Goal: Task Accomplishment & Management: Manage account settings

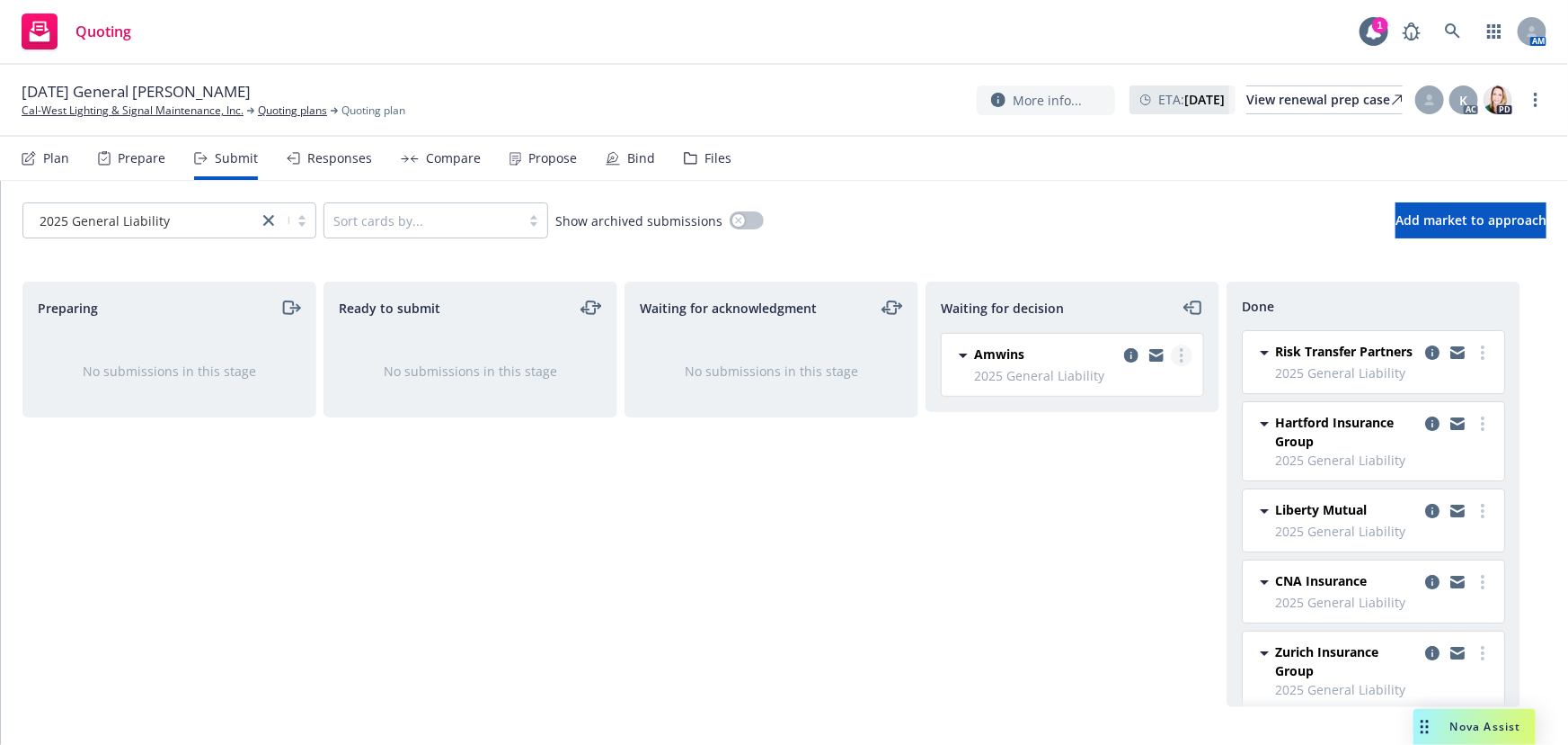
click at [1180, 351] on icon "more" at bounding box center [1182, 355] width 4 height 14
click at [1144, 458] on span "Add accepted decision" at bounding box center [1101, 463] width 180 height 17
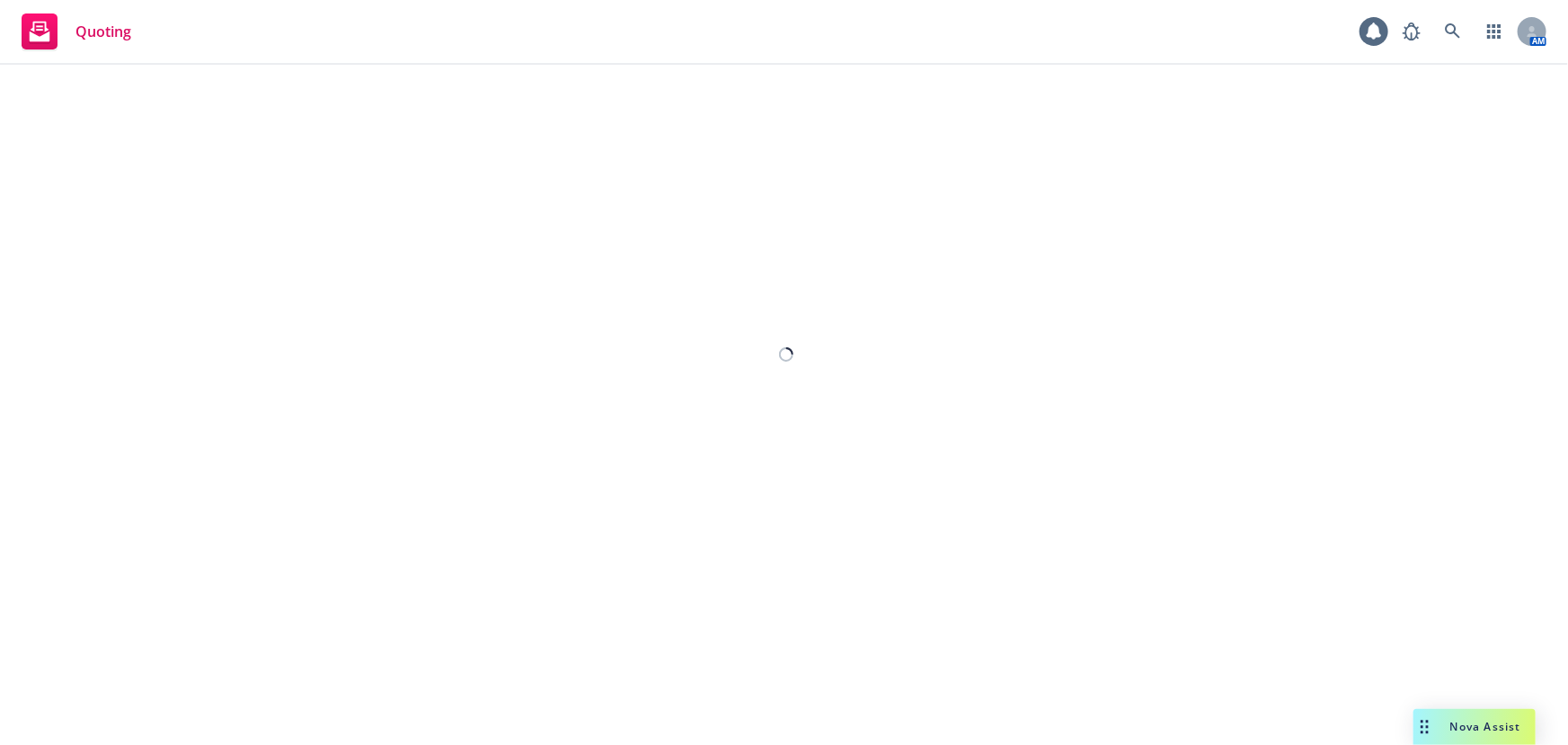
select select "12"
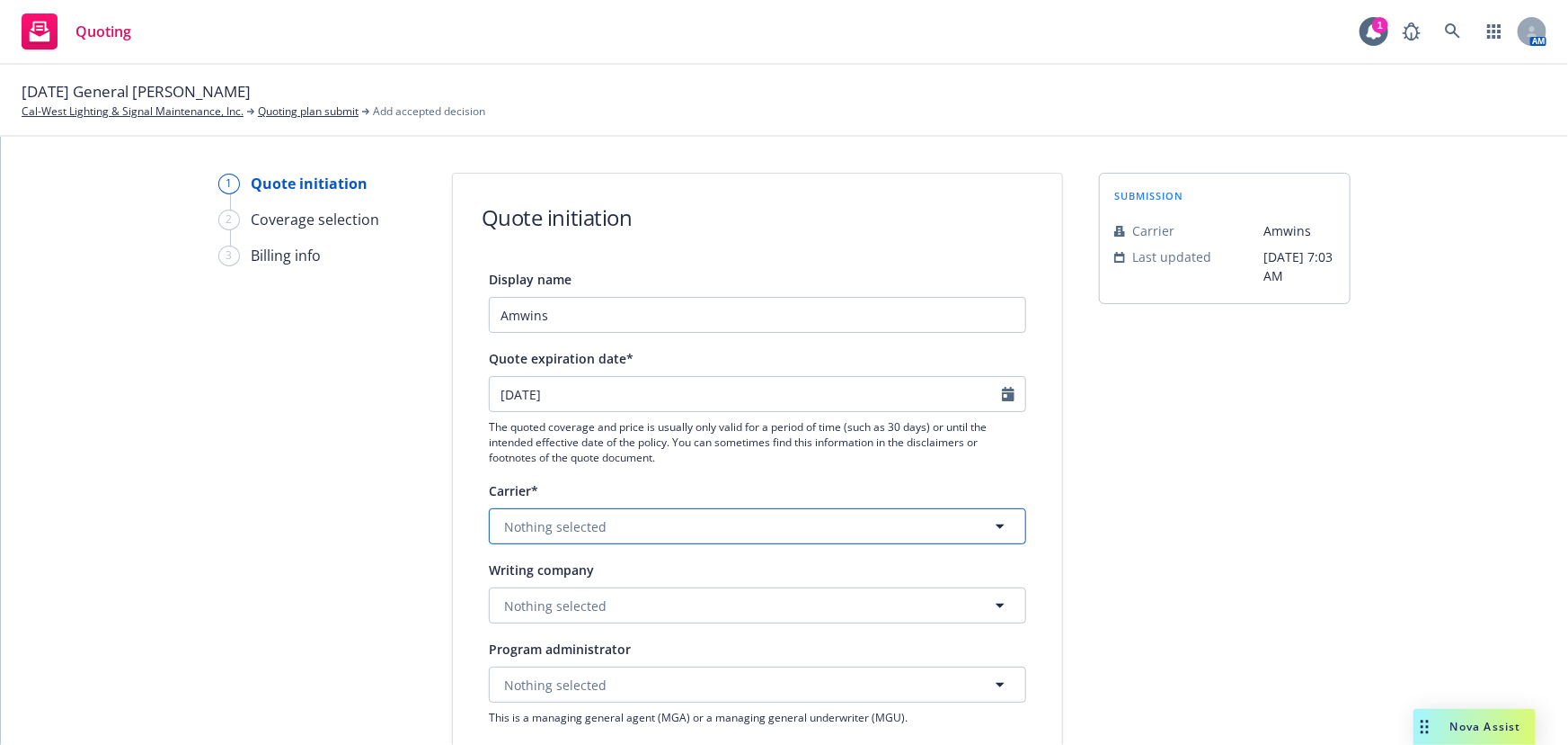
click at [622, 533] on button "Nothing selected" at bounding box center [757, 526] width 537 height 36
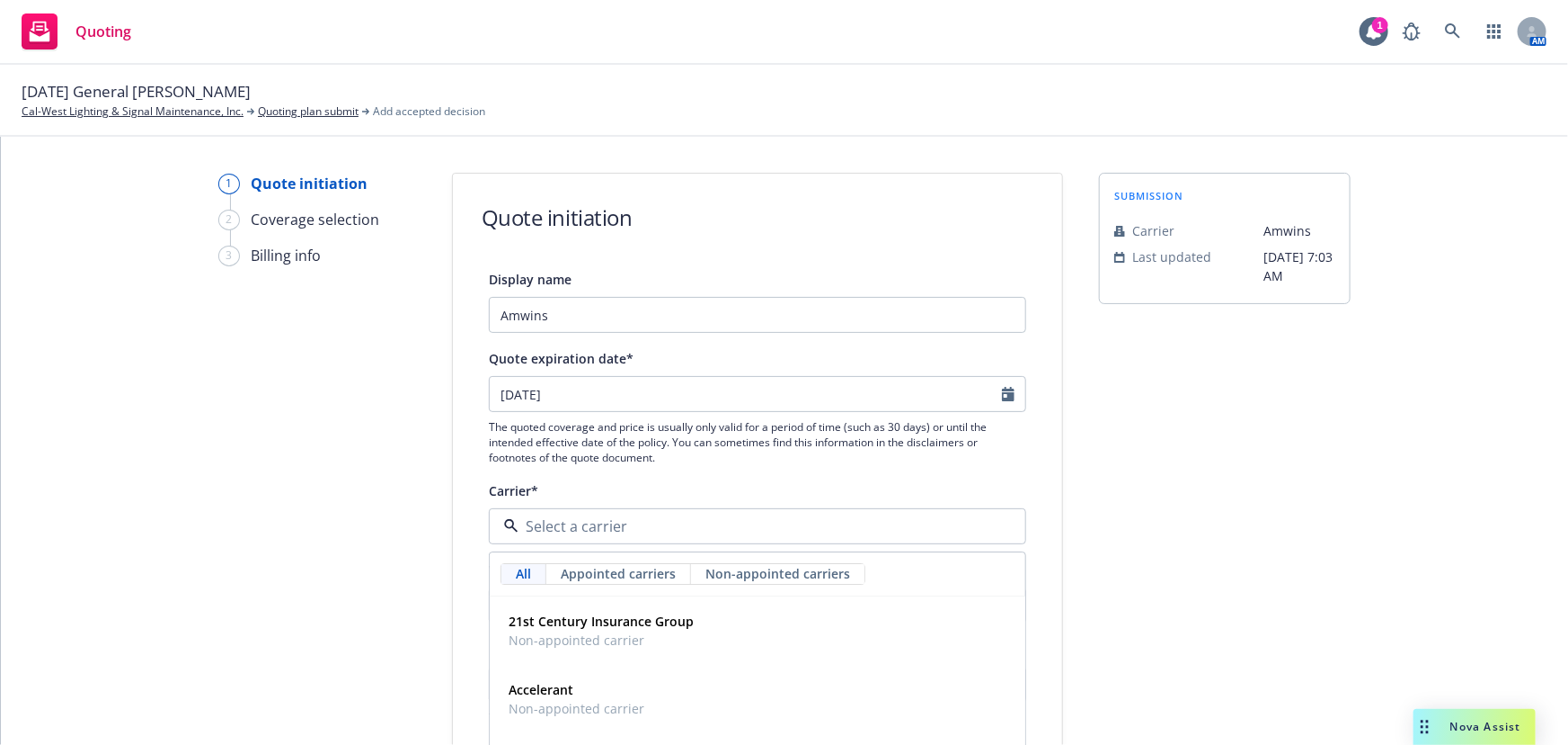
drag, startPoint x: 1229, startPoint y: 618, endPoint x: 1151, endPoint y: 618, distance: 78.0
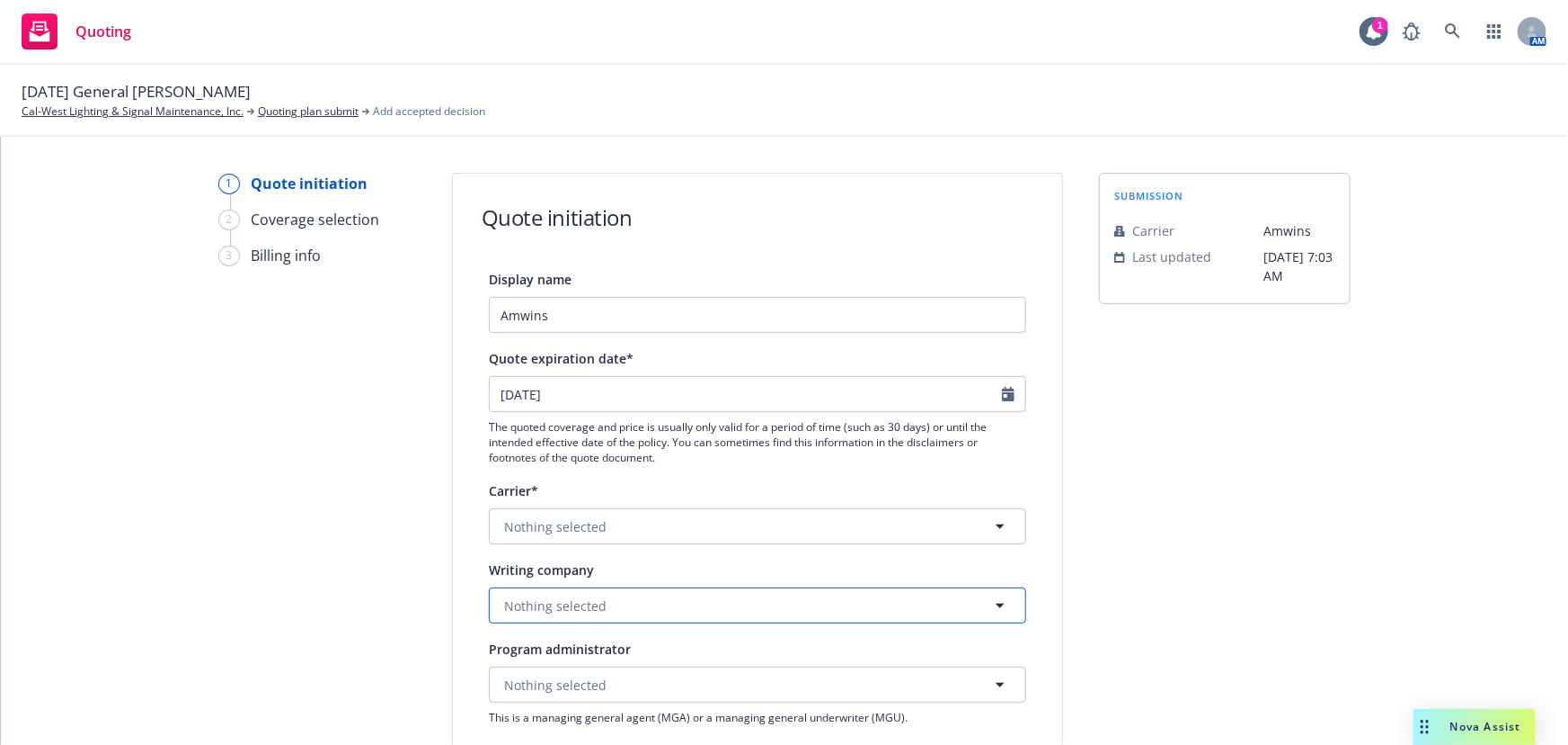
drag, startPoint x: 546, startPoint y: 610, endPoint x: 555, endPoint y: 614, distance: 9.8
click at [548, 612] on span "Nothing selected" at bounding box center [555, 606] width 103 height 19
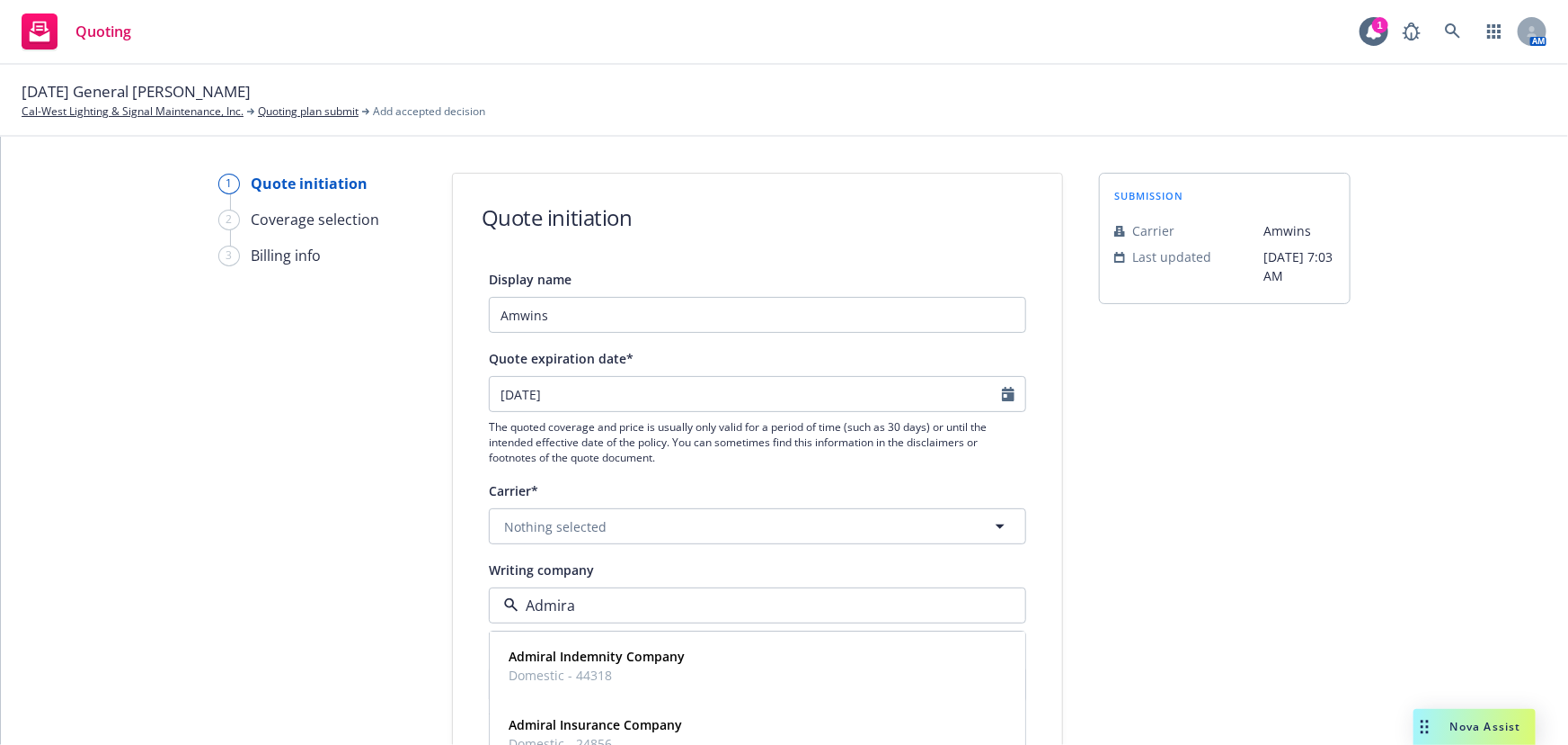
type input "Admiral"
click at [639, 726] on strong "Admiral Insurance Company" at bounding box center [595, 725] width 173 height 17
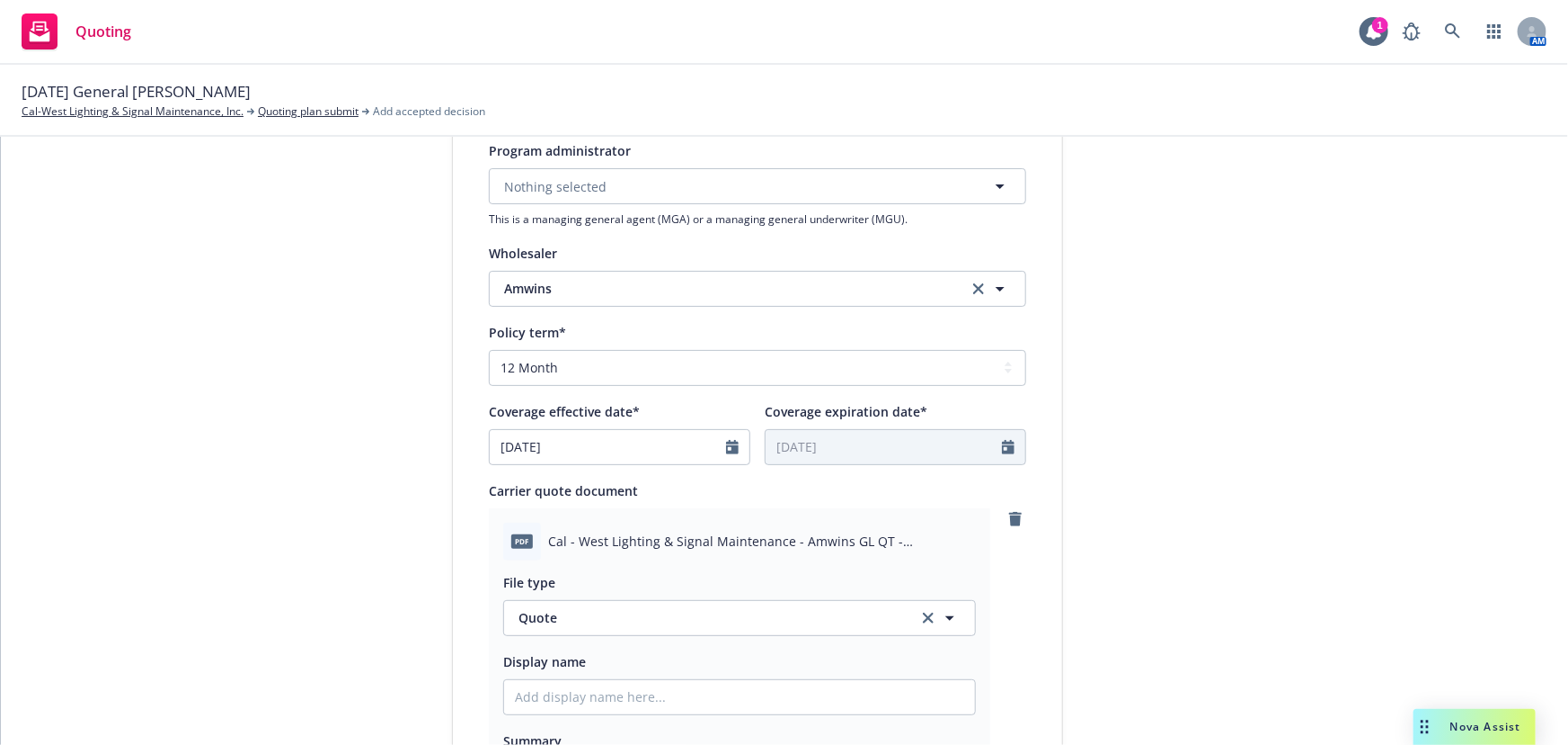
scroll to position [817, 0]
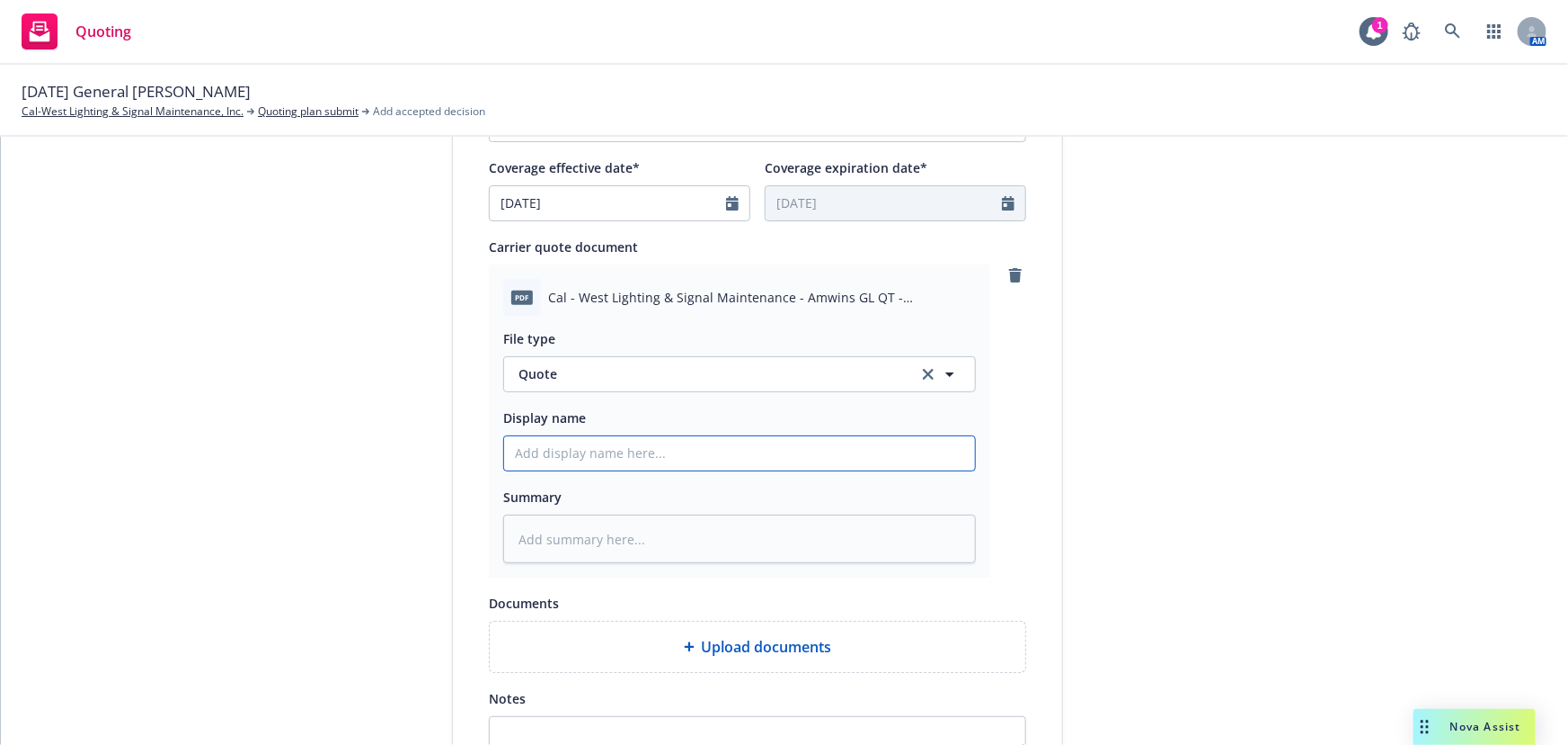
click at [611, 449] on input "Display name" at bounding box center [739, 453] width 471 height 34
drag, startPoint x: 534, startPoint y: 454, endPoint x: 928, endPoint y: 519, distance: 399.3
click at [534, 454] on input "Display name" at bounding box center [739, 453] width 471 height 34
type textarea "x"
type input "A"
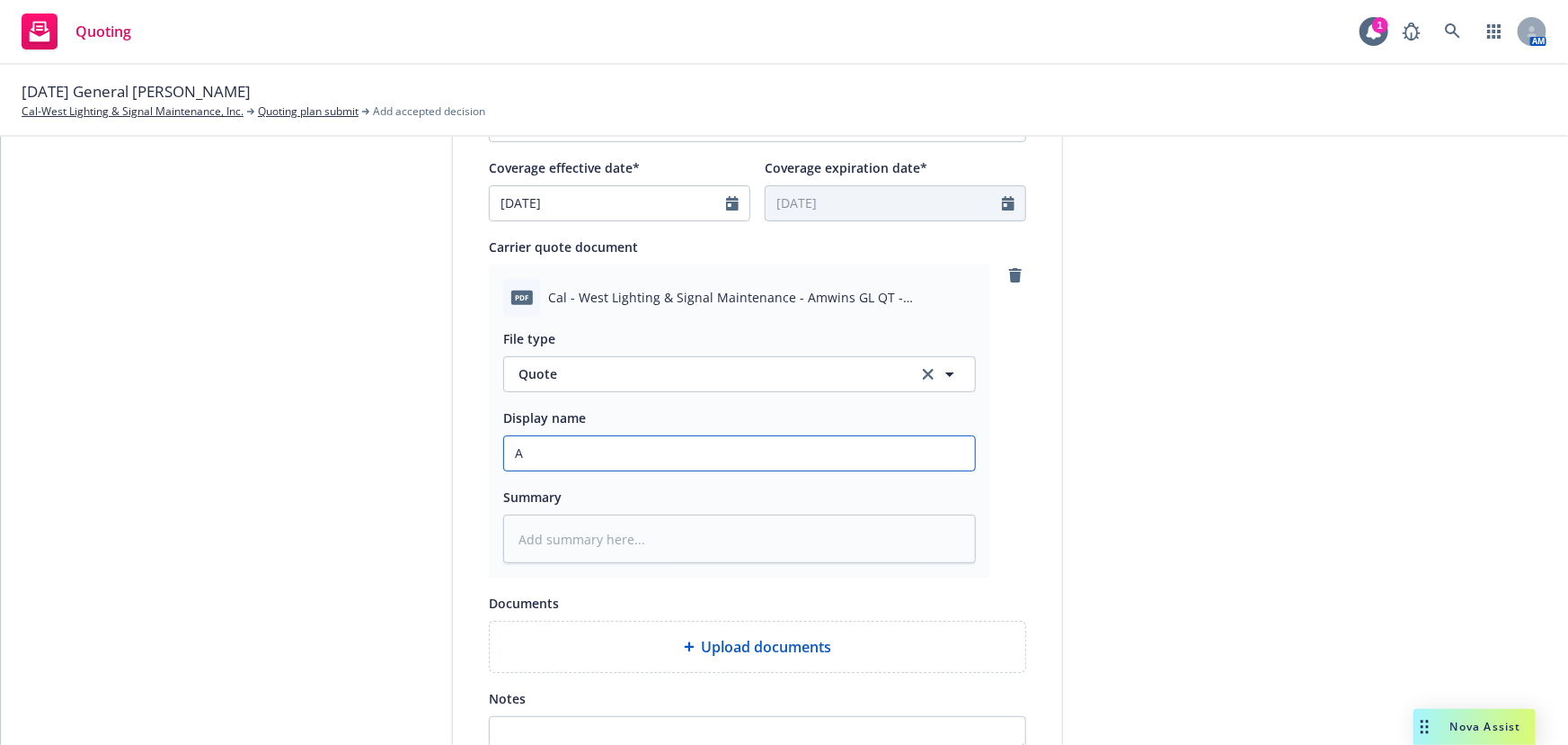
type textarea "x"
type input "Ad"
type textarea "x"
type input "Adm"
type textarea "x"
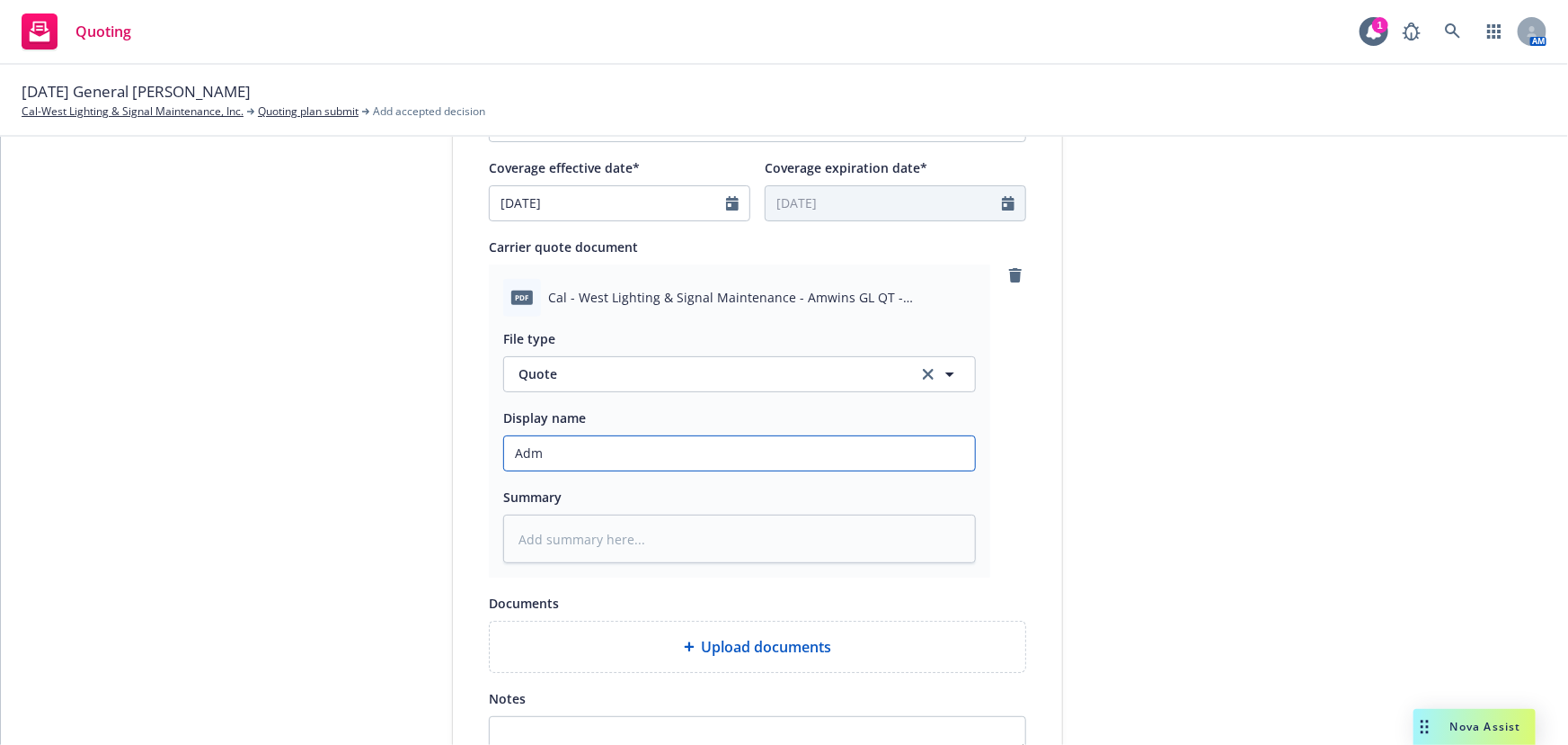
type input "Admi"
type textarea "x"
type input "Admir"
type textarea "x"
type input "Admira"
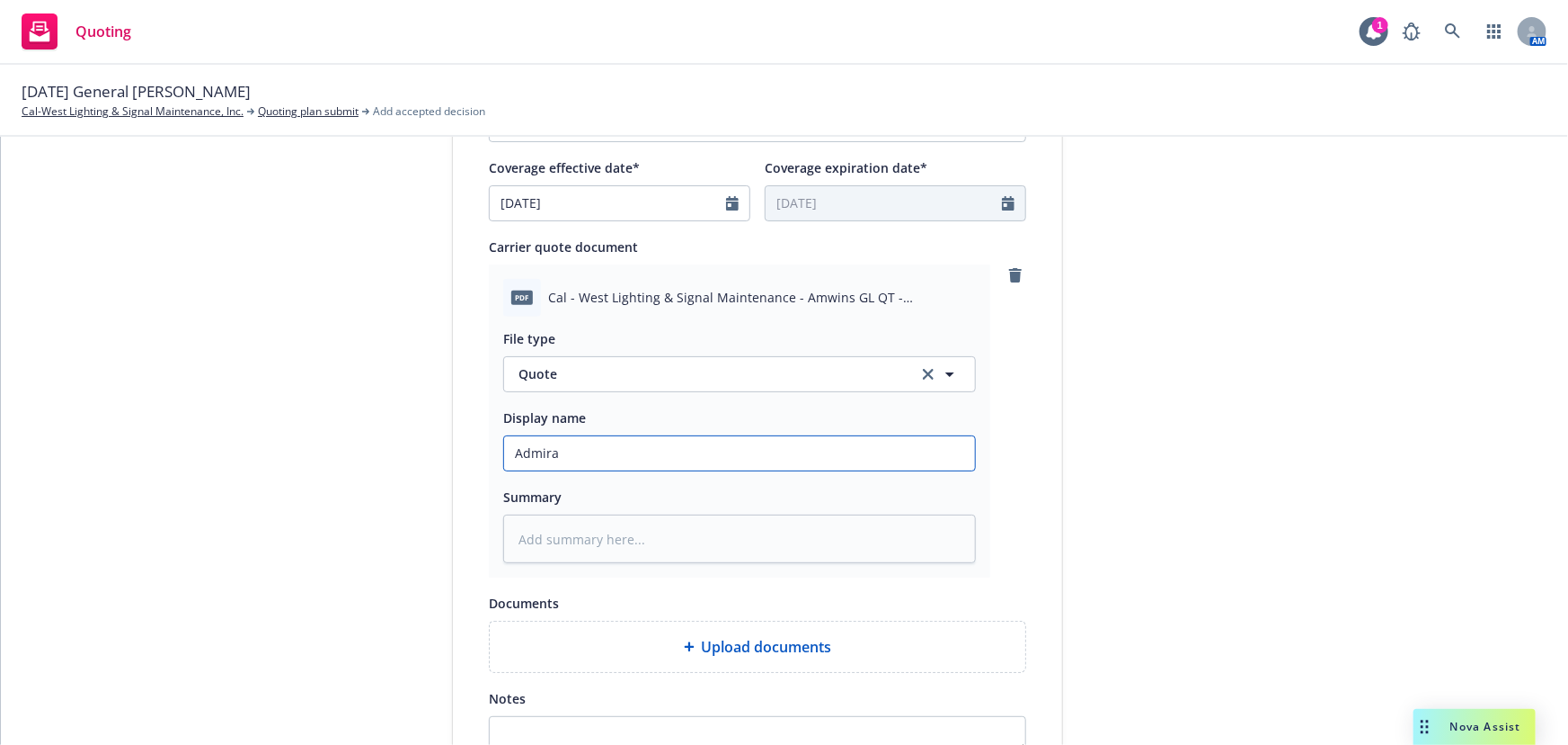
type textarea "x"
type input "Admiral"
type textarea "x"
type input "Admiral"
type textarea "x"
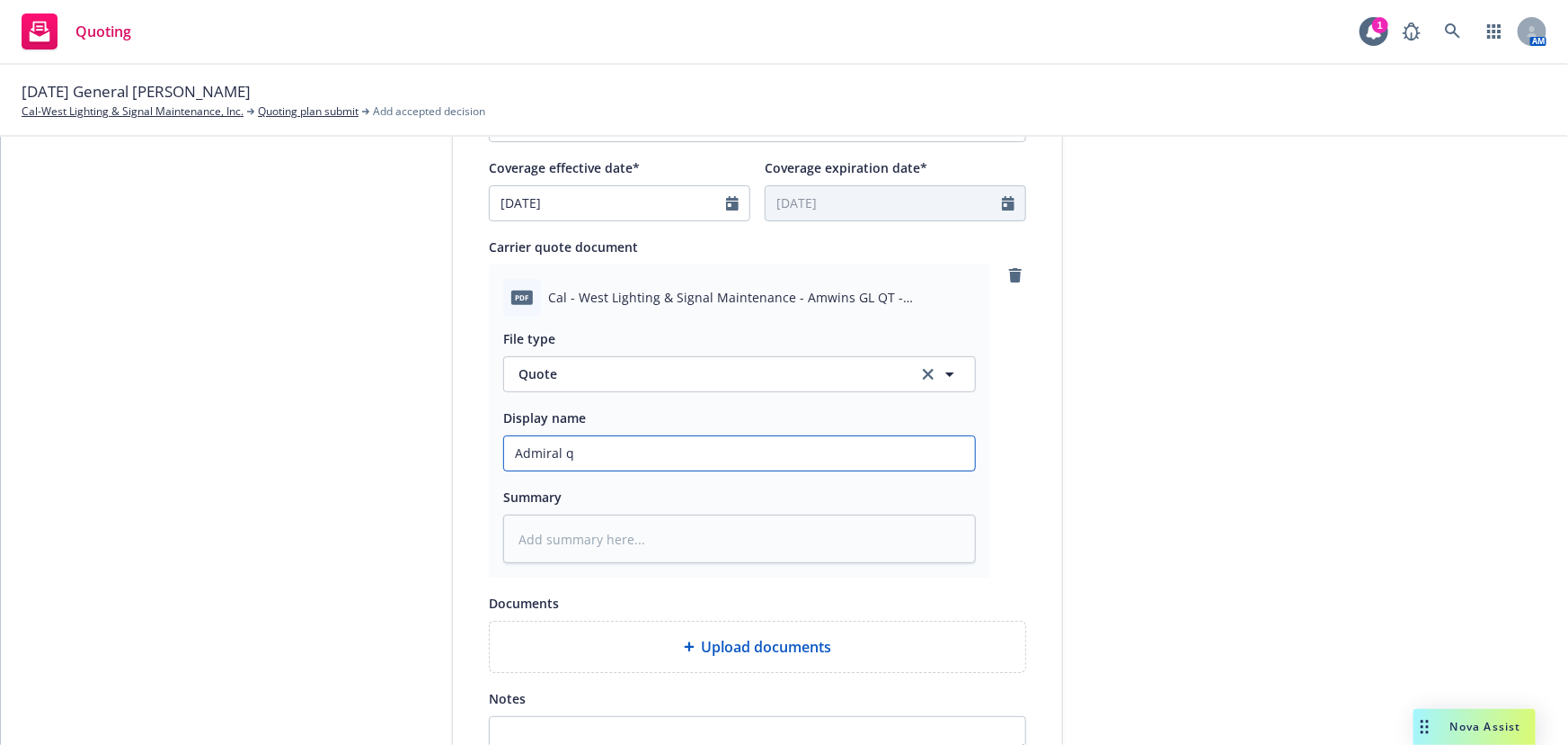
type input "Admiral qu"
type textarea "x"
type input "Admiral quo"
type textarea "x"
type input "Admiral quot"
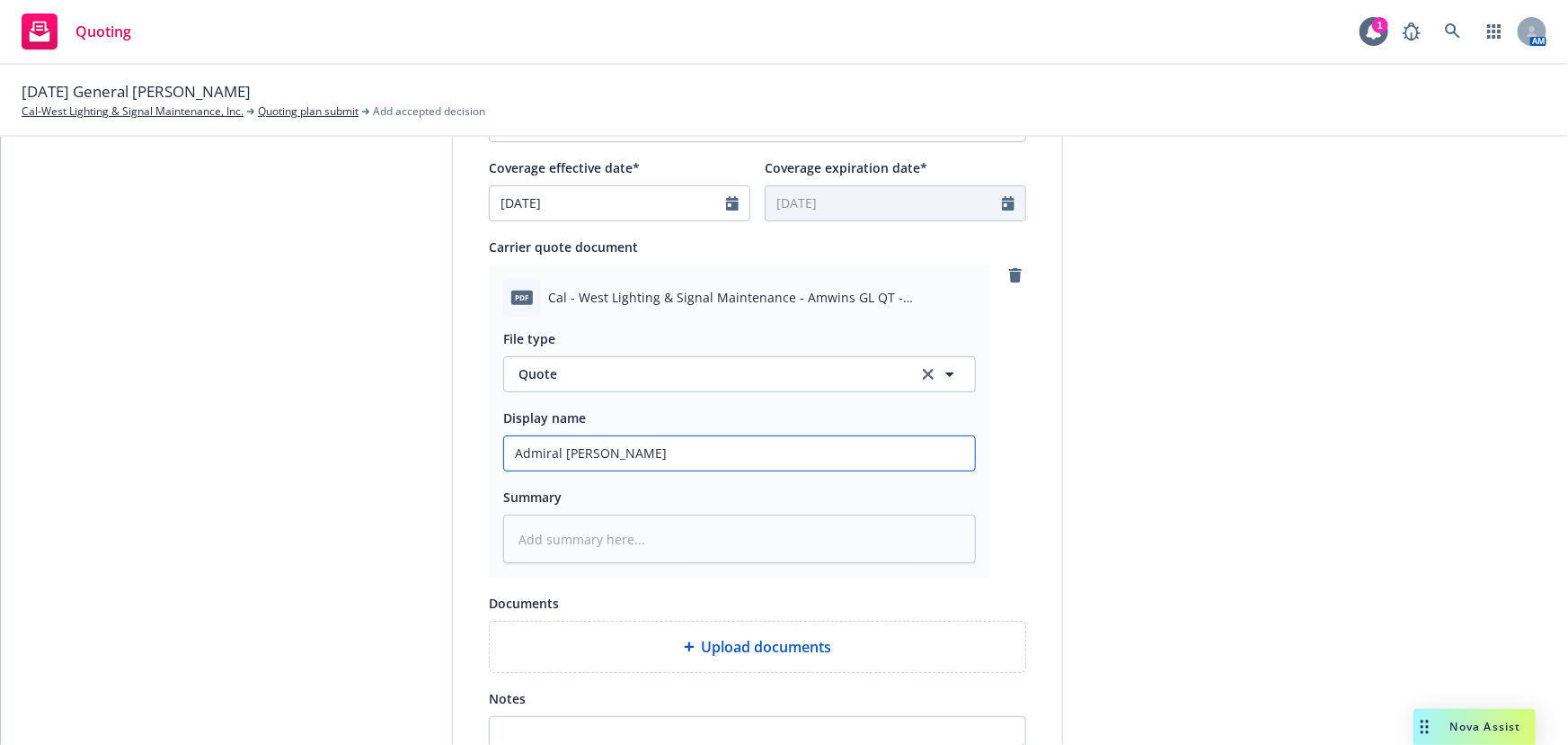
type textarea "x"
type input "Admiral quote"
type textarea "x"
type input "Admiral quoted"
type textarea "x"
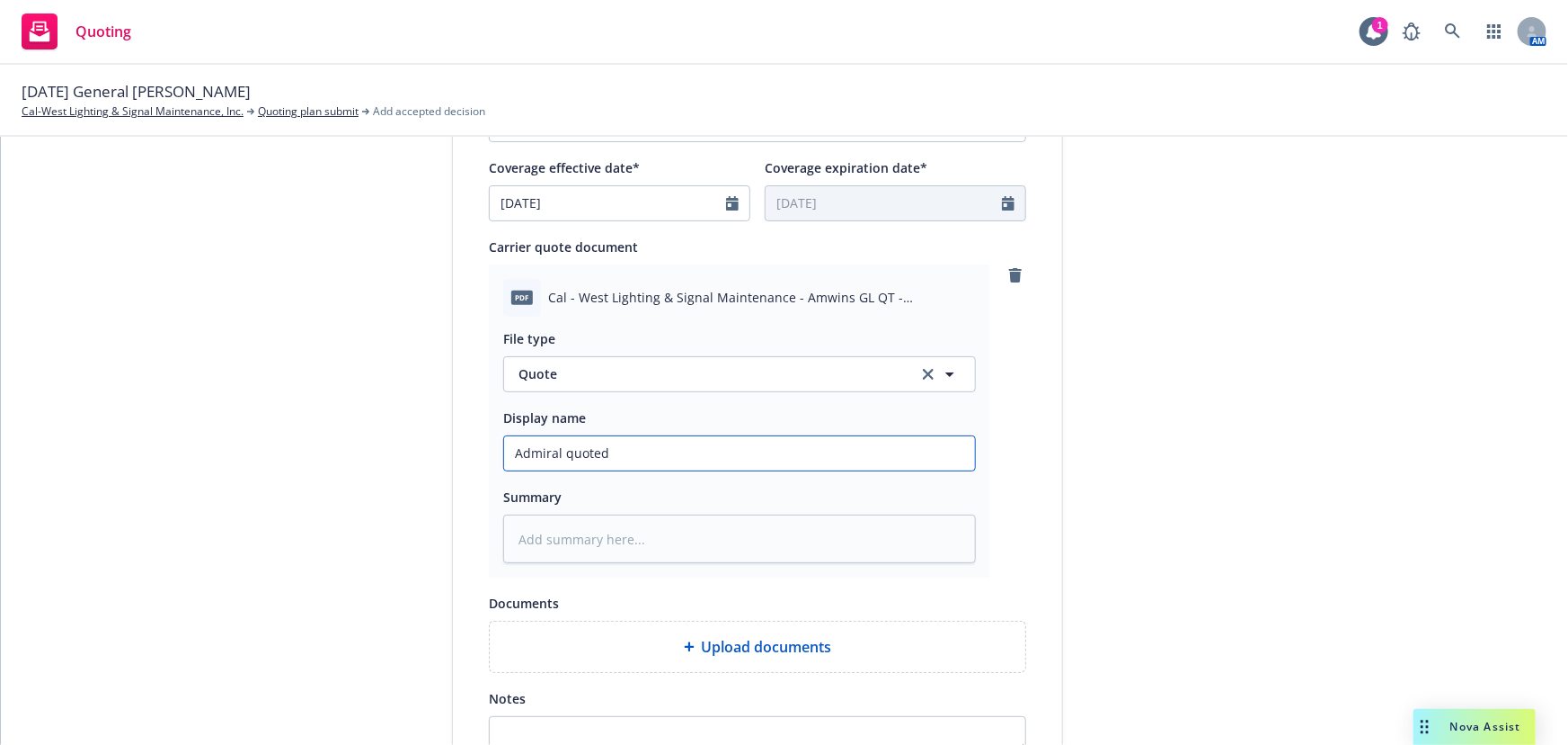
type input "Admiral quoted"
type textarea "x"
type input "Admiral quoted G"
type textarea "x"
type input "Admiral quoted GL"
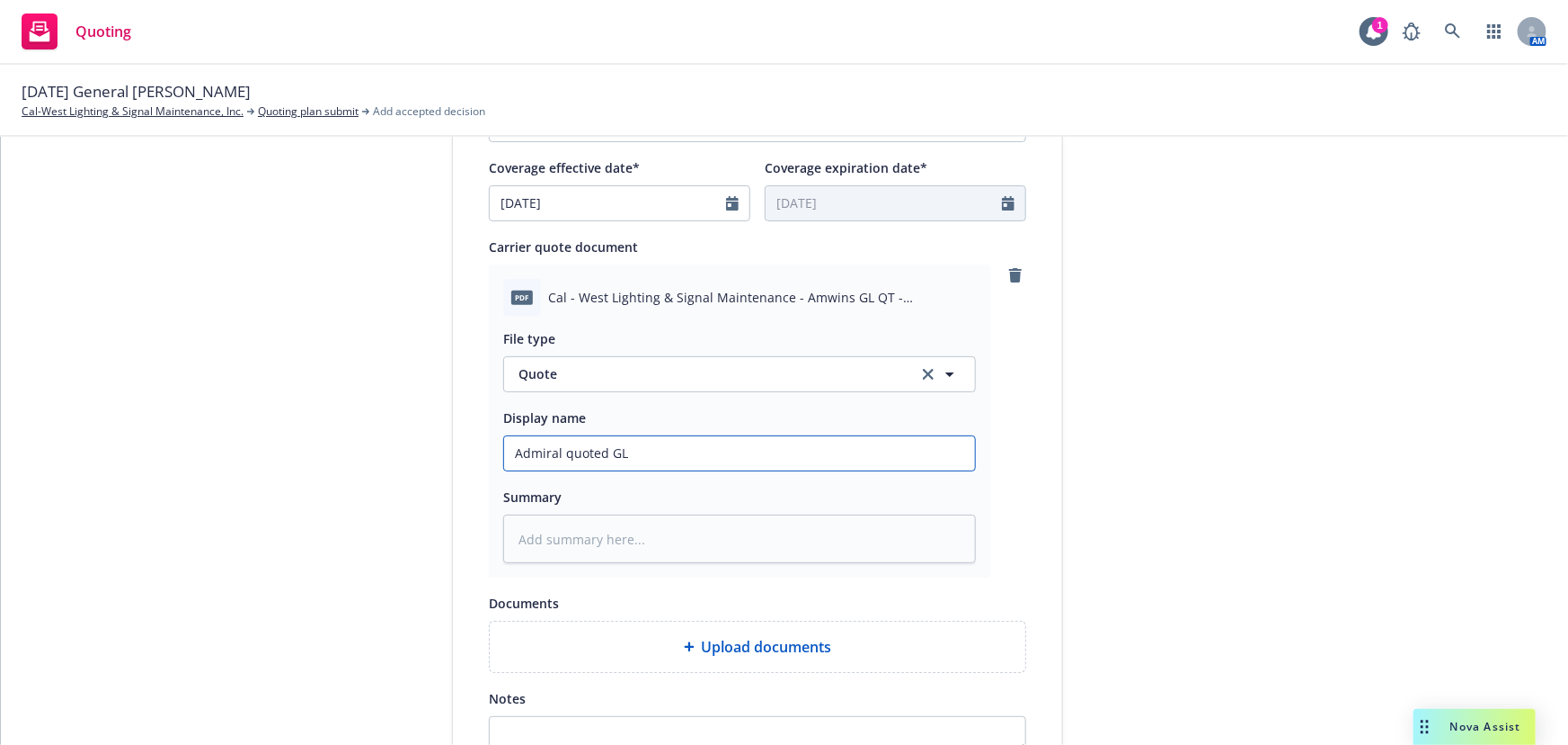
type textarea "x"
type input "Admiral quoted GL"
type textarea "x"
type input "Admiral quoted GL $"
type textarea "x"
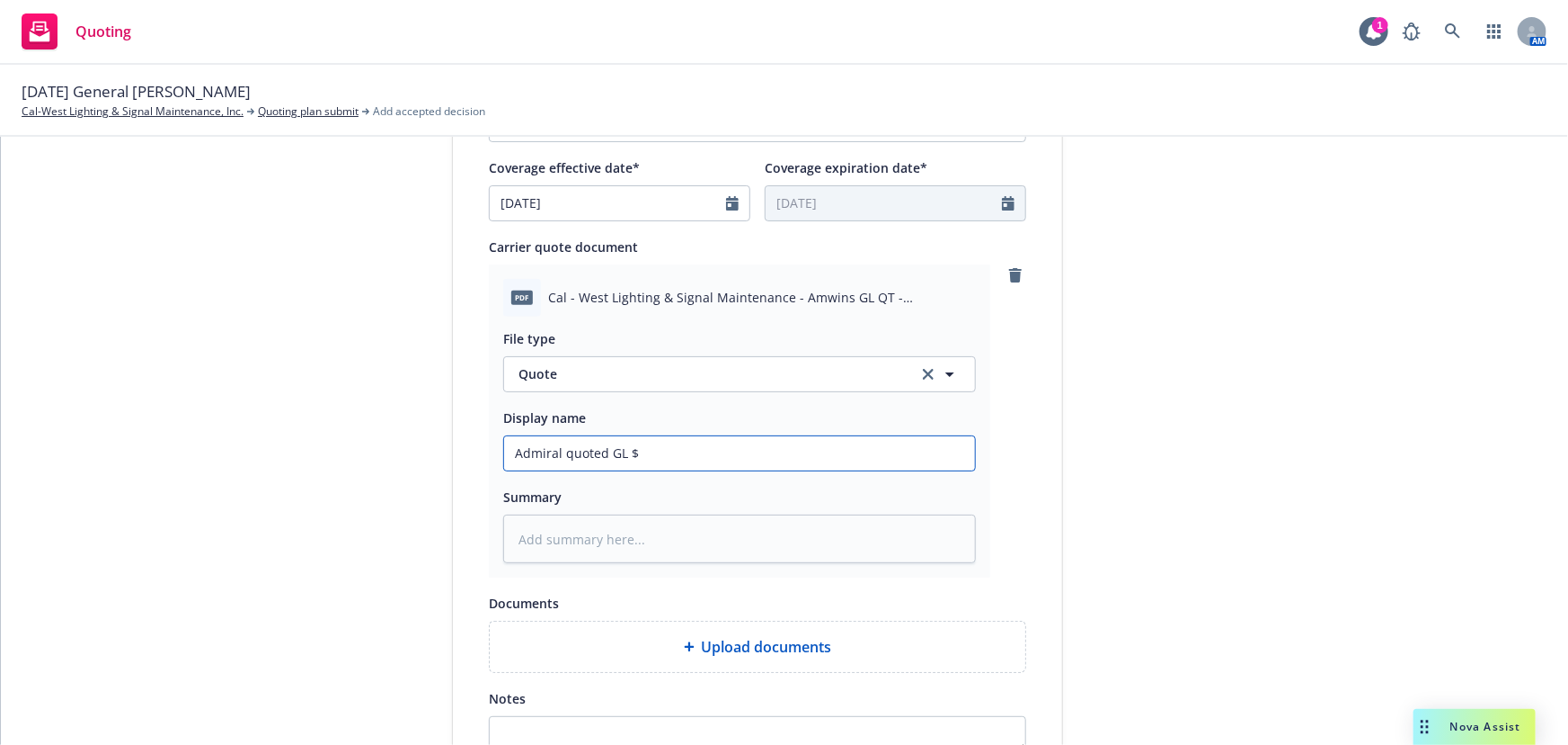
type input "Admiral quoted GL $3"
type textarea "x"
type input "Admiral quoted GL $37"
type textarea "x"
type input "Admiral quoted GL $37,"
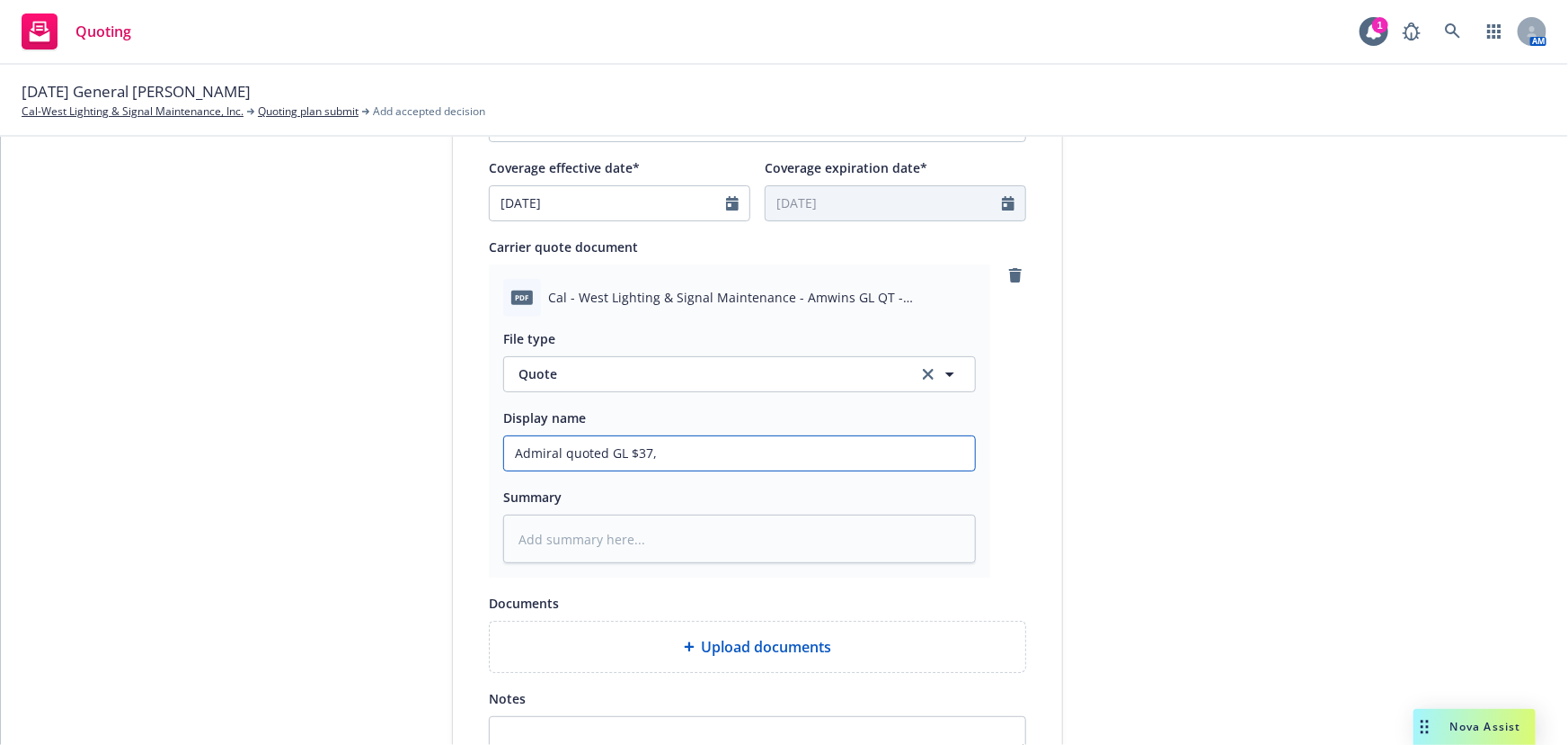
type textarea "x"
type input "Admiral quoted GL $37,9"
type textarea "x"
type input "Admiral quoted GL $37,91"
type textarea "x"
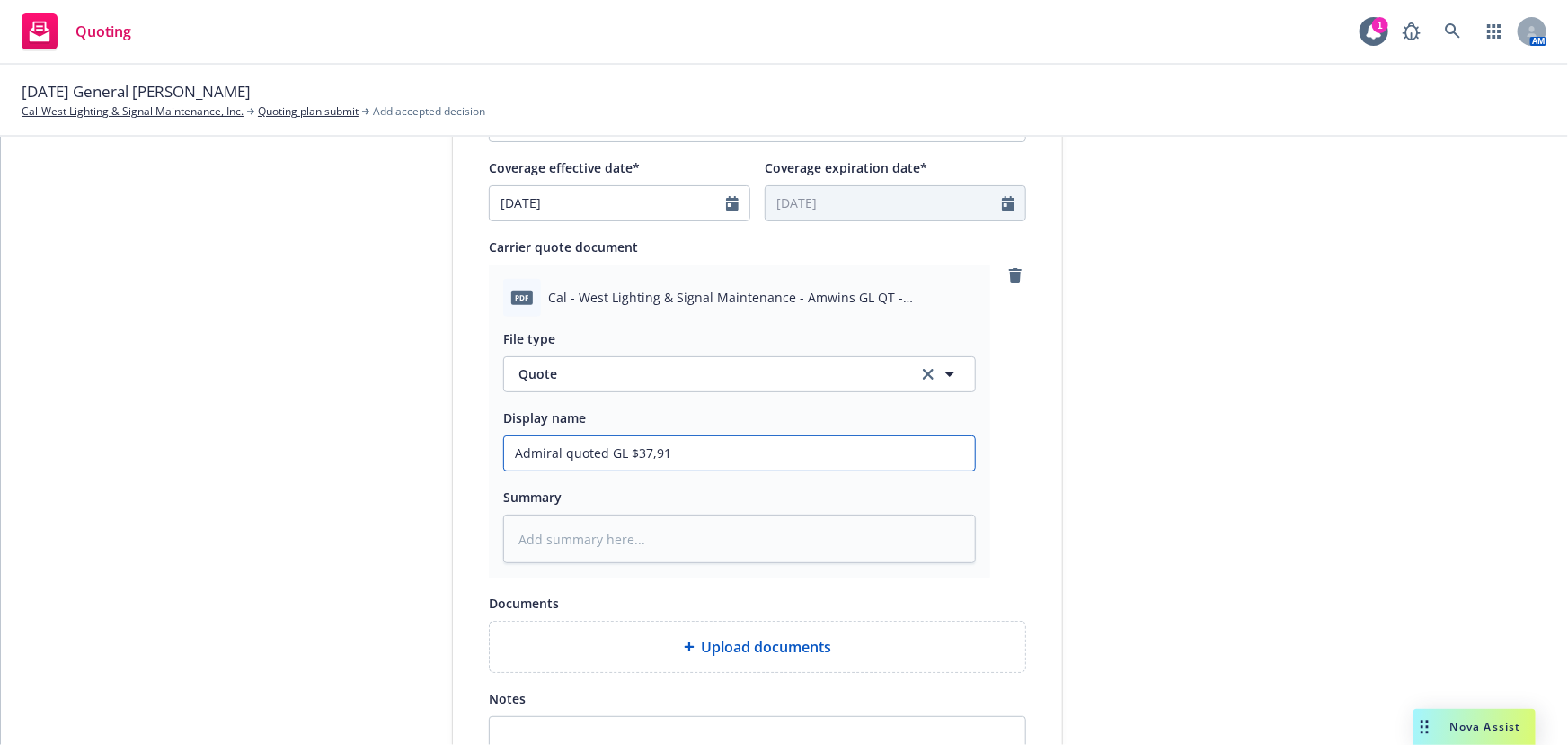
type input "Admiral quoted GL $37,915"
type textarea "x"
type input "Admiral quoted GL $37,915."
type textarea "x"
type input "Admiral quoted GL $37,915.3"
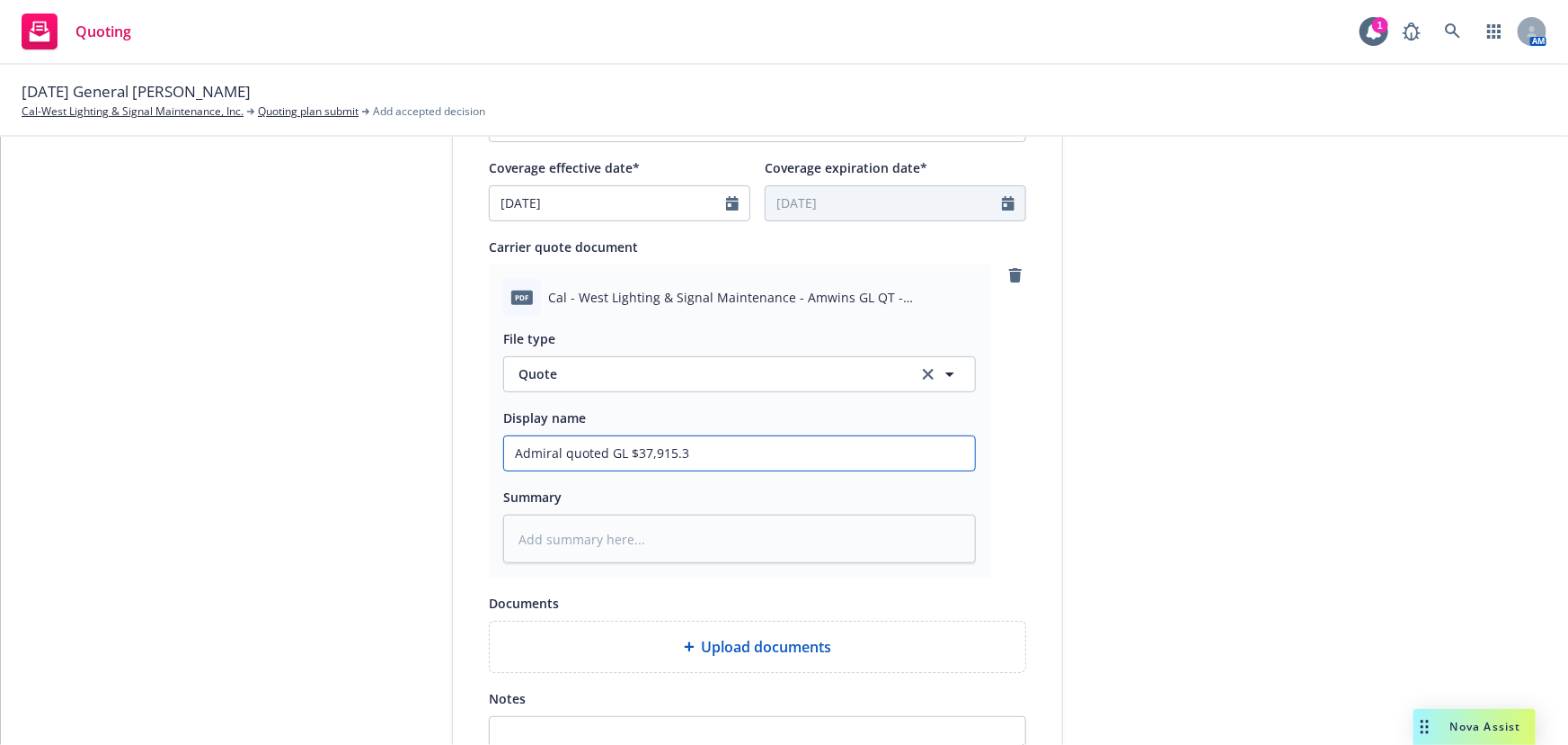
type textarea "x"
type input "Admiral quoted GL $37,915.30"
type textarea "x"
type input "Admiral quoted GL $37,915.30"
type textarea "x"
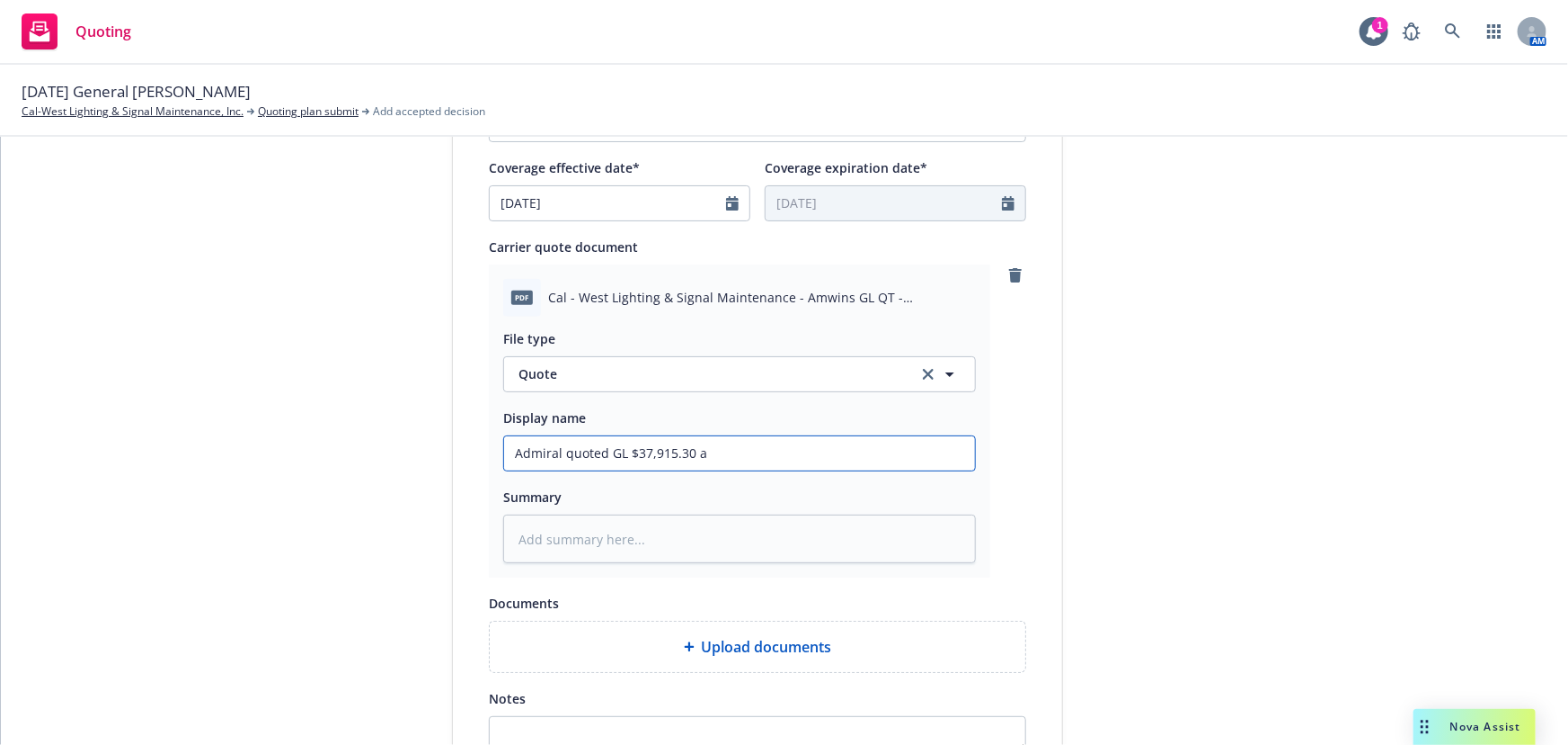
type input "Admiral quoted GL $37,915.30 al"
type textarea "x"
type input "Admiral quoted GL $37,915.30 all"
type textarea "x"
type input "Admiral quoted GL $37,915.30 all i"
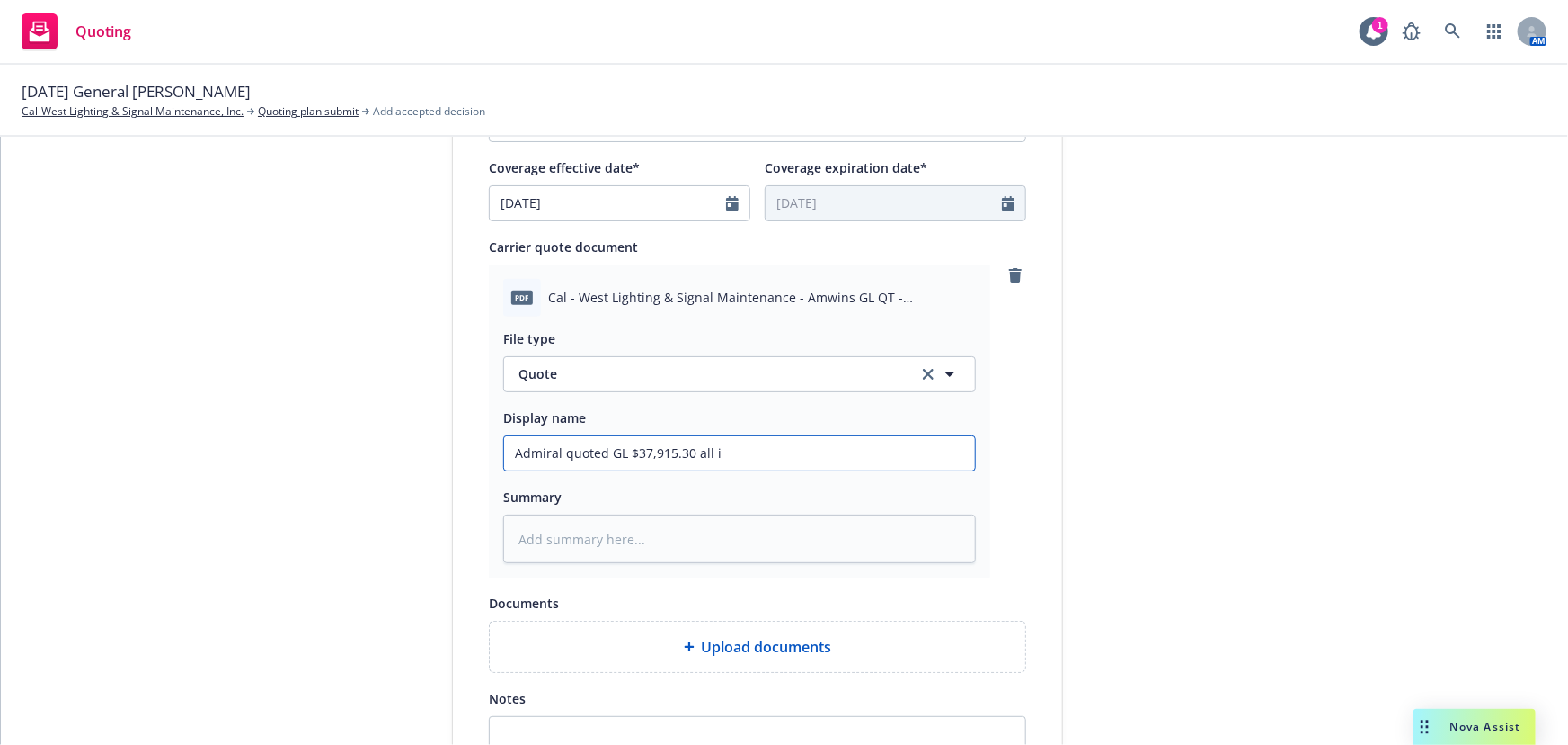
type textarea "x"
type input "Admiral quoted GL $37,915.30 all in"
type textarea "x"
type input "Admiral quoted GL $37,915.30 all in"
type textarea "x"
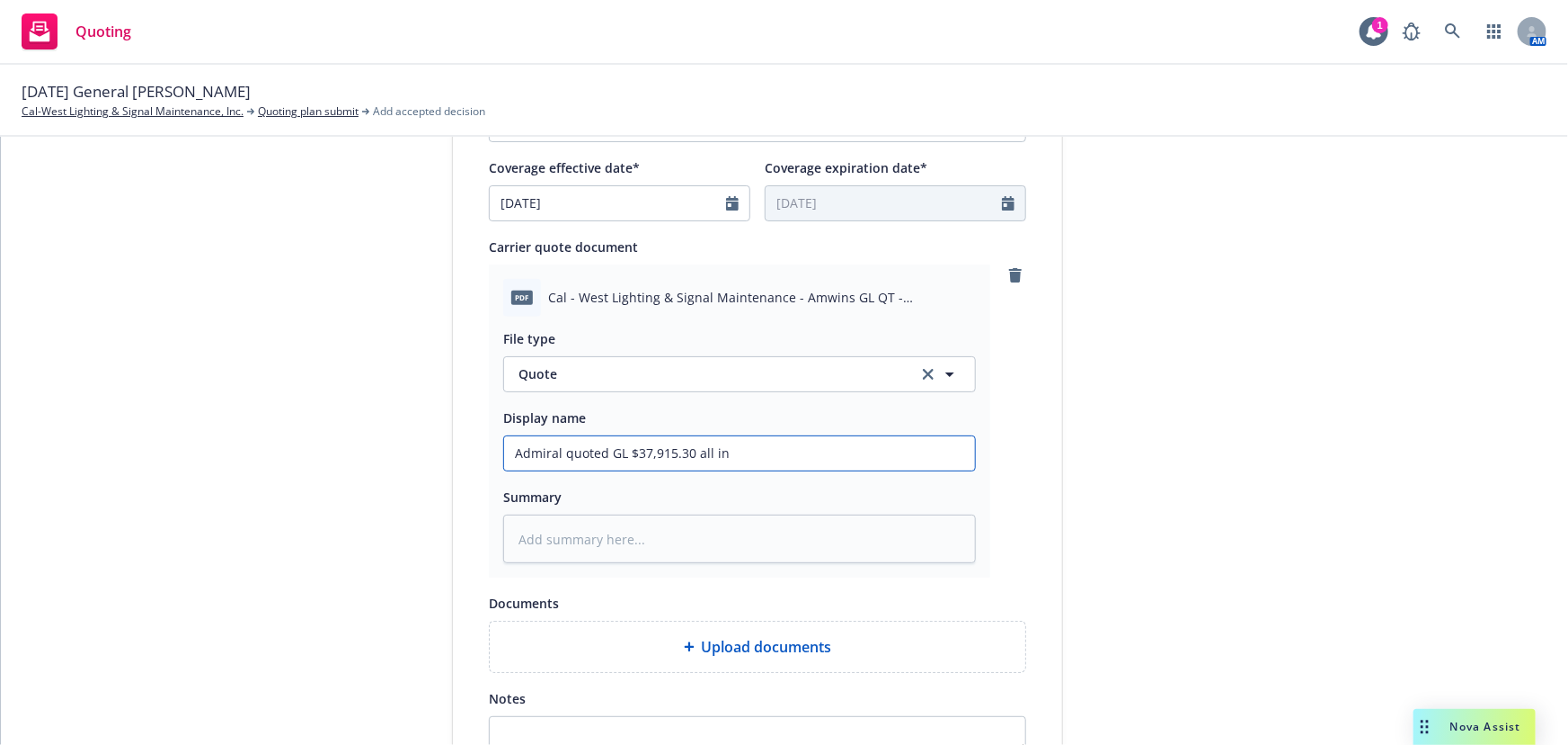
type input "Admiral quoted GL $37,915.30 all in @"
type textarea "x"
type input "Admiral quoted GL $37,915.30 all in @"
type textarea "x"
type input "Admiral quoted GL $37,915.30 all in @ 1"
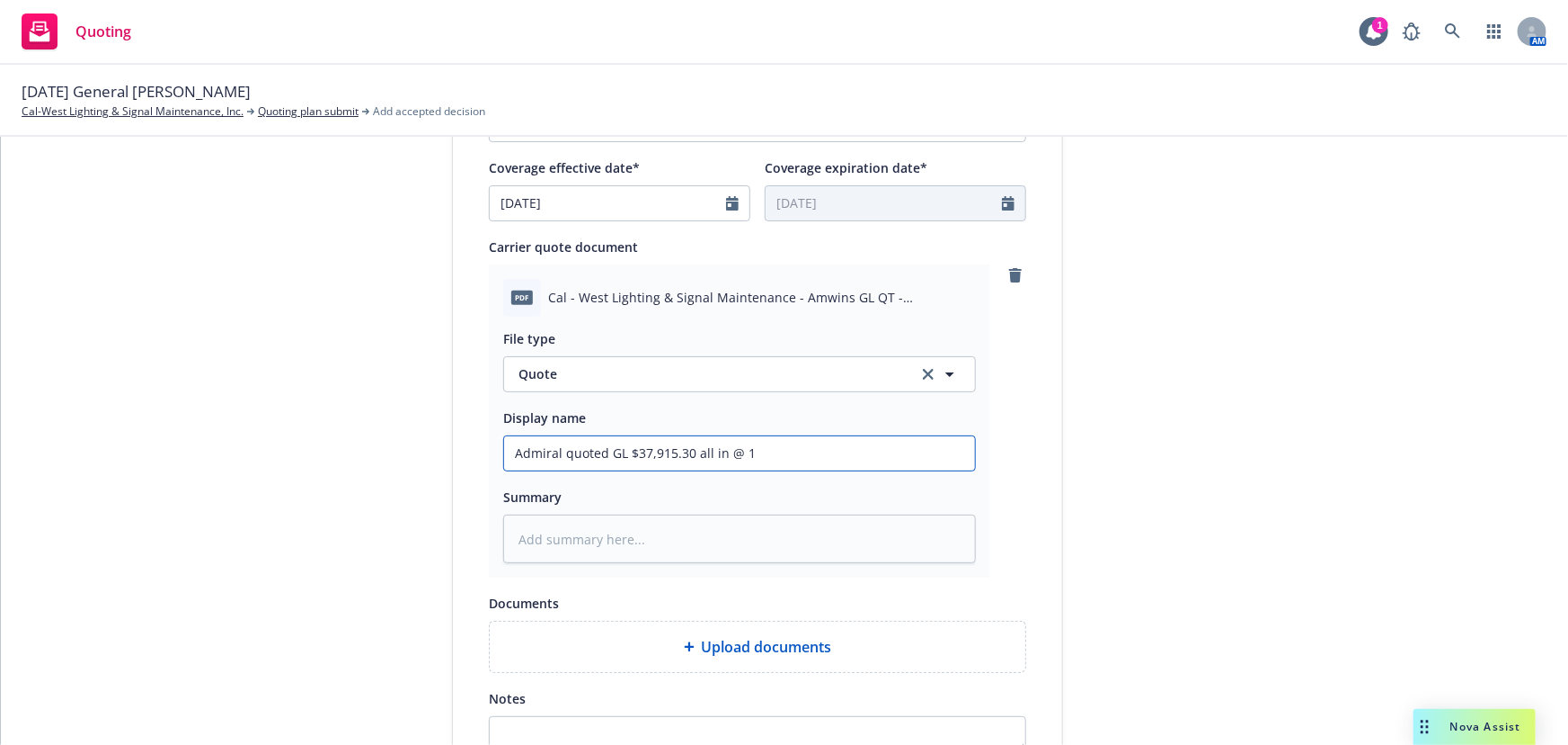
type textarea "x"
type input "Admiral quoted GL $37,915.30 all in @ 17"
type textarea "x"
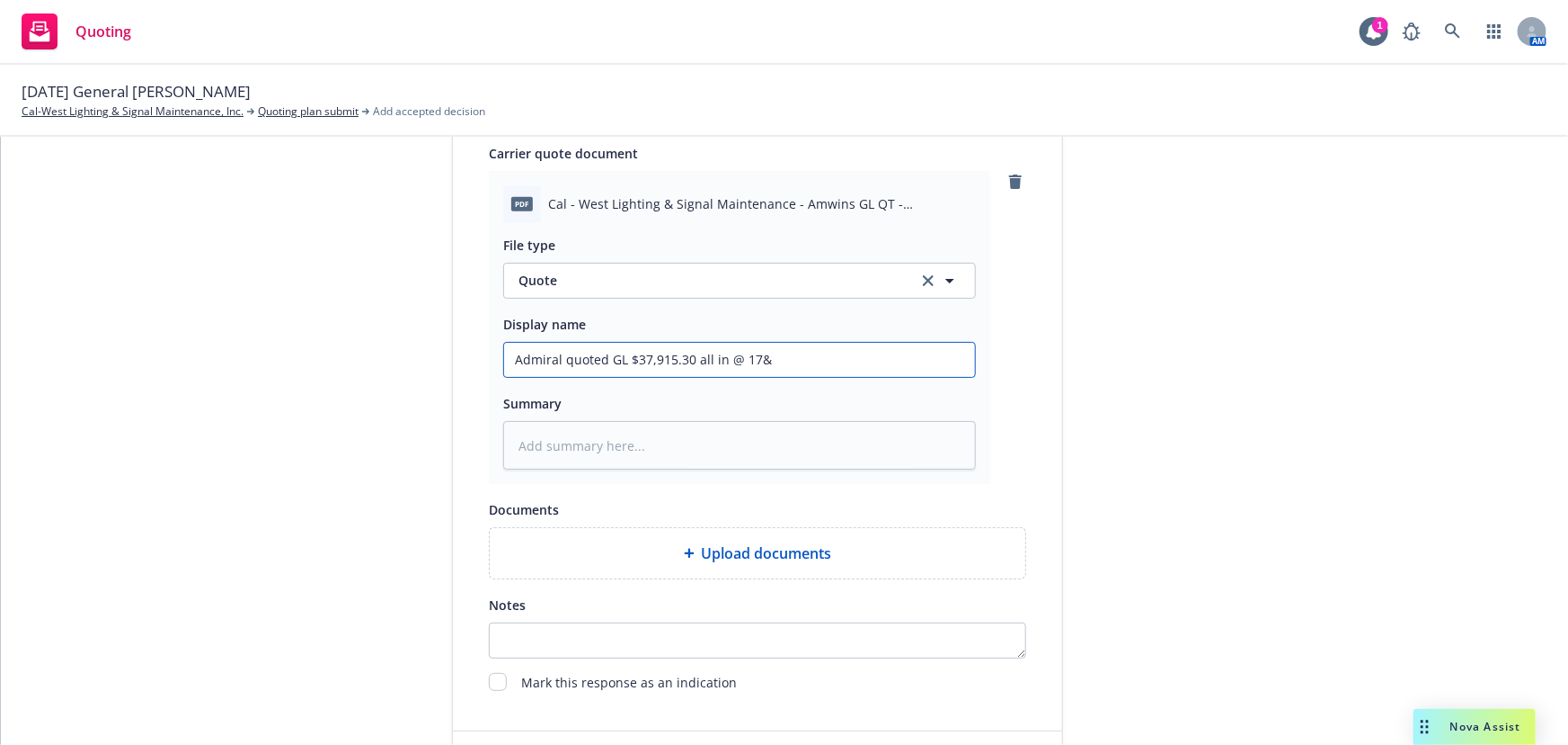
scroll to position [1006, 0]
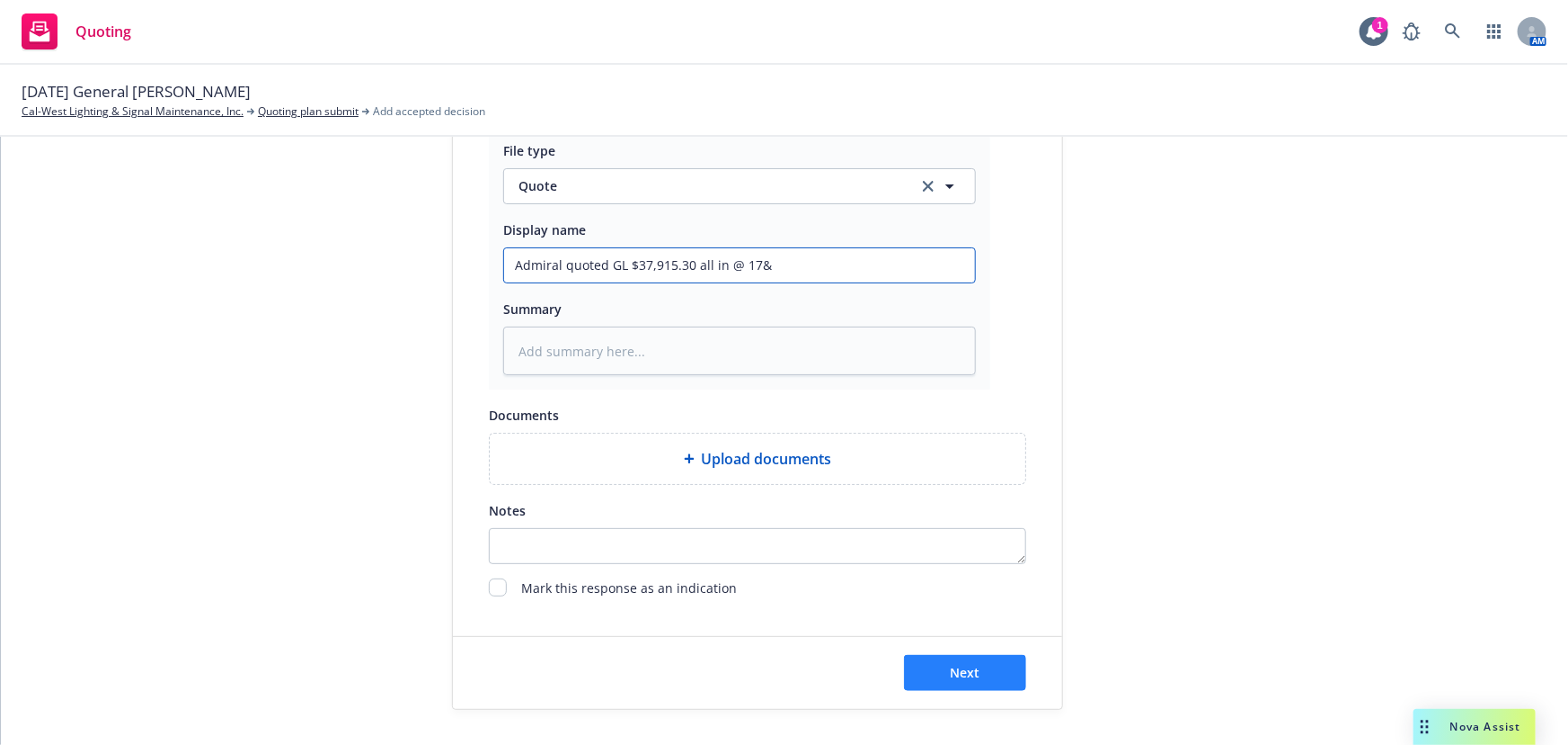
type input "Admiral quoted GL $37,915.30 all in @ 17&"
click at [963, 665] on span "Next" at bounding box center [965, 672] width 29 height 17
type textarea "x"
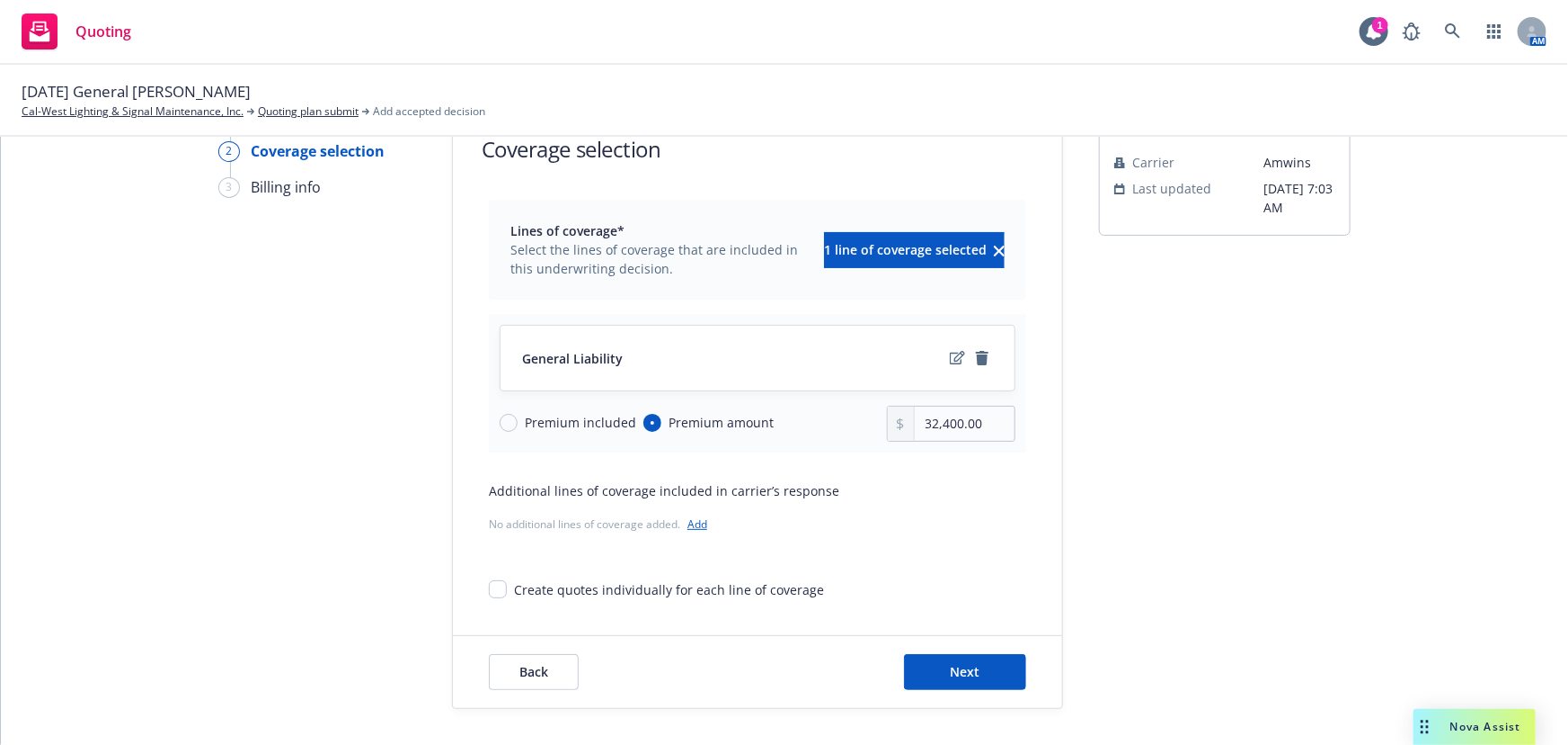
scroll to position [67, 0]
click at [975, 426] on input "32,400.00" at bounding box center [964, 425] width 100 height 34
drag, startPoint x: 980, startPoint y: 422, endPoint x: 871, endPoint y: 425, distance: 109.0
click at [871, 425] on div "Premium included Premium amount 32,400.00" at bounding box center [757, 425] width 515 height 36
type input "33,500.00"
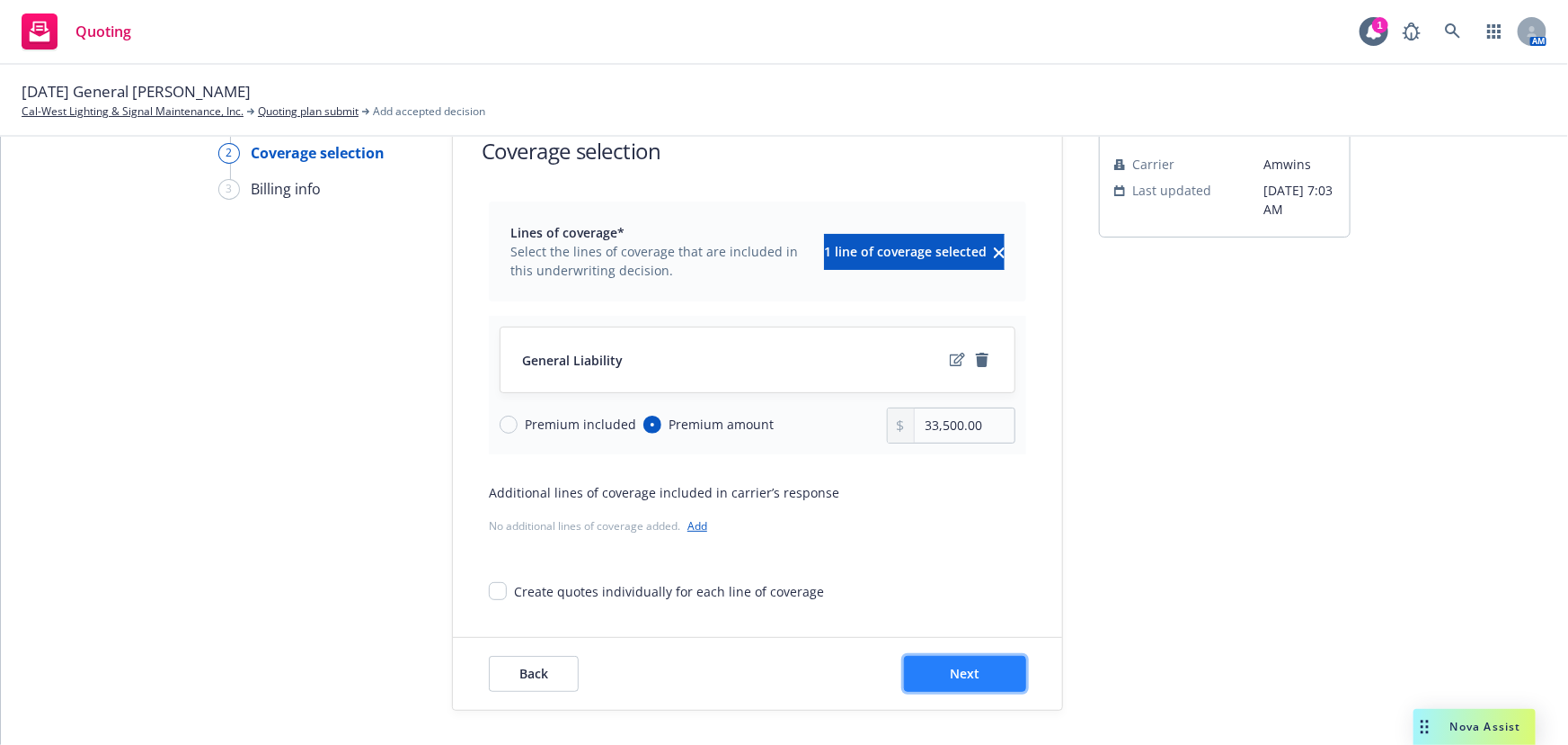
click at [971, 679] on span "Next" at bounding box center [965, 673] width 29 height 17
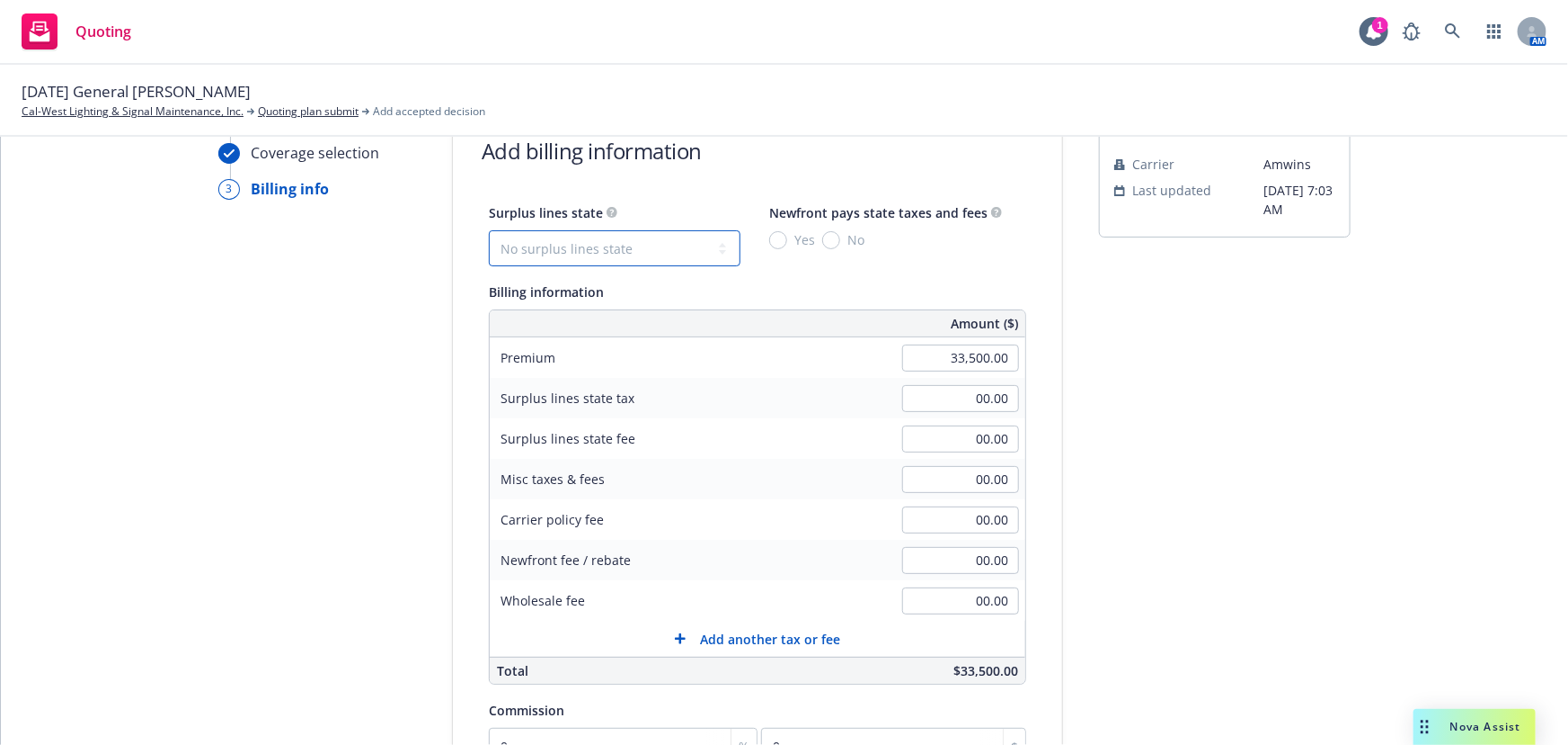
click at [599, 249] on select "No surplus lines state Alaska Alabama Arkansas Arizona California Colorado Conn…" at bounding box center [614, 248] width 252 height 36
select select "CA"
click at [489, 230] on select "No surplus lines state Alaska Alabama Arkansas Arizona California Colorado Conn…" at bounding box center [614, 248] width 252 height 36
type input "1,005.00"
type input "60.30"
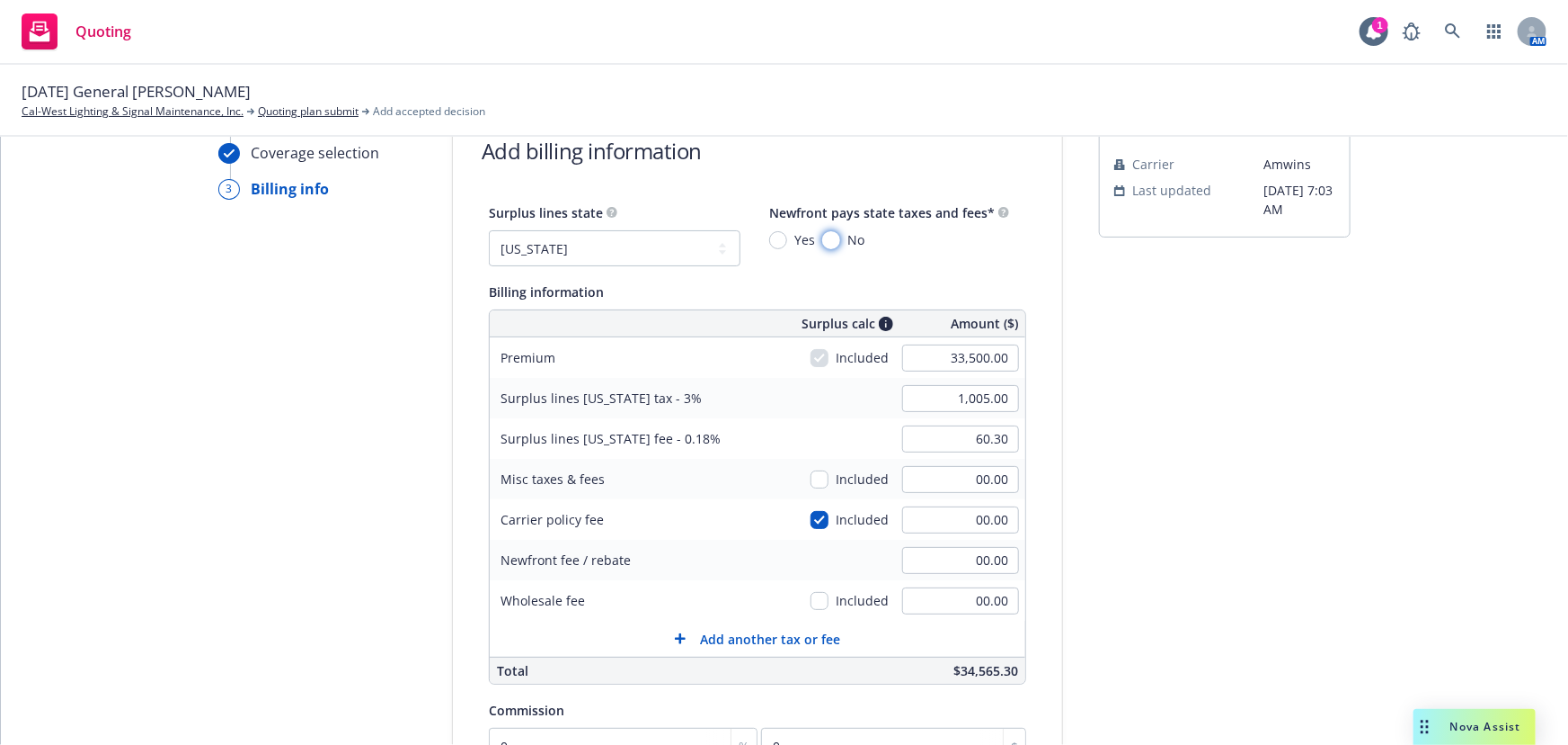
click at [823, 235] on input "No" at bounding box center [831, 240] width 18 height 18
radio input "true"
click at [948, 598] on input "00.00" at bounding box center [960, 600] width 117 height 27
type input "3,350.00"
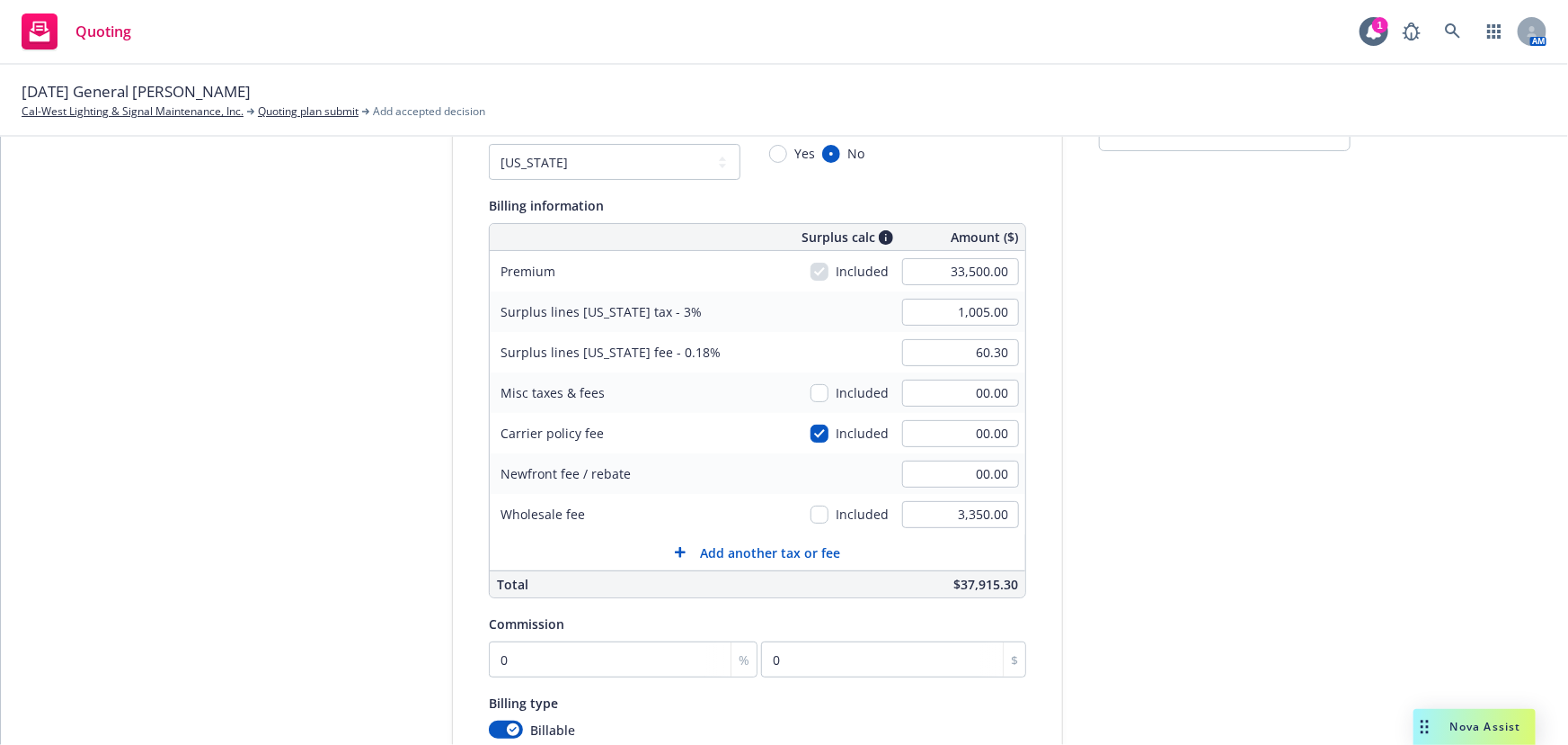
scroll to position [312, 0]
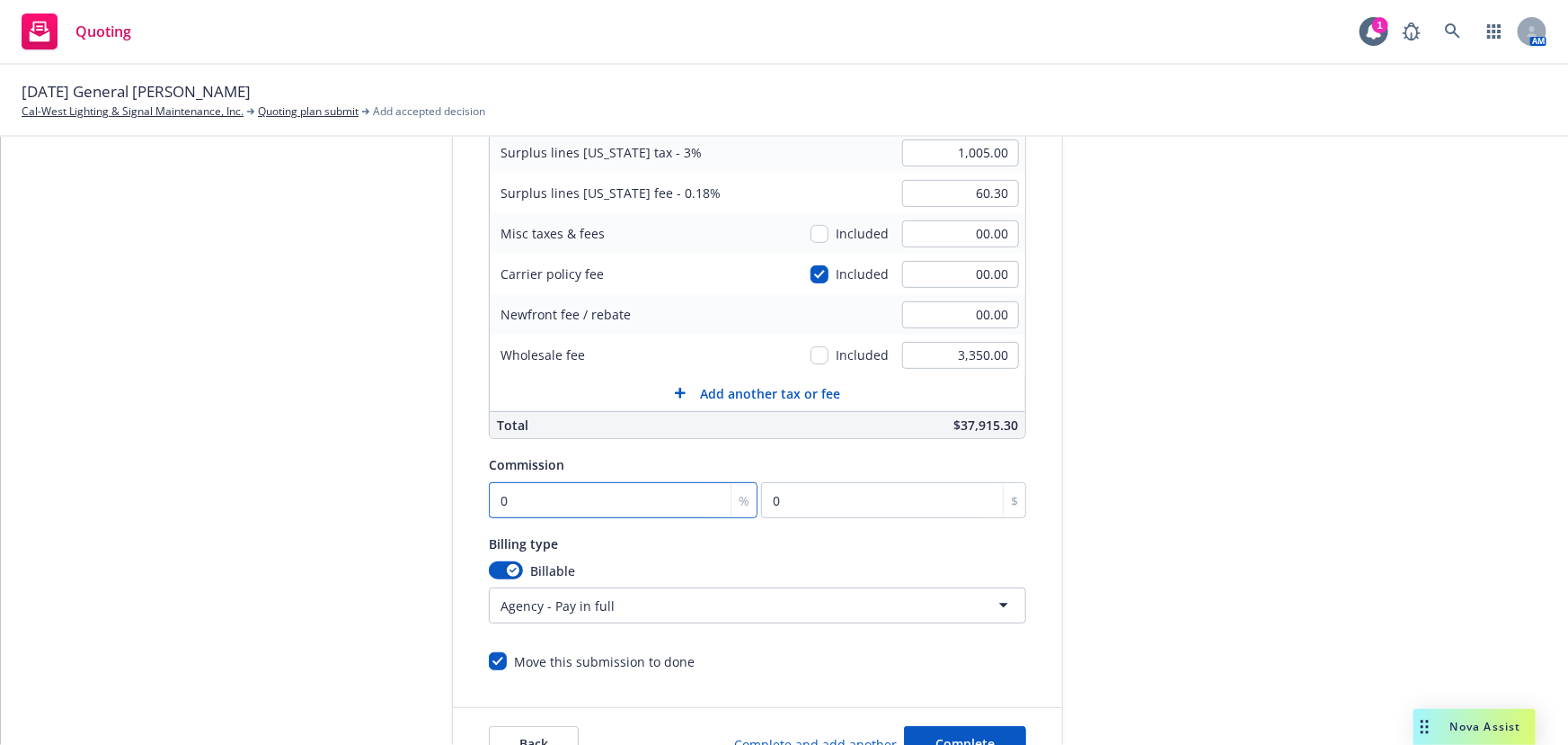
click at [497, 493] on input "0" at bounding box center [623, 500] width 269 height 36
type input "1"
type input "335"
type input "17"
type input "5695"
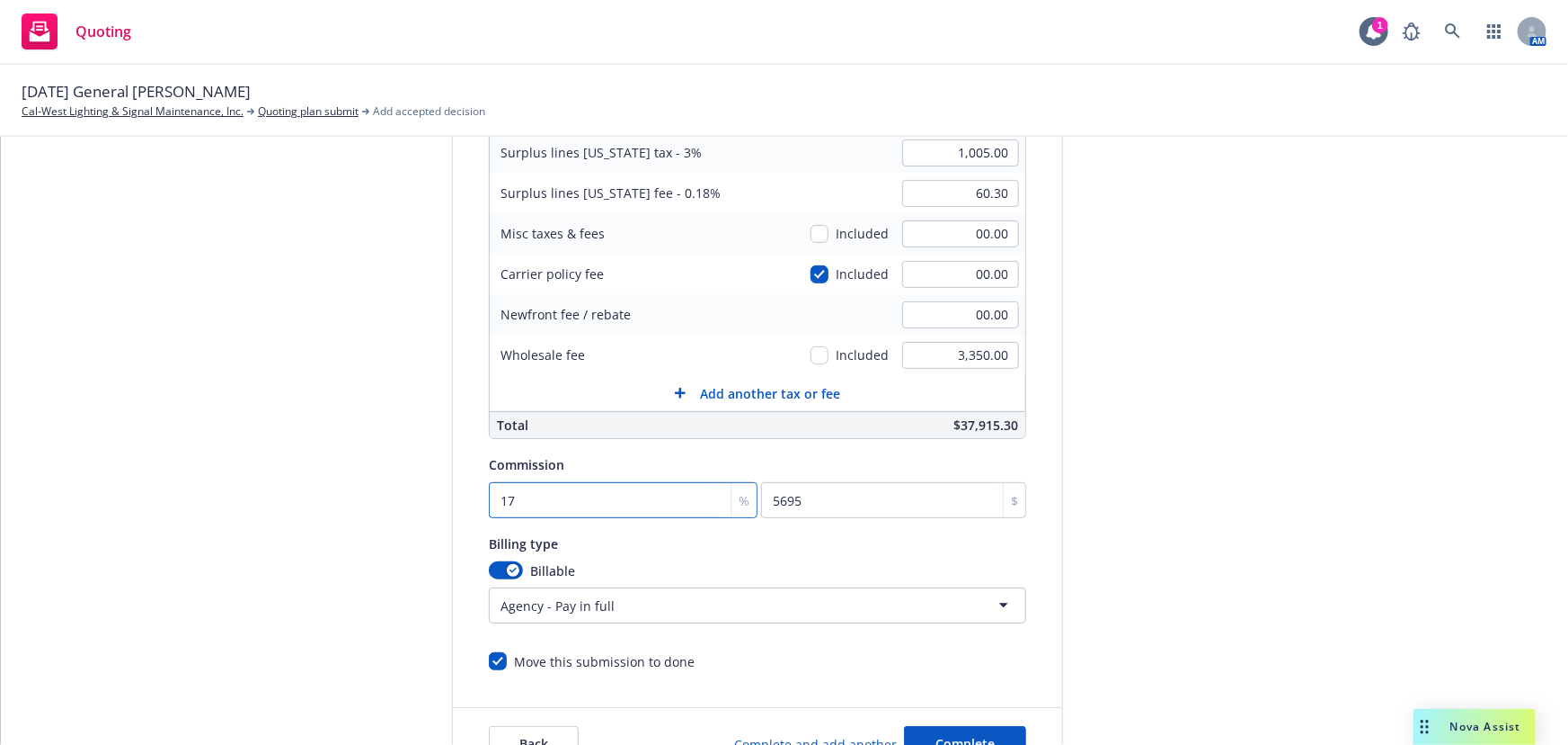
type input "17"
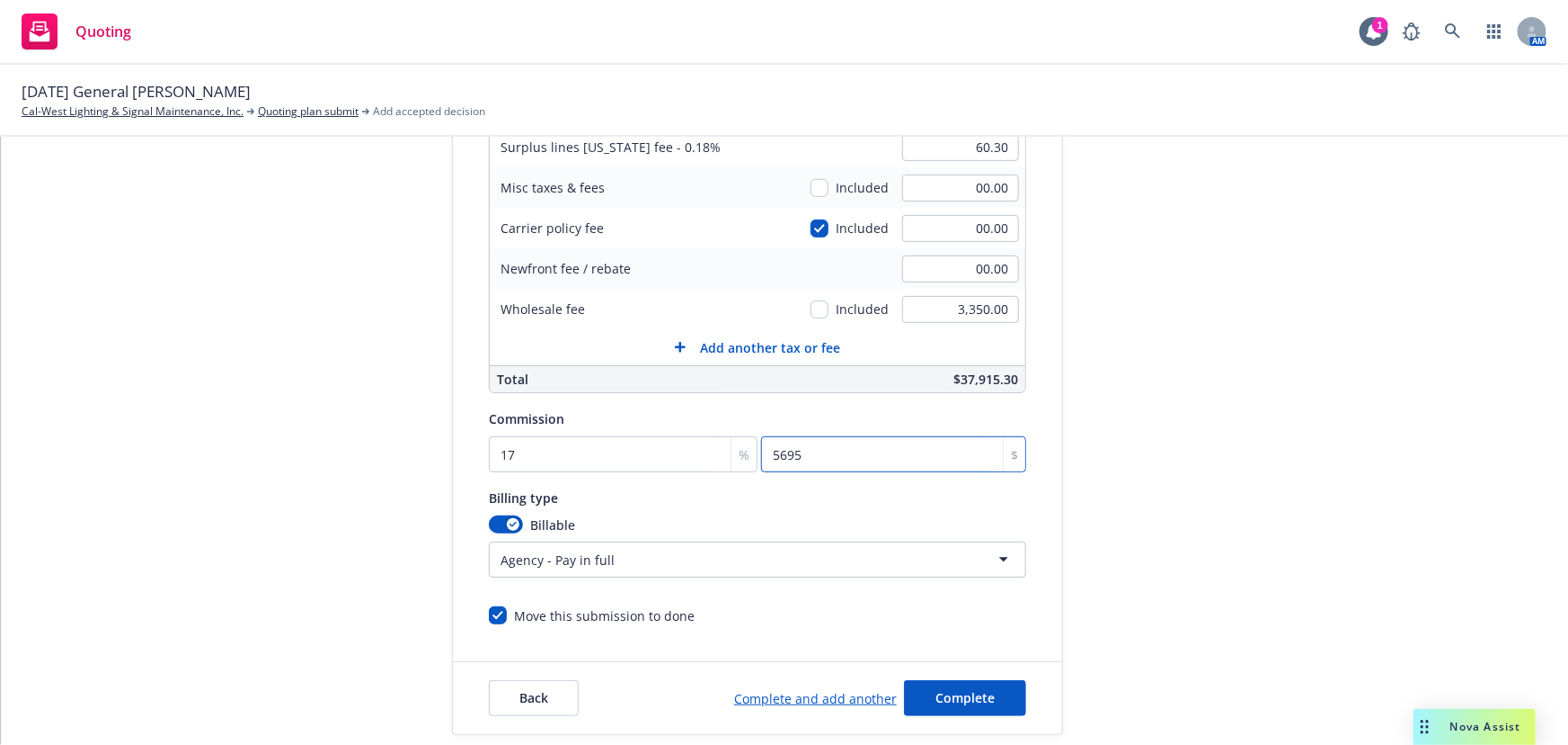
scroll to position [382, 0]
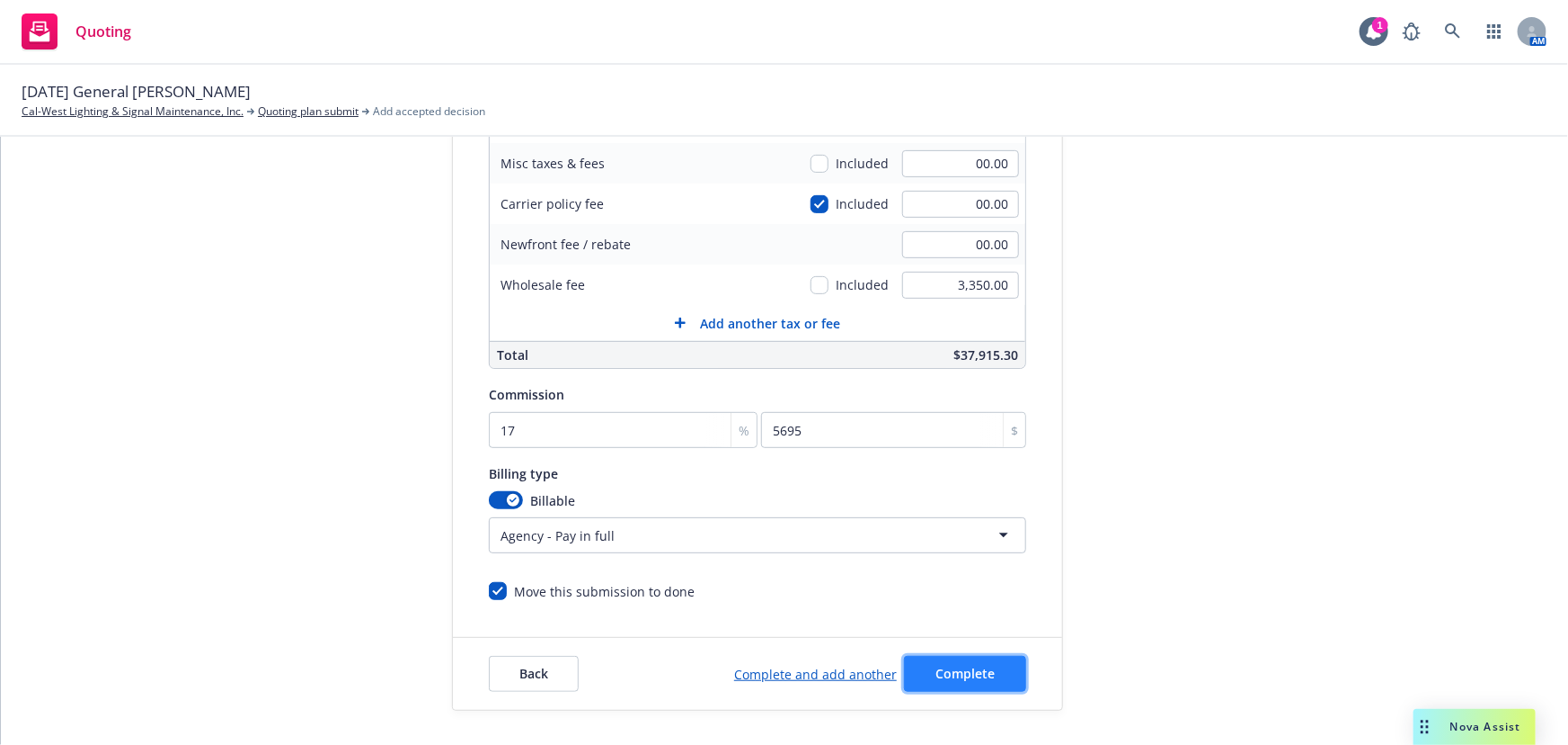
click at [940, 675] on span "Complete" at bounding box center [965, 673] width 59 height 17
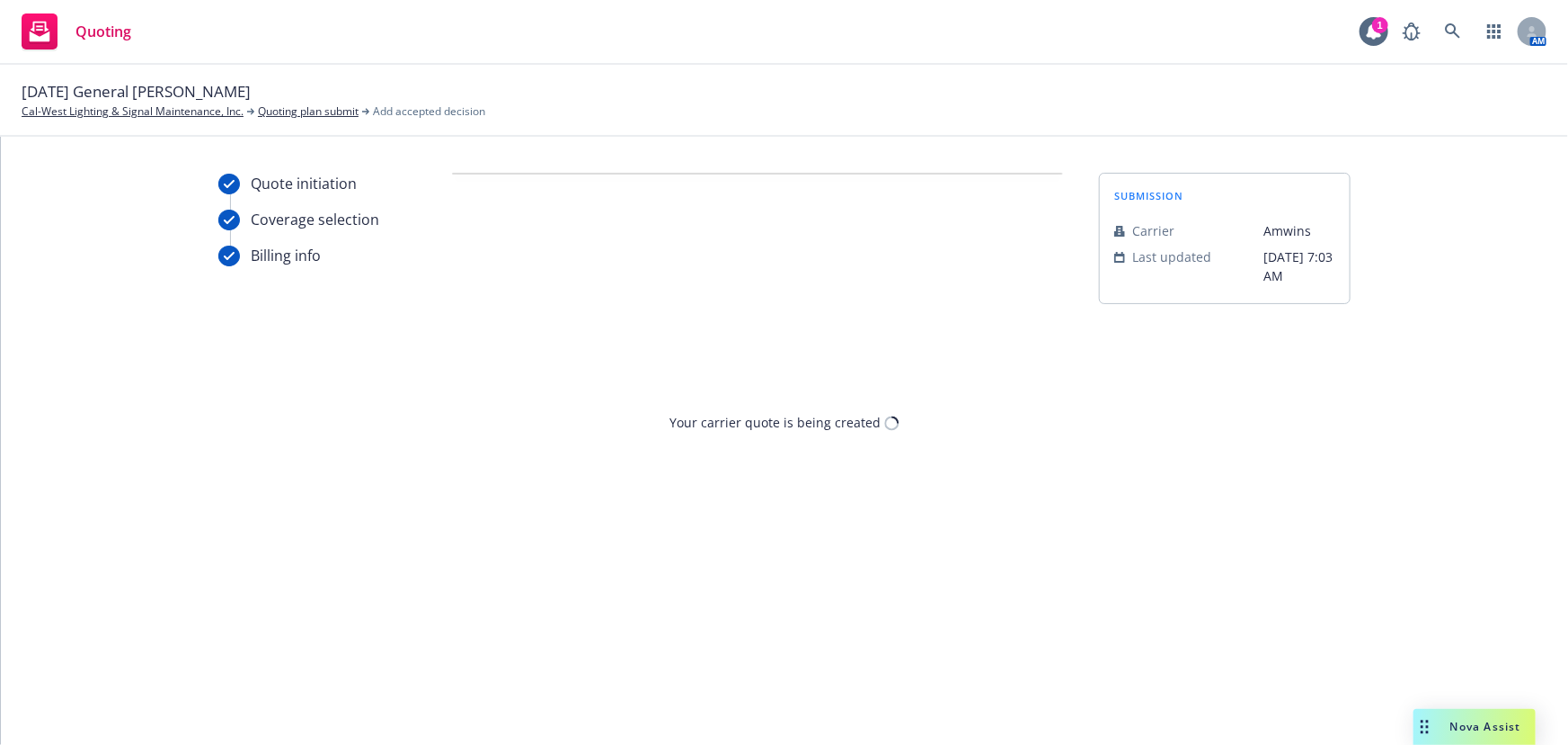
scroll to position [0, 0]
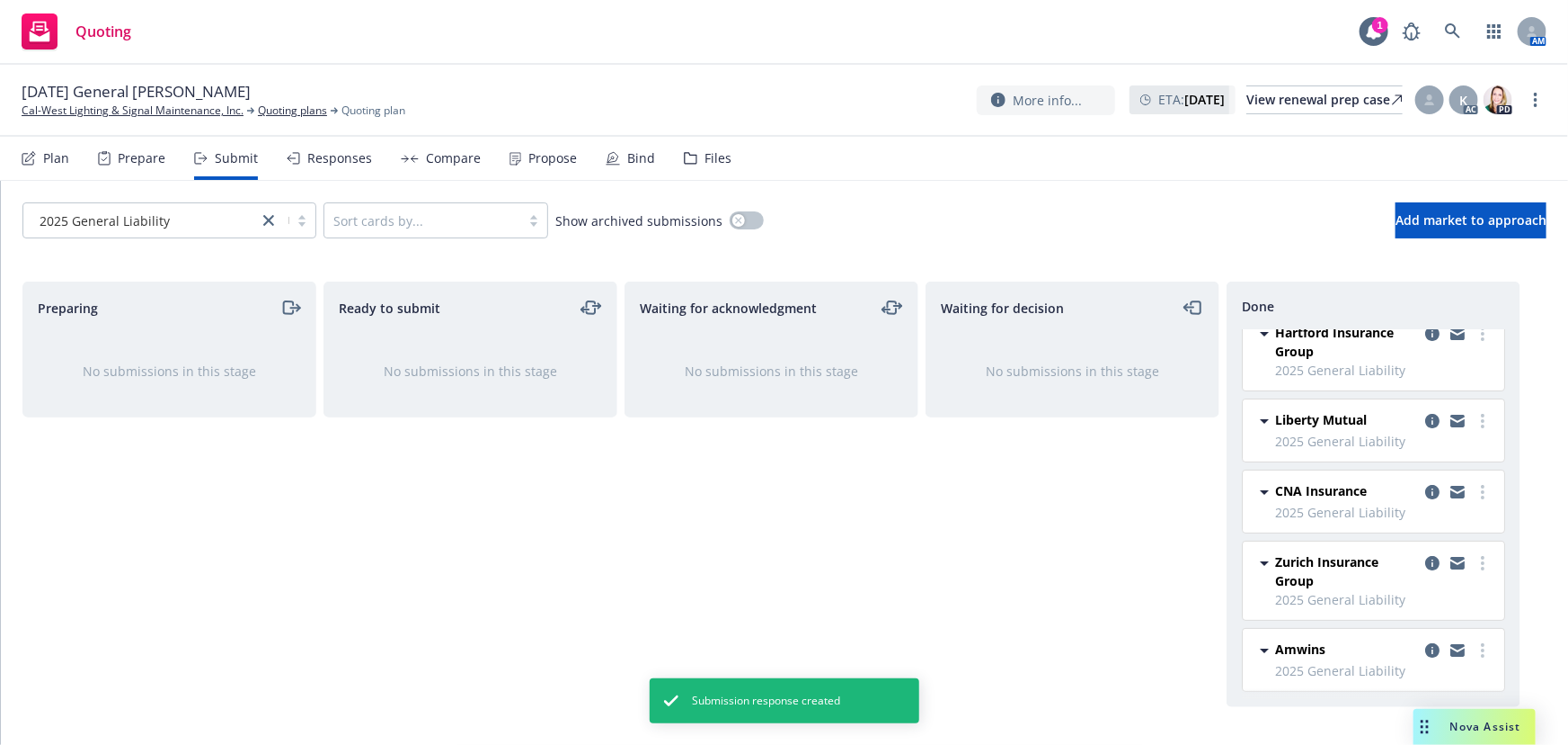
scroll to position [105, 0]
click at [1425, 650] on icon "copy logging email" at bounding box center [1432, 650] width 14 height 14
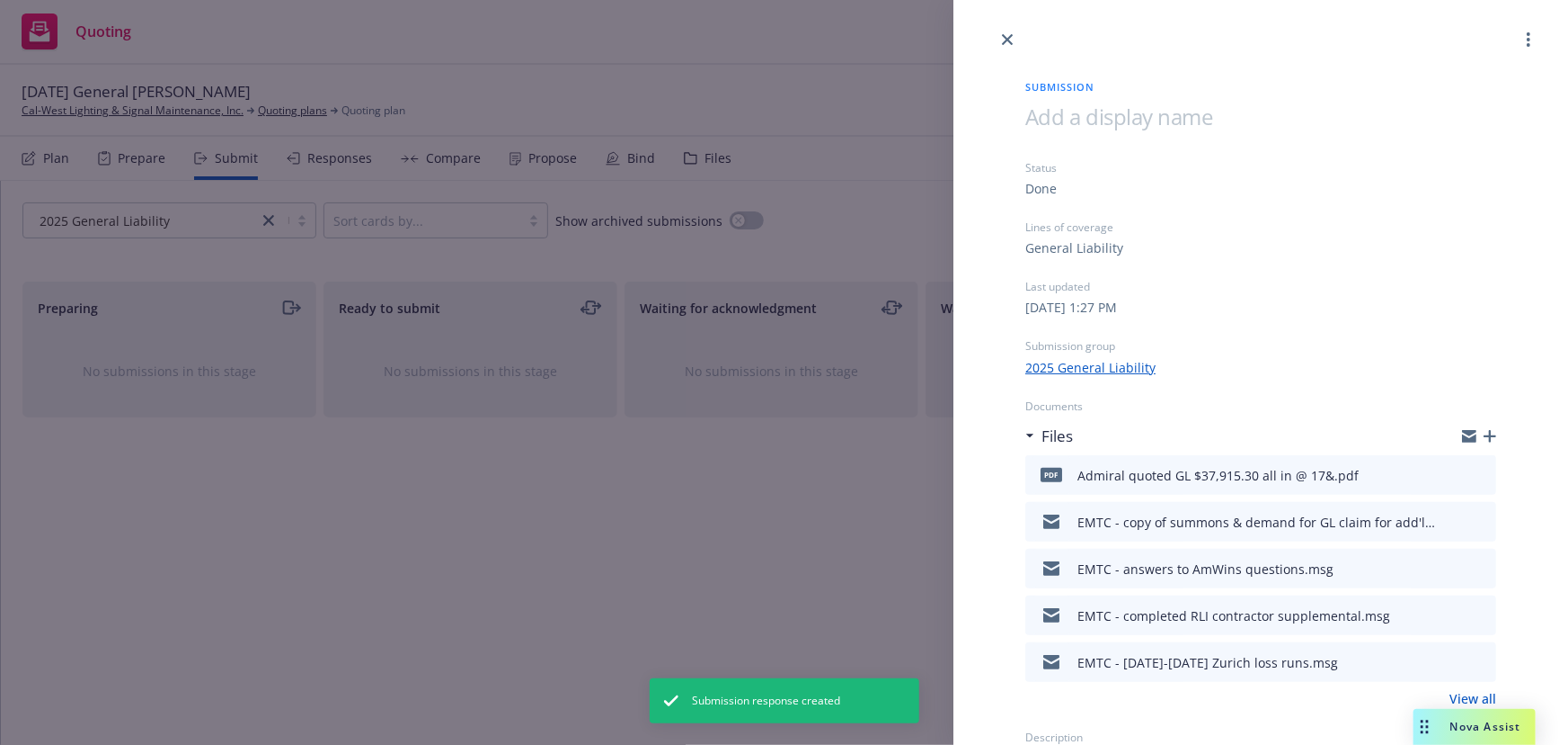
click at [1484, 437] on div "Submission Status Done Lines of coverage General Liability Last updated Friday,…" at bounding box center [1261, 408] width 529 height 716
click at [1483, 434] on icon "button" at bounding box center [1489, 436] width 12 height 12
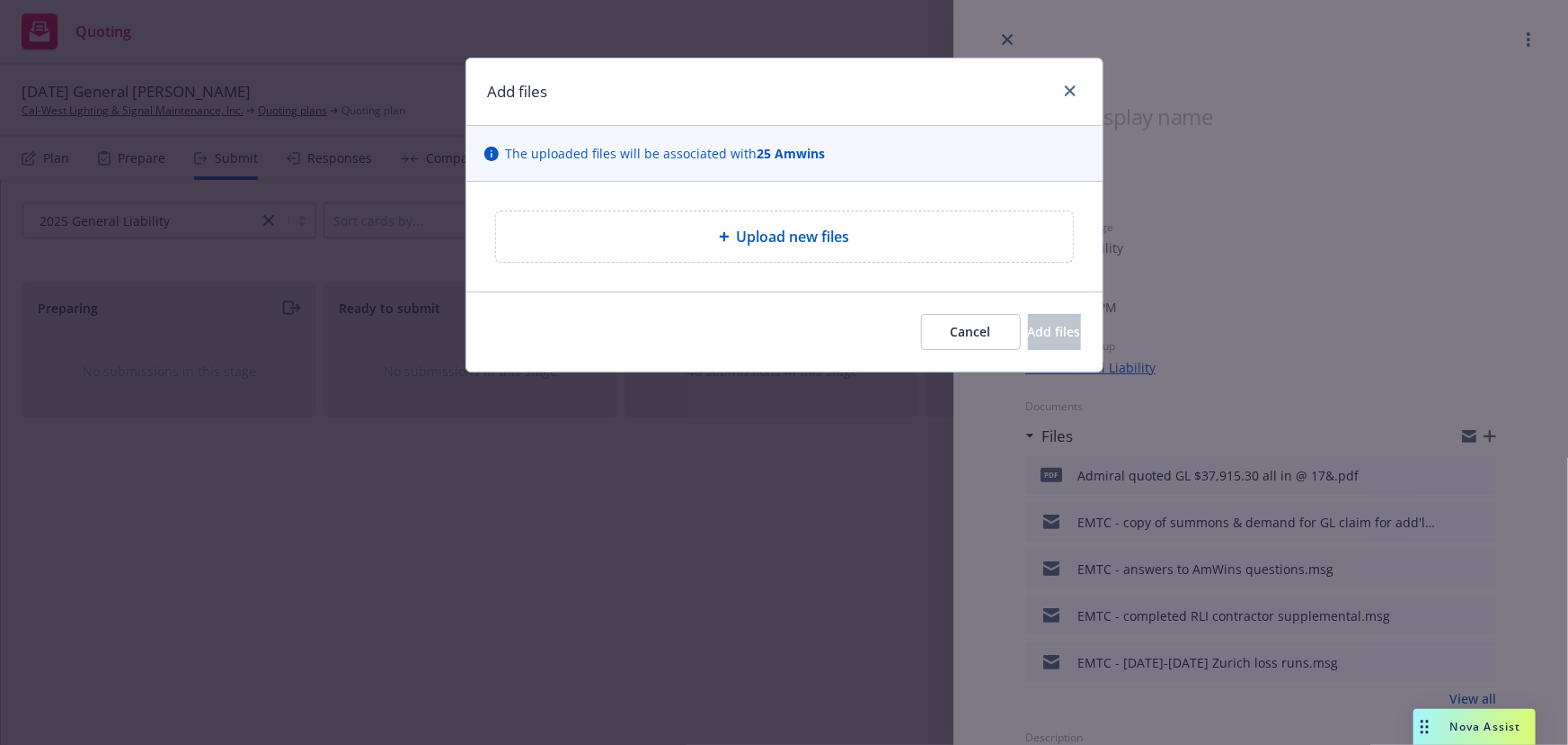
click at [727, 244] on div "Upload new files" at bounding box center [784, 236] width 548 height 22
type textarea "x"
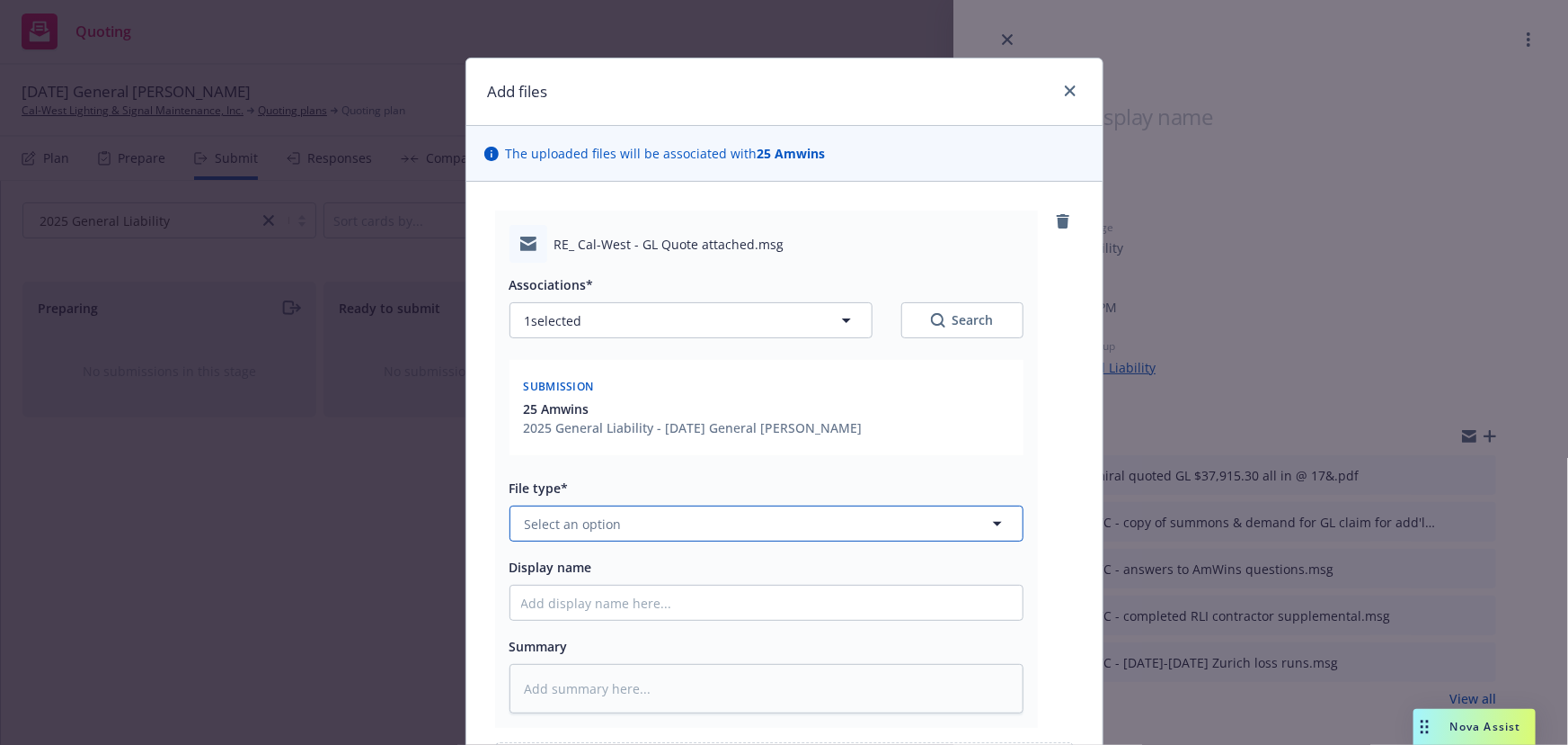
drag, startPoint x: 577, startPoint y: 524, endPoint x: 540, endPoint y: 483, distance: 55.2
click at [566, 513] on button "Select an option" at bounding box center [766, 523] width 514 height 36
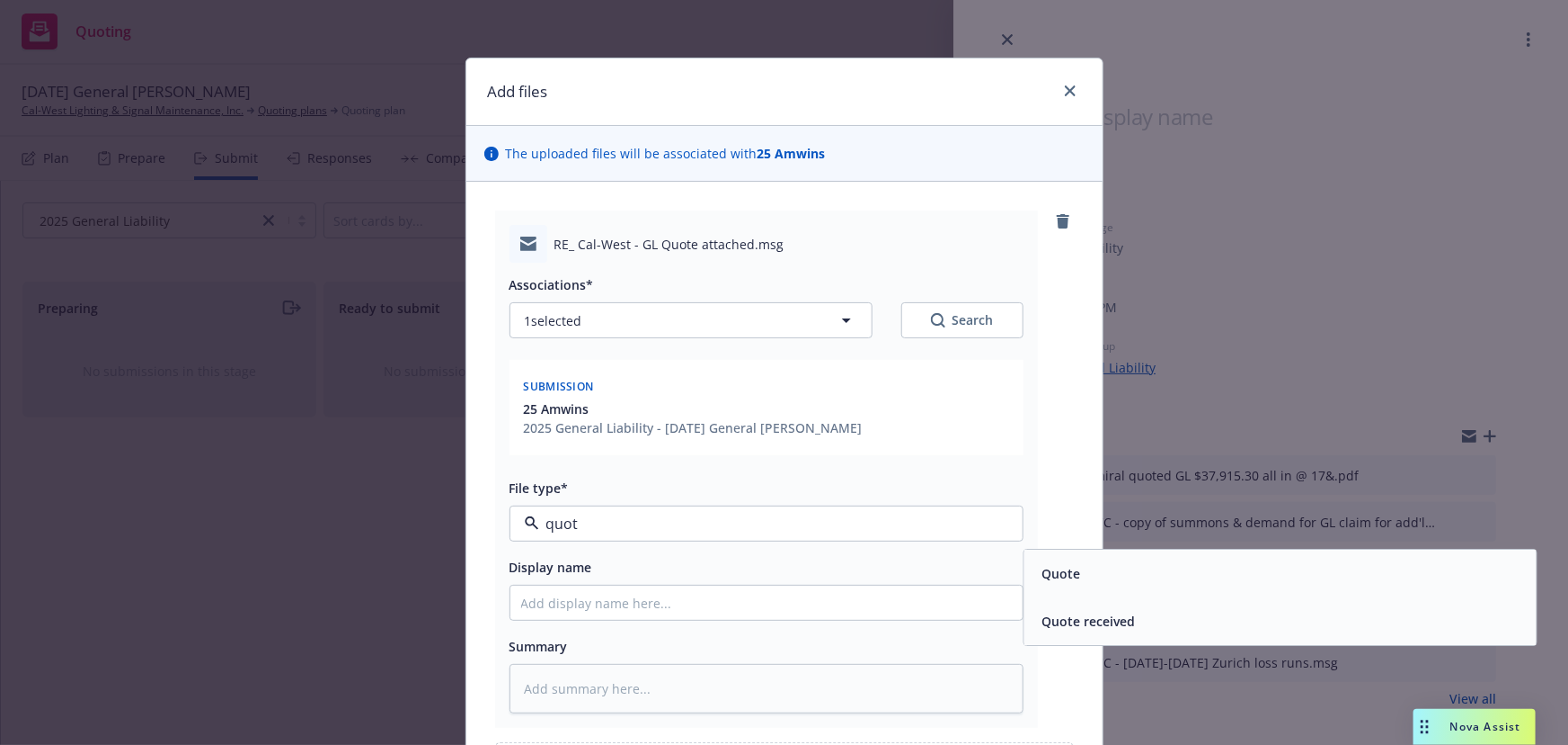
type input "quote"
click at [1074, 627] on span "Quote received" at bounding box center [1088, 622] width 93 height 19
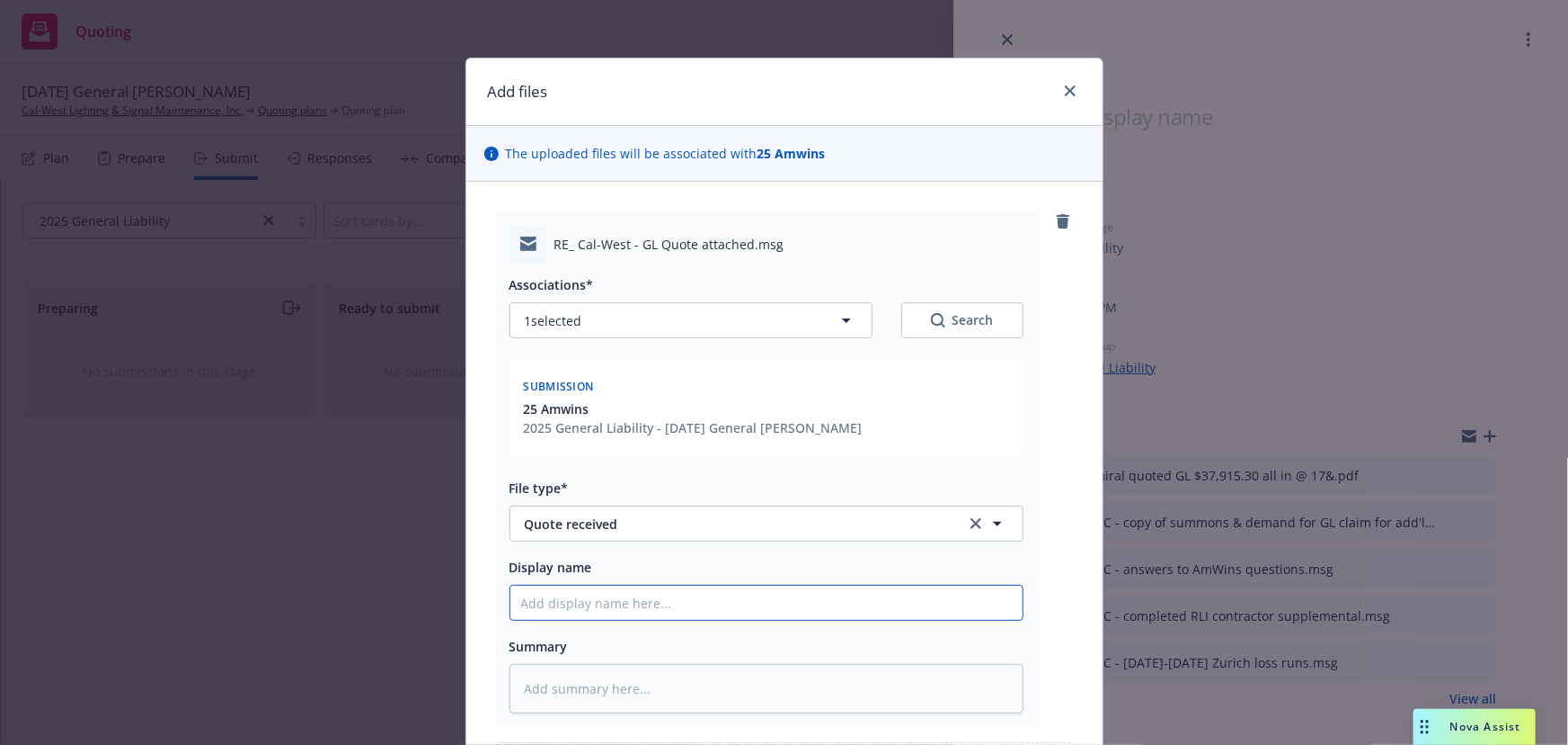
drag, startPoint x: 566, startPoint y: 610, endPoint x: 560, endPoint y: 602, distance: 10.0
click at [566, 609] on input "Display name" at bounding box center [766, 602] width 513 height 34
type textarea "x"
type input "E"
type textarea "x"
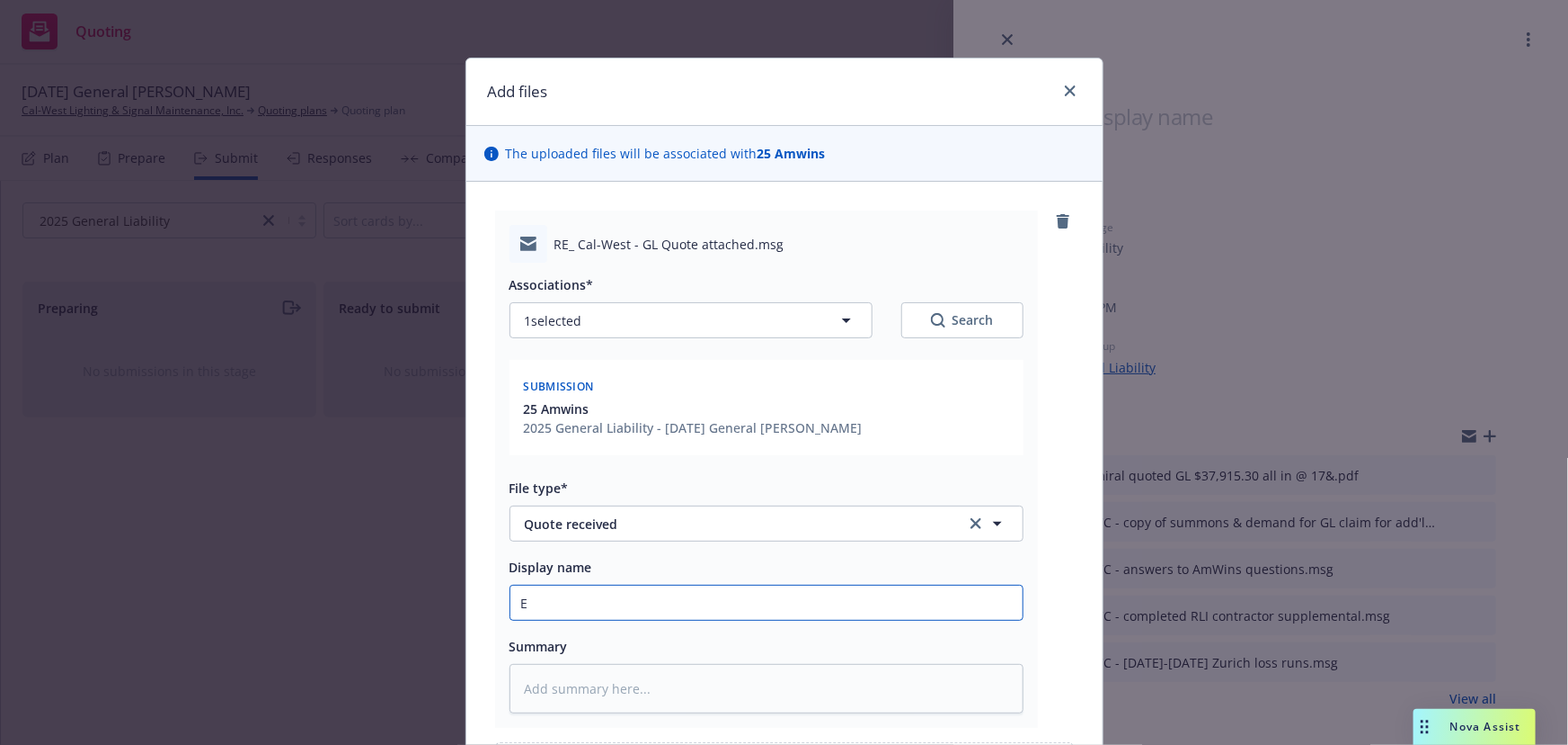
type input "EM"
type textarea "x"
type input "EMF"
type textarea "x"
type input "EMFC"
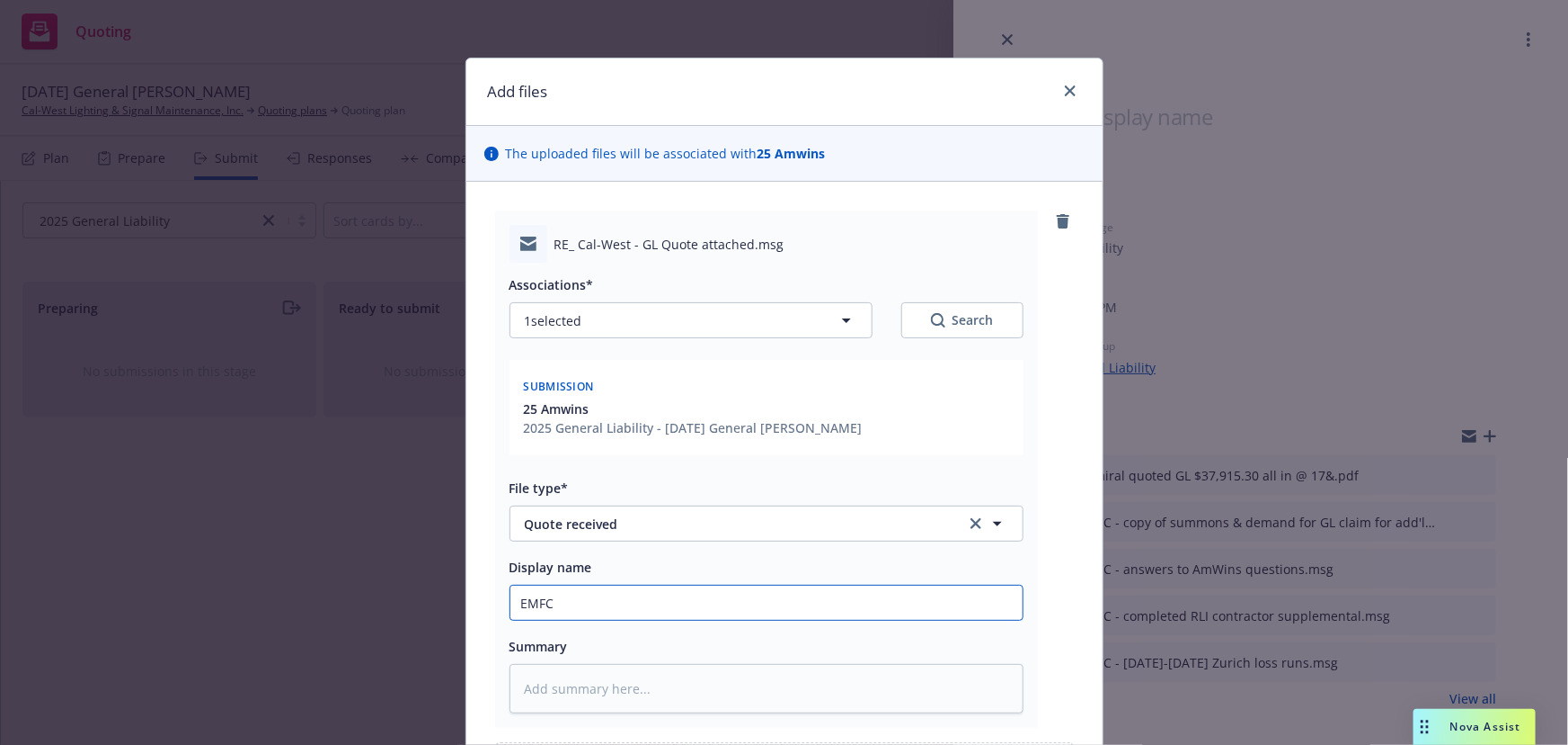
type textarea "x"
type input "EMFC"
type textarea "x"
type input "EMFC -"
type textarea "x"
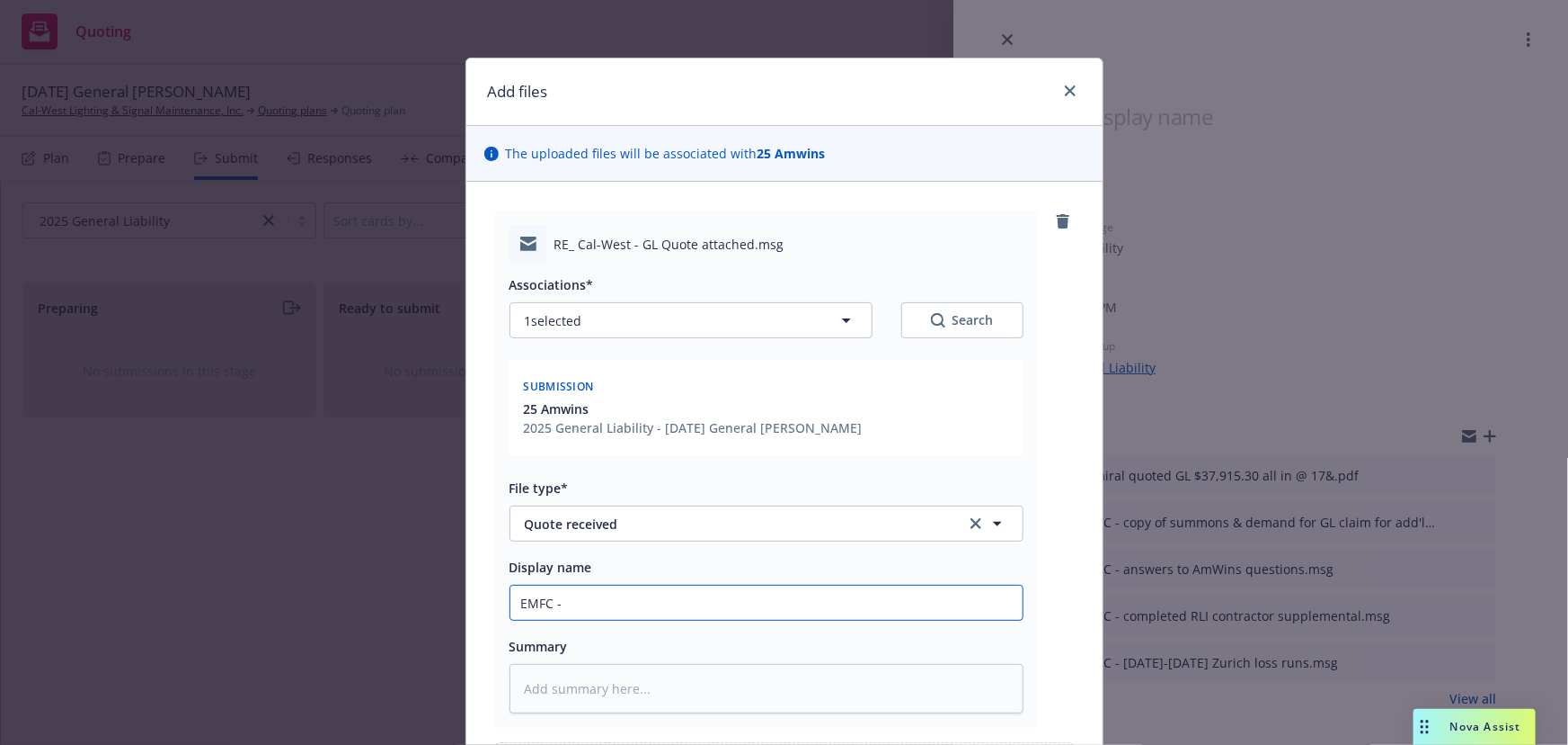
type input "EMFC -"
type textarea "x"
type input "EMFC - A"
type textarea "x"
type input "EMFC - Am"
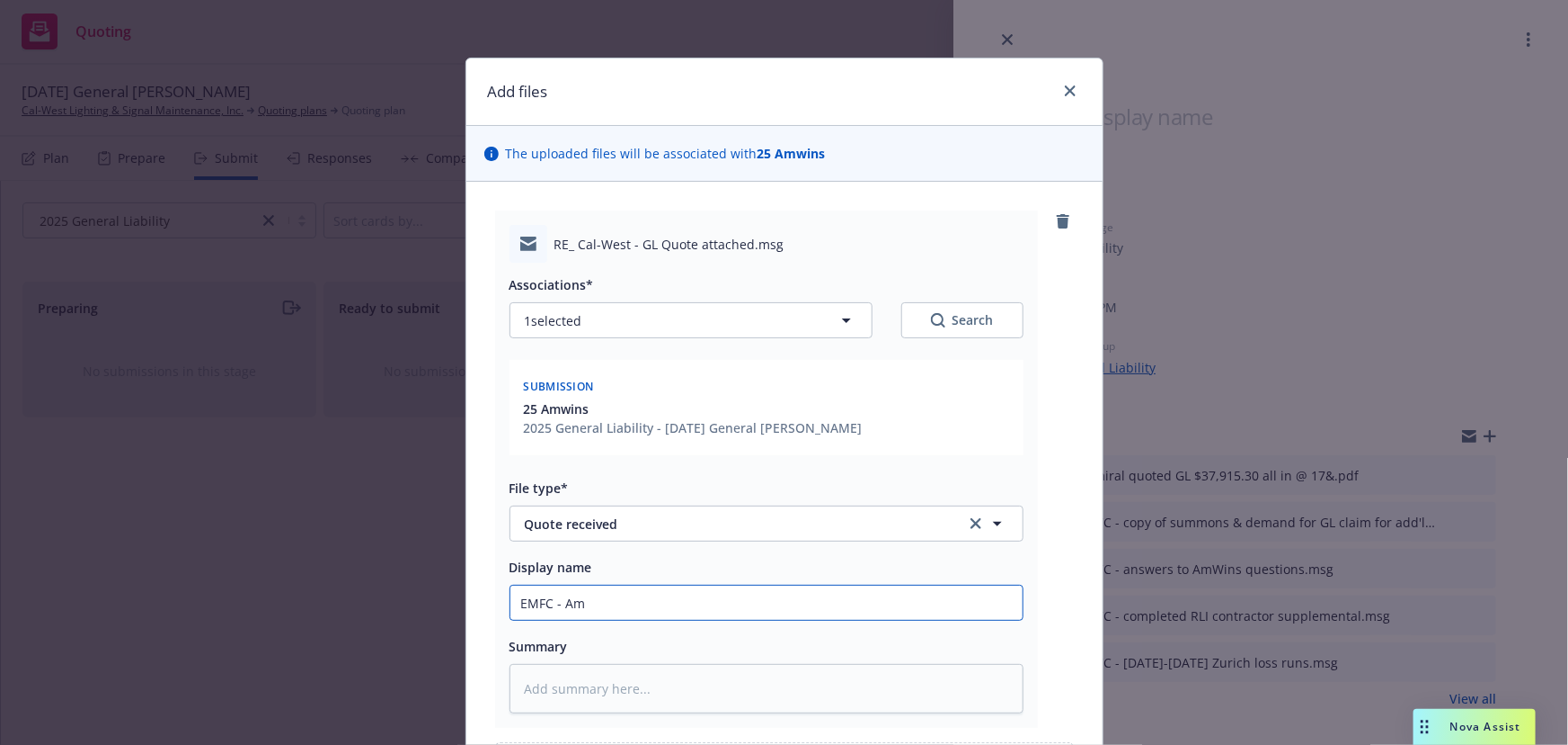
type textarea "x"
type input "EMFC - AmW"
type textarea "x"
type input "EMFC - AmWi"
type textarea "x"
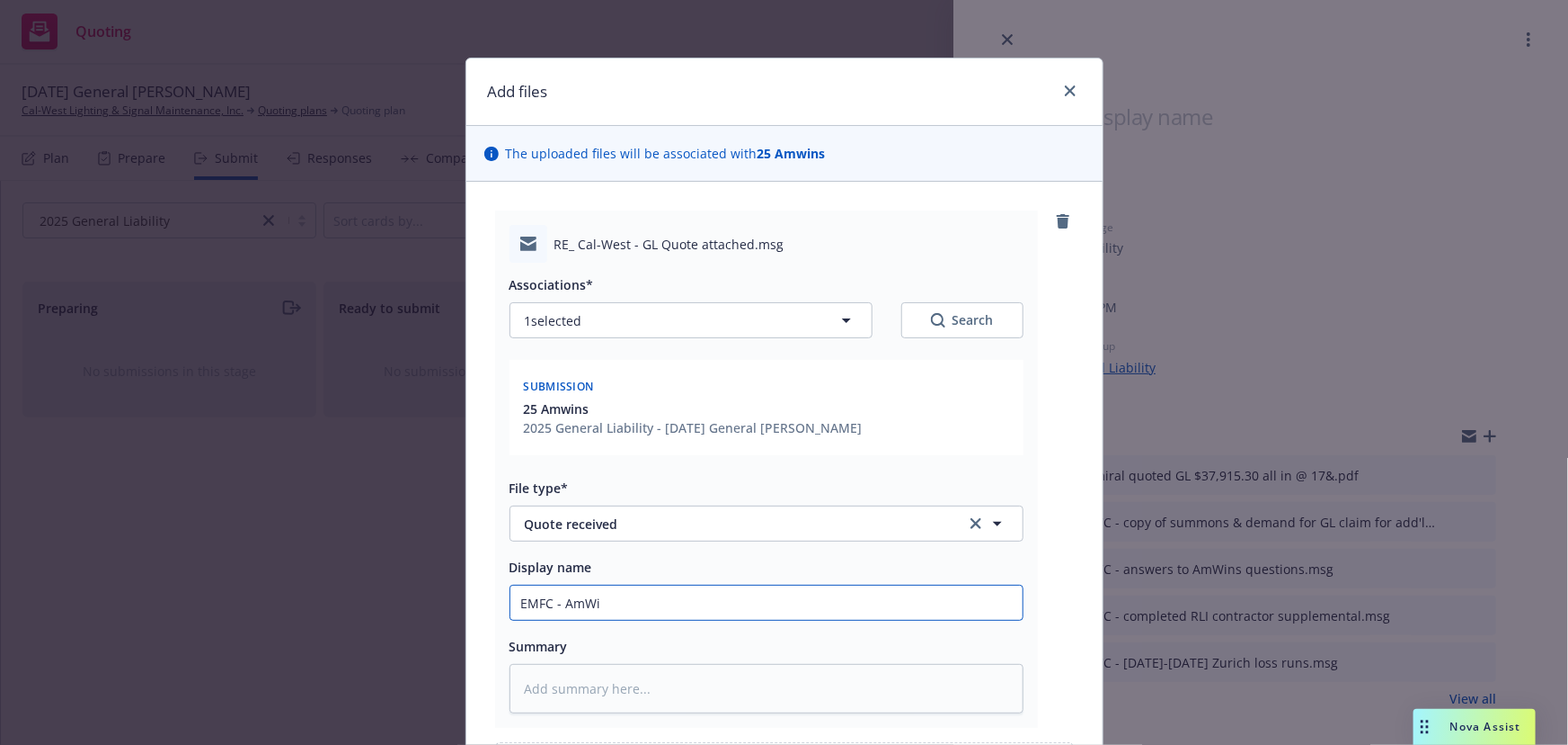
type input "EMFC - AmWin"
type textarea "x"
type input "EMFC - AmWins"
type textarea "x"
type input "EMFC - AmWins p"
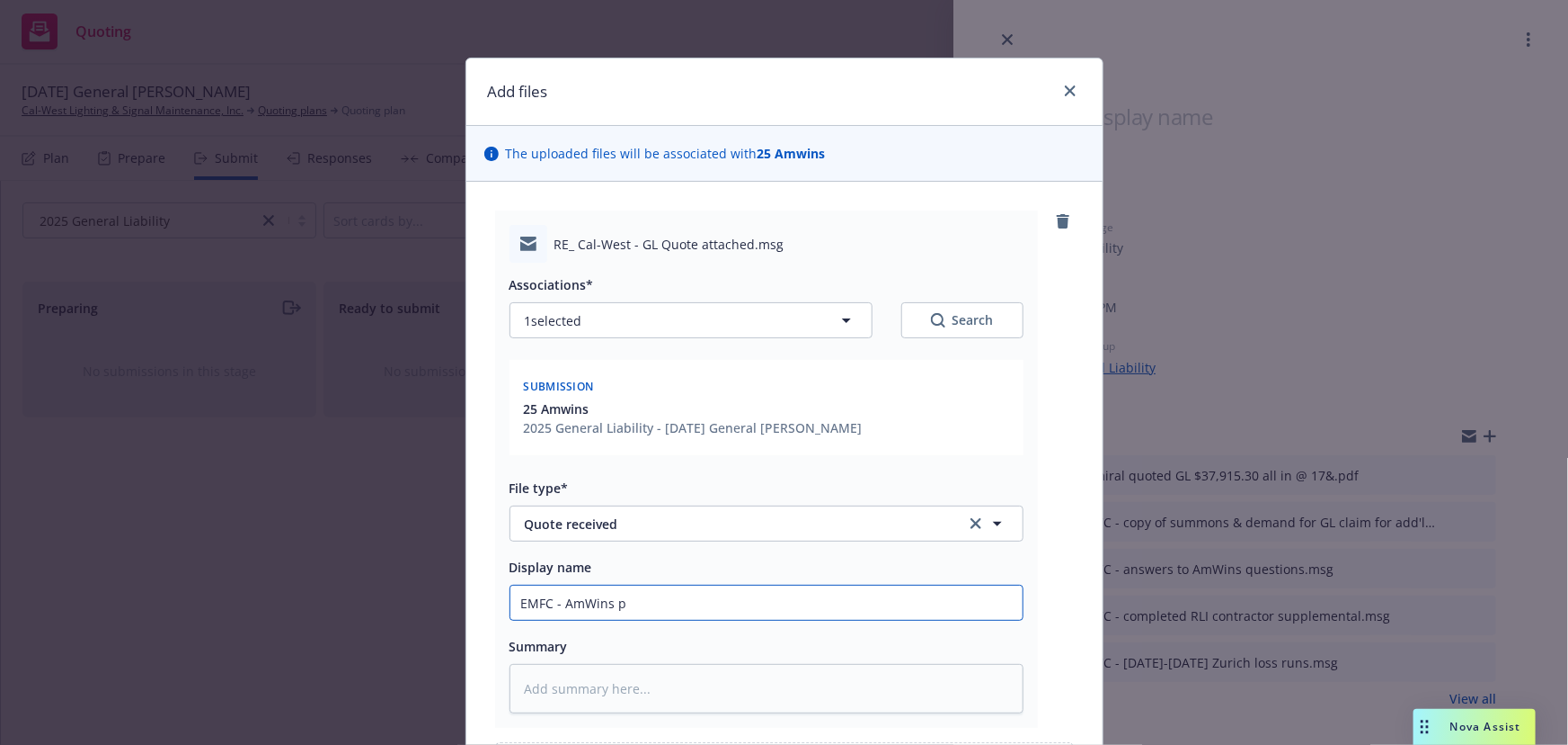
type textarea "x"
type input "EMFC - AmWins pr"
type textarea "x"
type input "EMFC - AmWins pro"
type textarea "x"
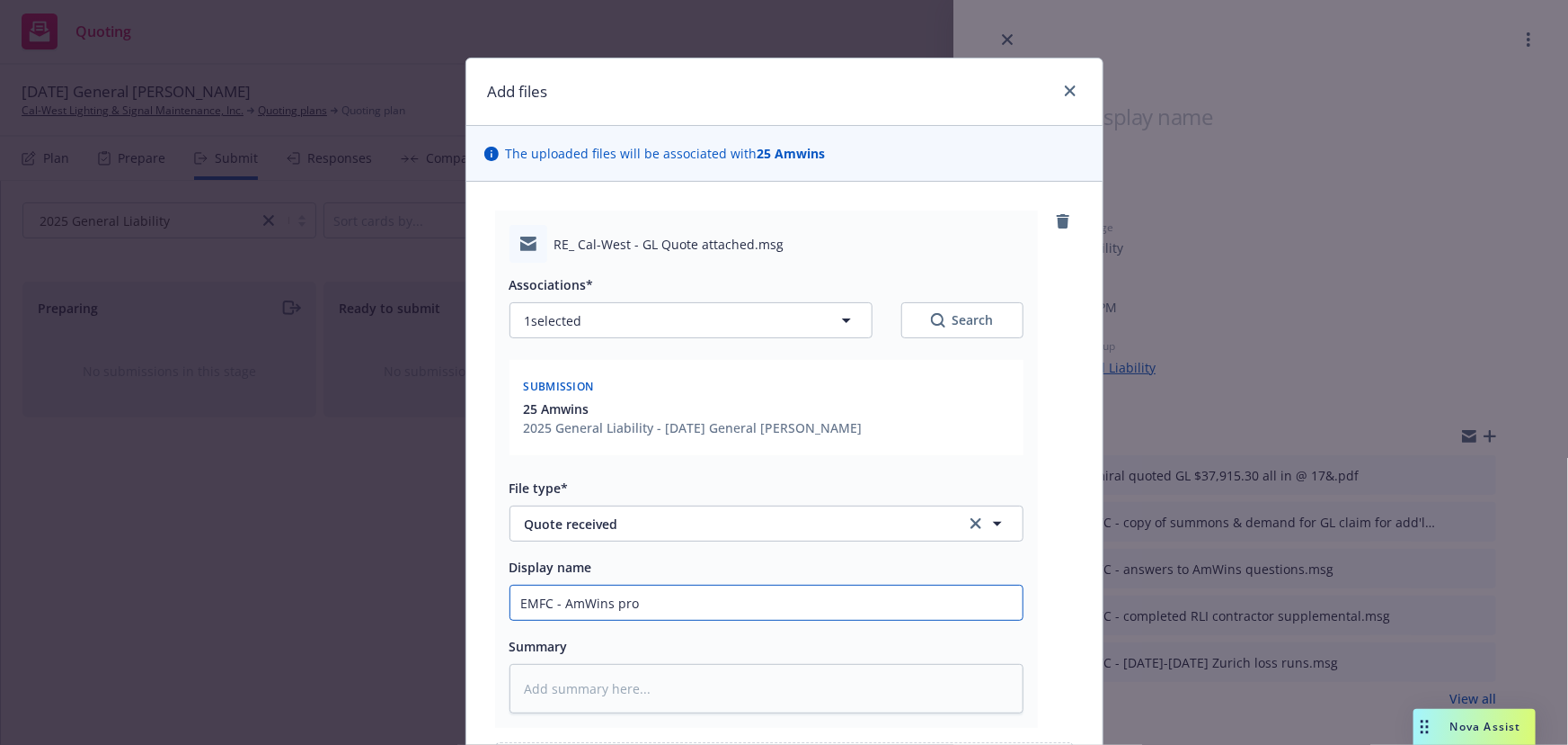
type input "EMFC - AmWins prov"
type textarea "x"
type input "EMFC - AmWins provi"
type textarea "x"
type input "EMFC - AmWins provi8"
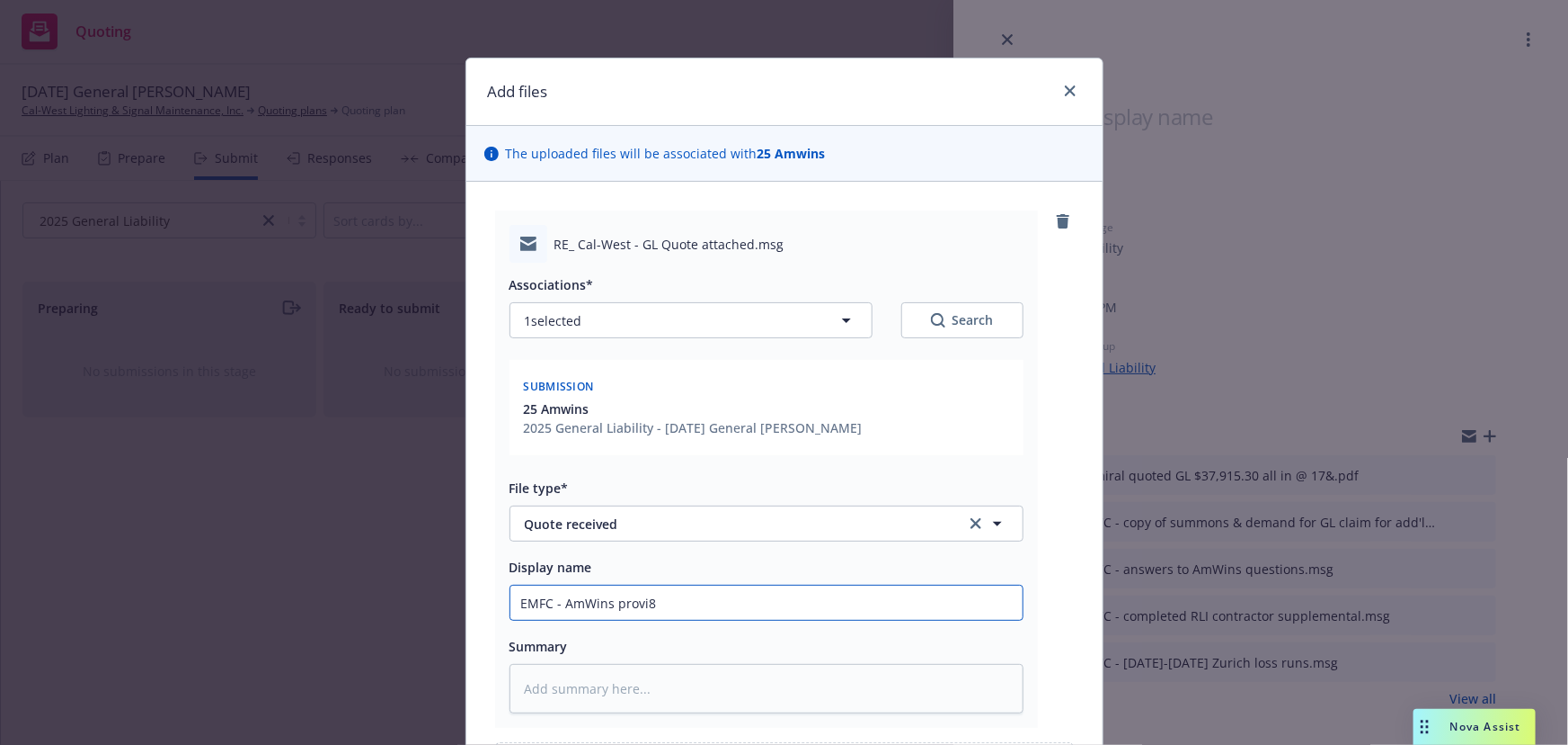
type textarea "x"
type input "EMFC - AmWins provi8d"
type textarea "x"
type input "EMFC - AmWins provi8"
type textarea "x"
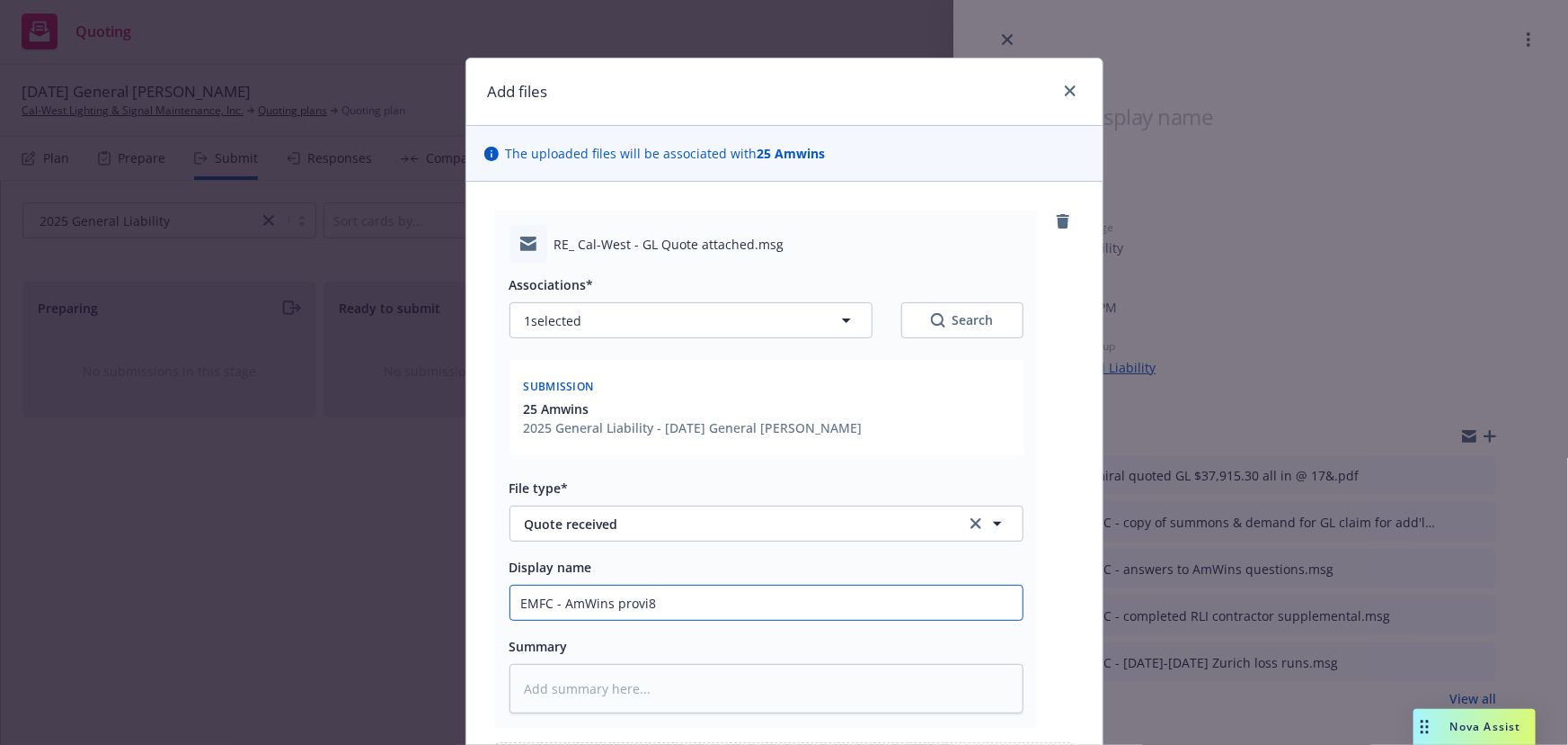
type input "EMFC - AmWins provi"
type textarea "x"
type input "EMFC - AmWins provid"
type textarea "x"
type input "EMFC - AmWins provides"
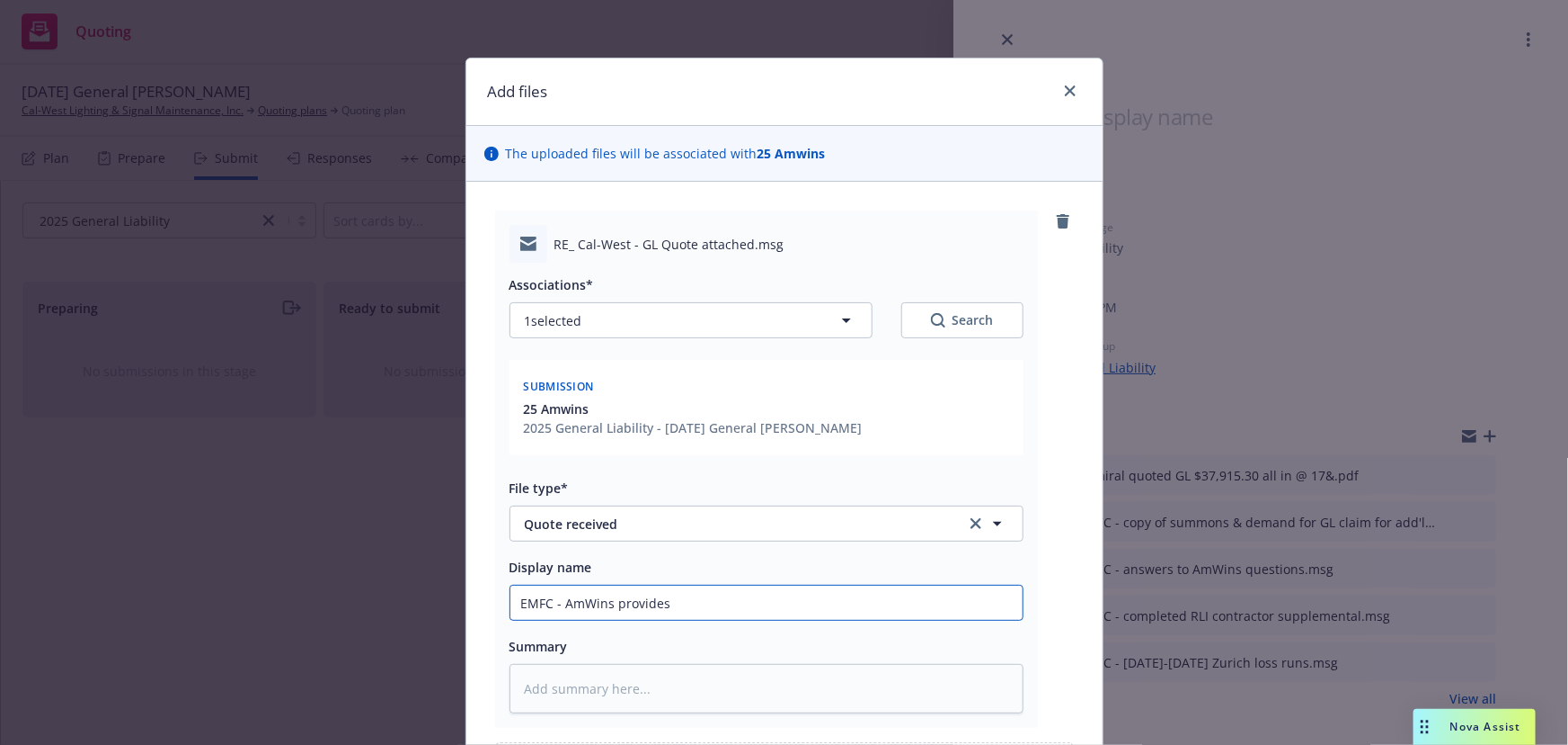
type textarea "x"
type input "EMFC - AmWins provides"
type textarea "x"
type input "EMFC - AmWins provides A"
type textarea "x"
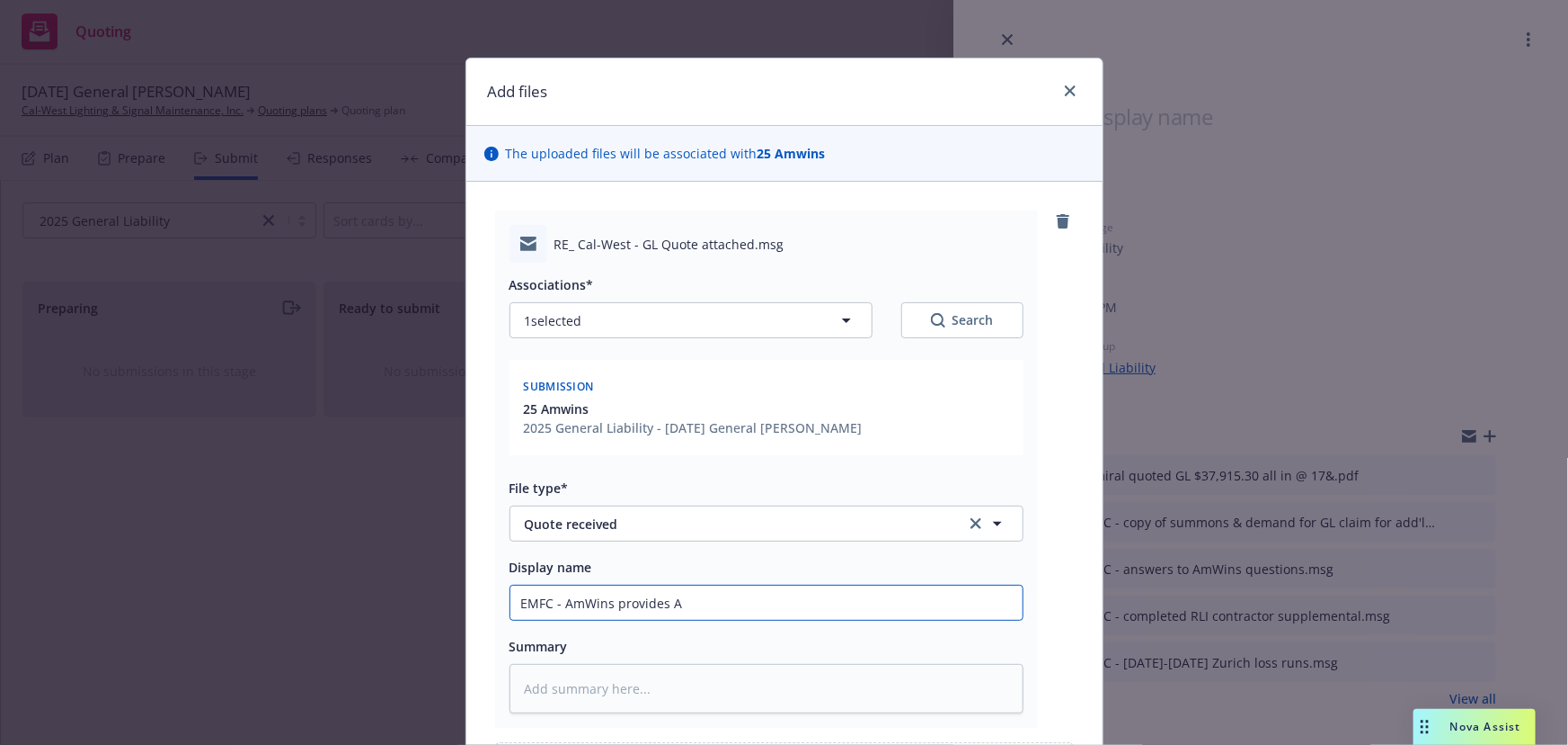
type input "EMFC - AmWins provides Ad"
type textarea "x"
type input "EMFC - AmWins provides Adm"
type textarea "x"
type input "EMFC - AmWins provides Admi"
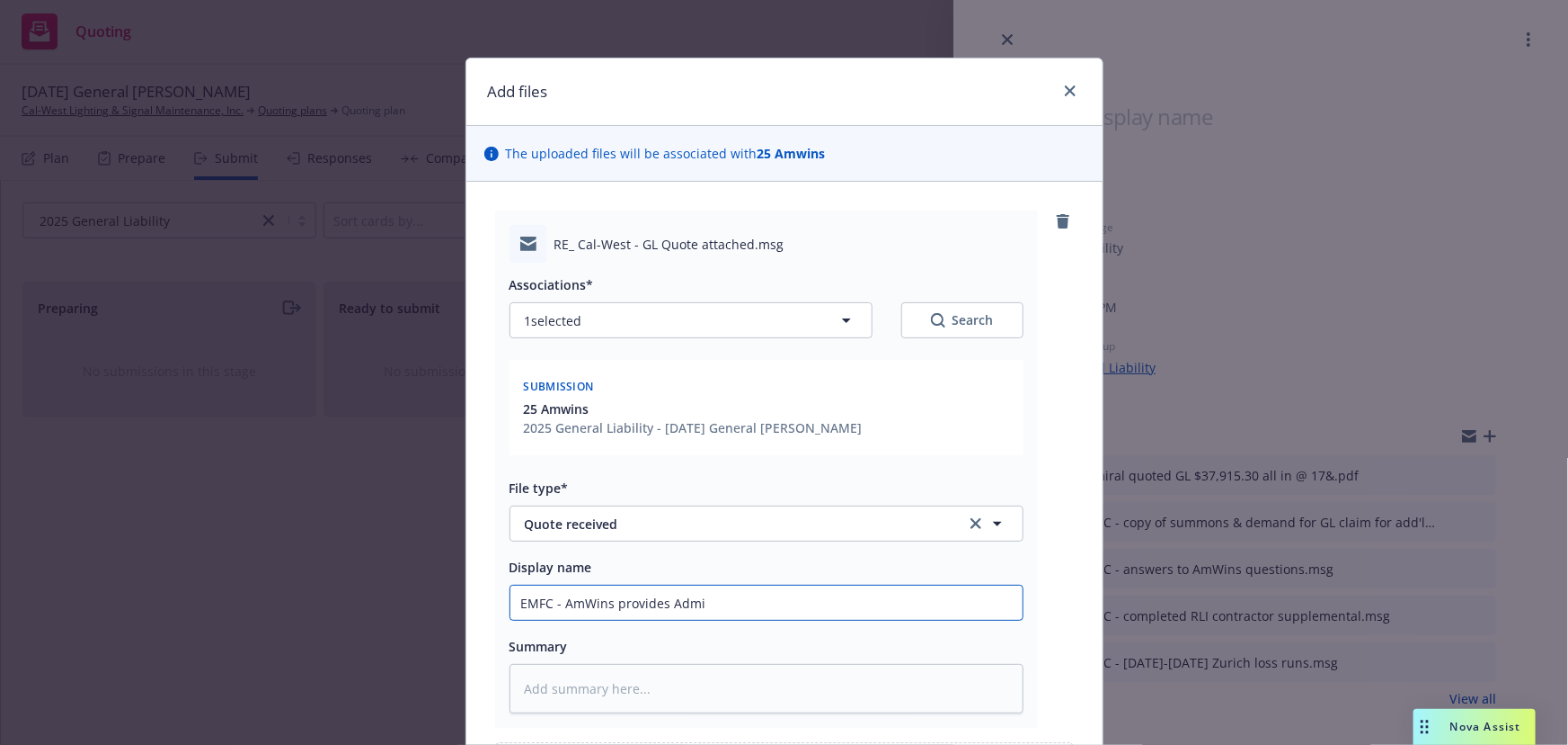
type textarea "x"
type input "EMFC - AmWins provides Admir"
type textarea "x"
type input "EMFC - AmWins provides Admira"
type textarea "x"
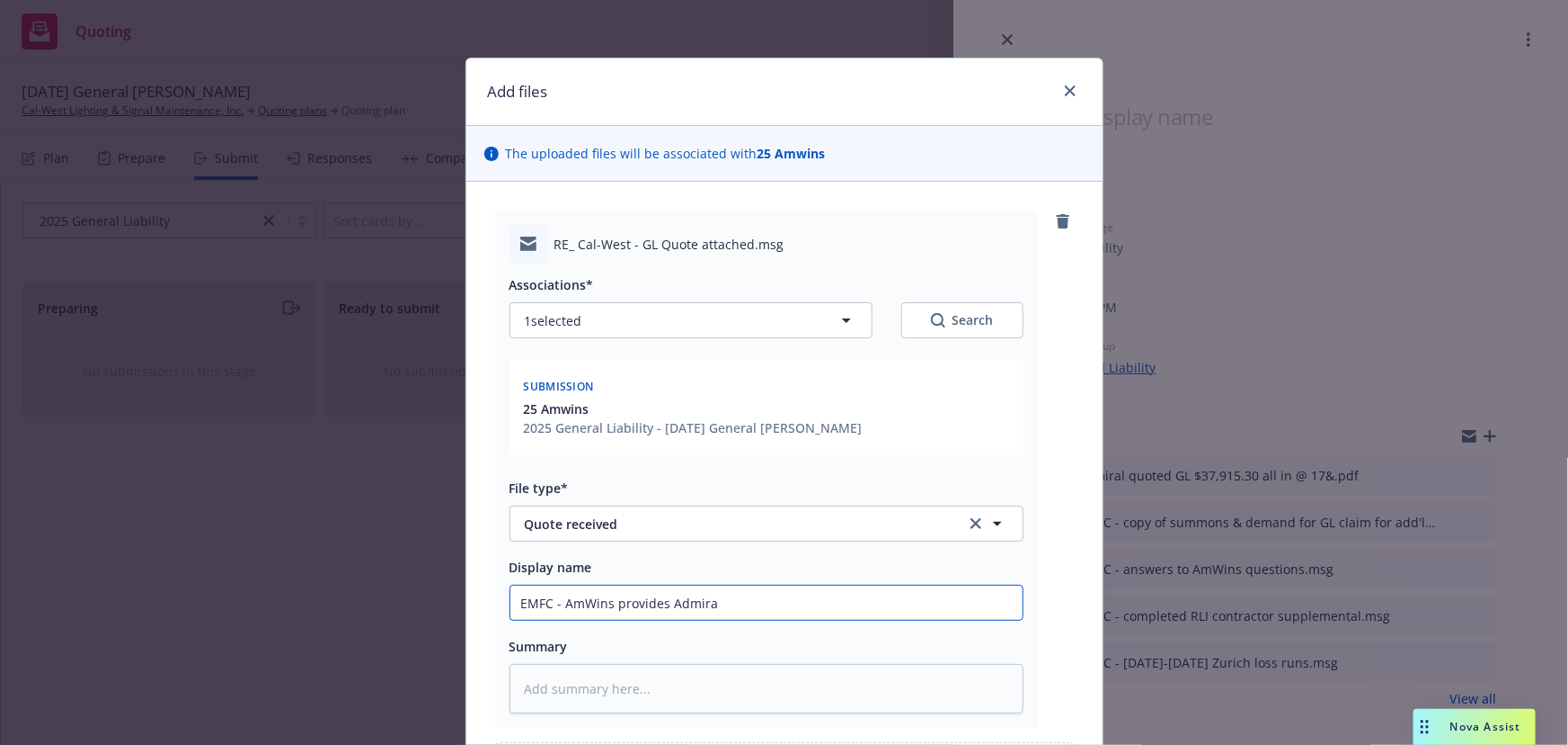
type input "EMFC - AmWins provides Admiral"
type textarea "x"
type input "EMFC - AmWins provides Admiral"
type textarea "x"
type input "EMFC - AmWins provides Admiral G"
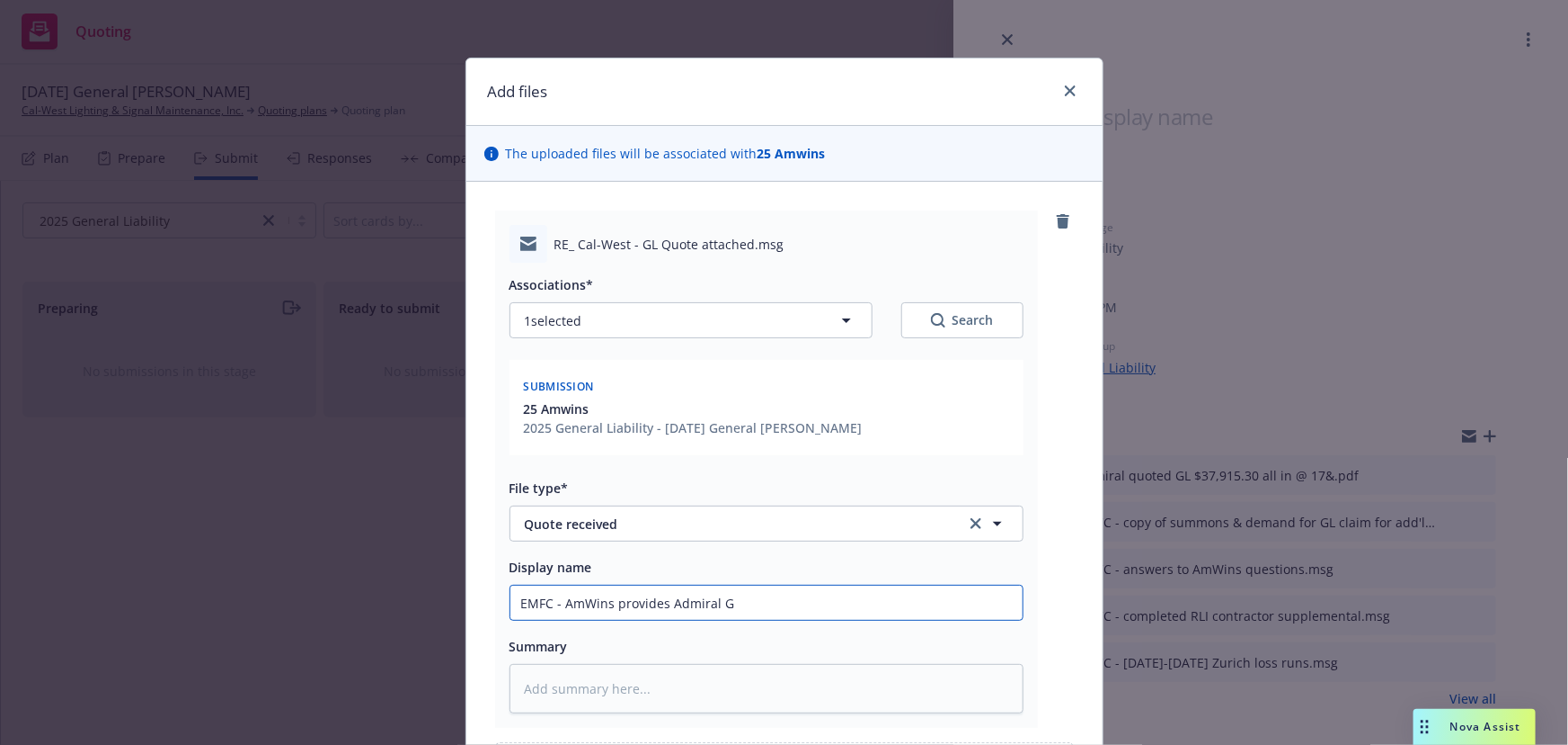
type textarea "x"
type input "EMFC - AmWins provides Admiral GL"
type textarea "x"
type input "EMFC - AmWins provides Admiral GL"
type textarea "x"
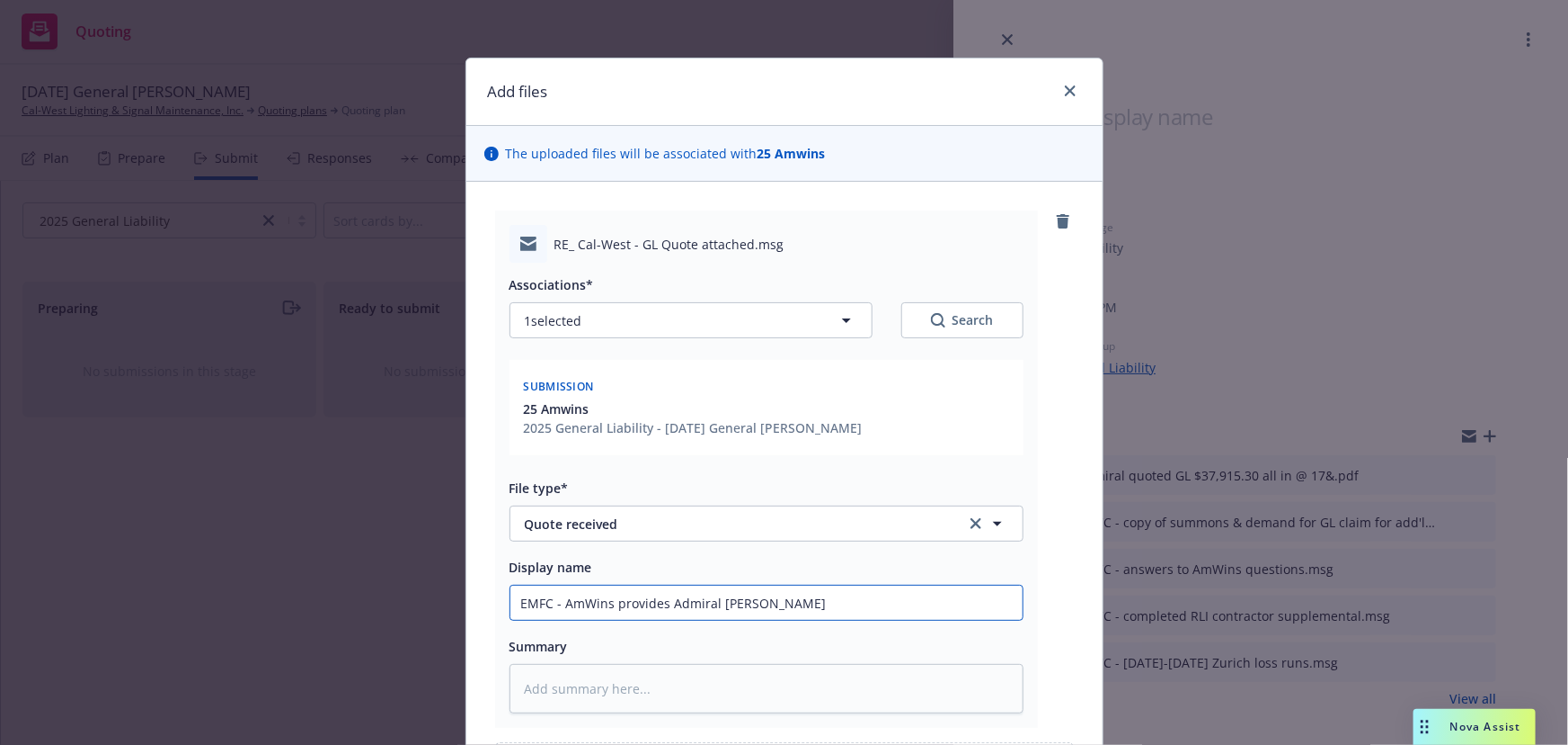
type input "EMFC - AmWins provides Admiral GL q"
type textarea "x"
type input "EMFC - AmWins provides Admiral GL qu"
type textarea "x"
type input "EMFC - AmWins provides Admiral GL quo"
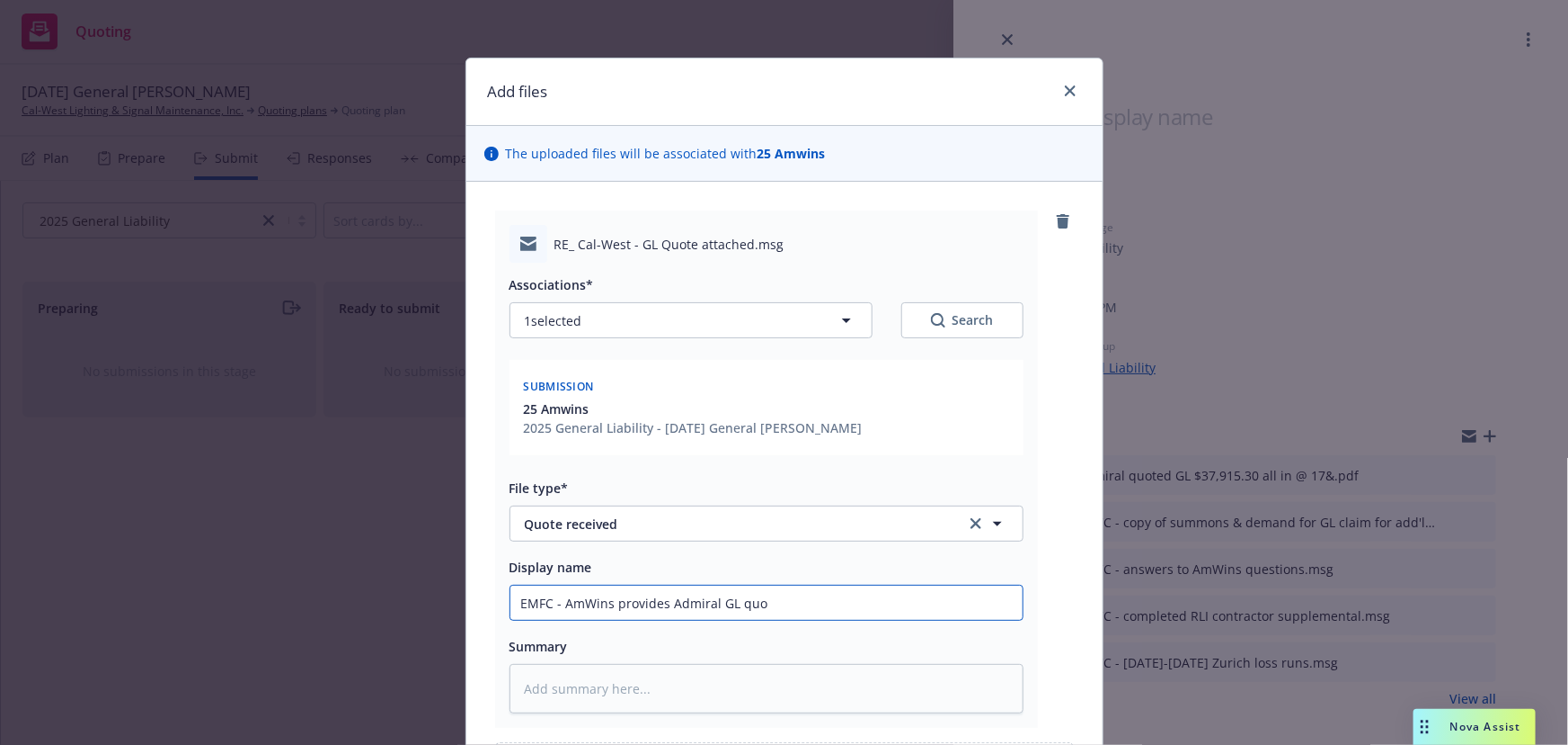
type textarea "x"
type input "EMFC - AmWins provides Admiral GL quot"
type textarea "x"
type input "EMFC - AmWins provides Admiral GL quote"
type textarea "x"
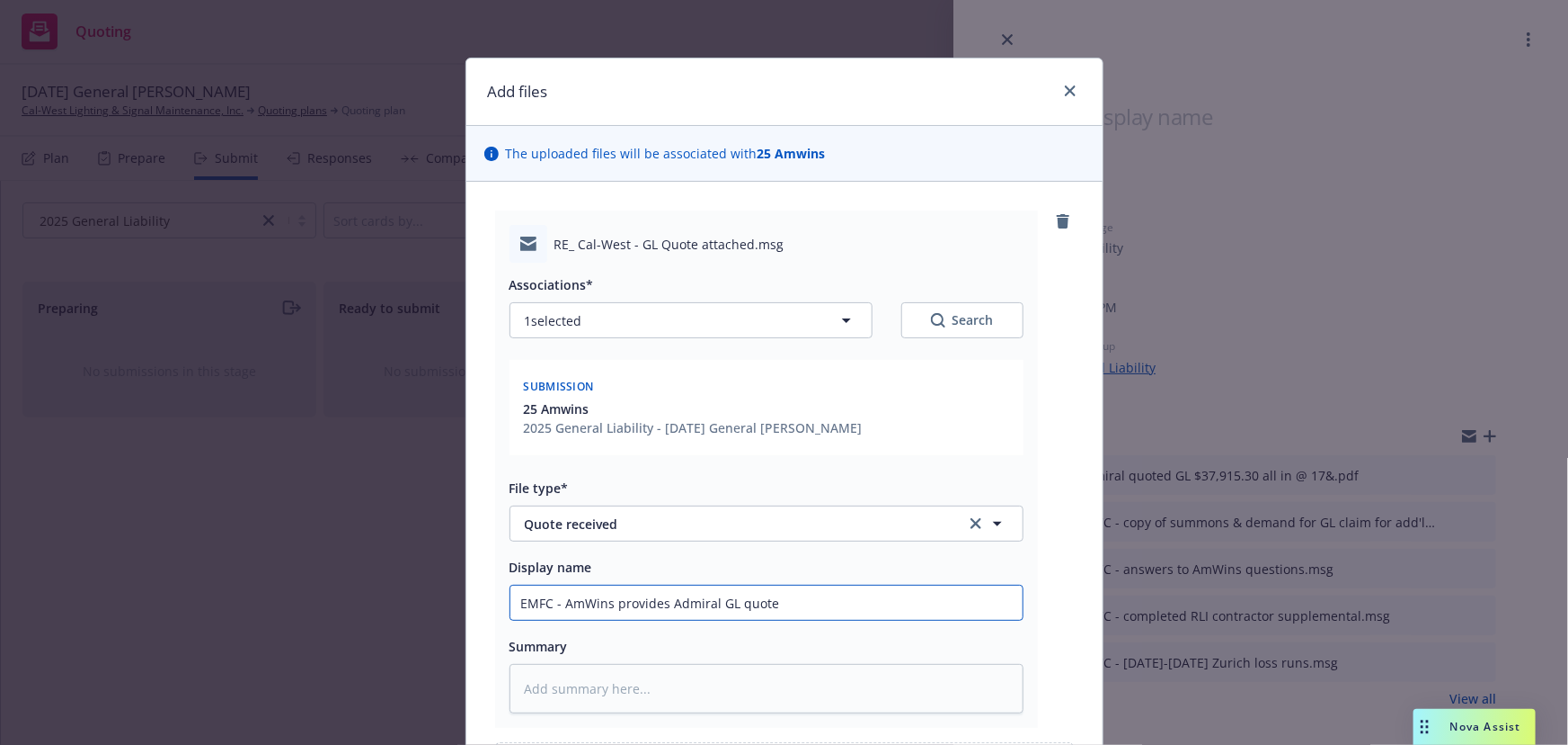
type input "EMFC - AmWins provides Admiral GL quote"
type textarea "x"
type input "EMFC - AmWins provides Admiral GL quote a"
type textarea "x"
type input "EMFC - AmWins provides Admiral GL quote an"
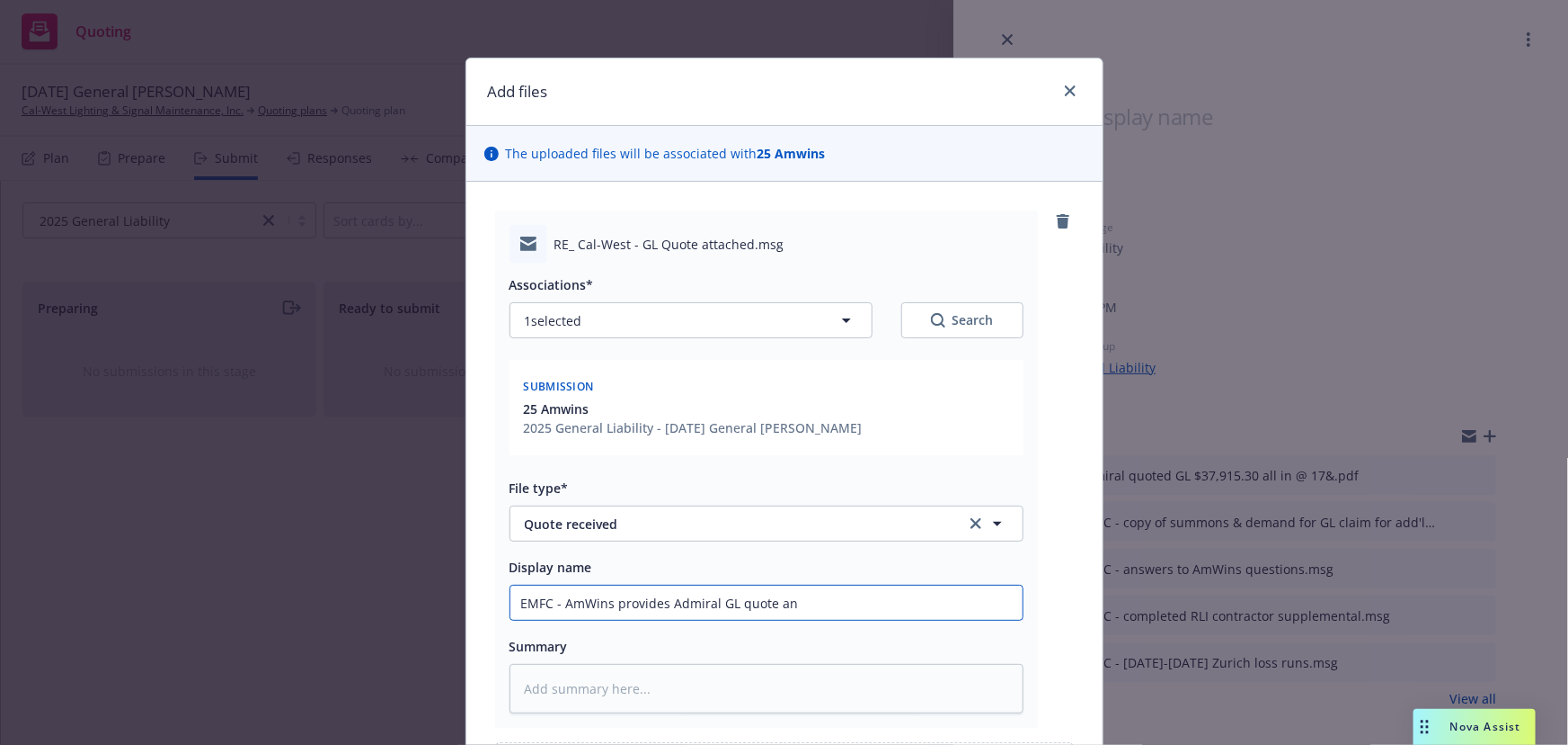
type textarea "x"
type input "EMFC - AmWins provides Admiral GL quote and"
type textarea "x"
type input "EMFC - AmWins provides Admiral GL quote and"
type textarea "x"
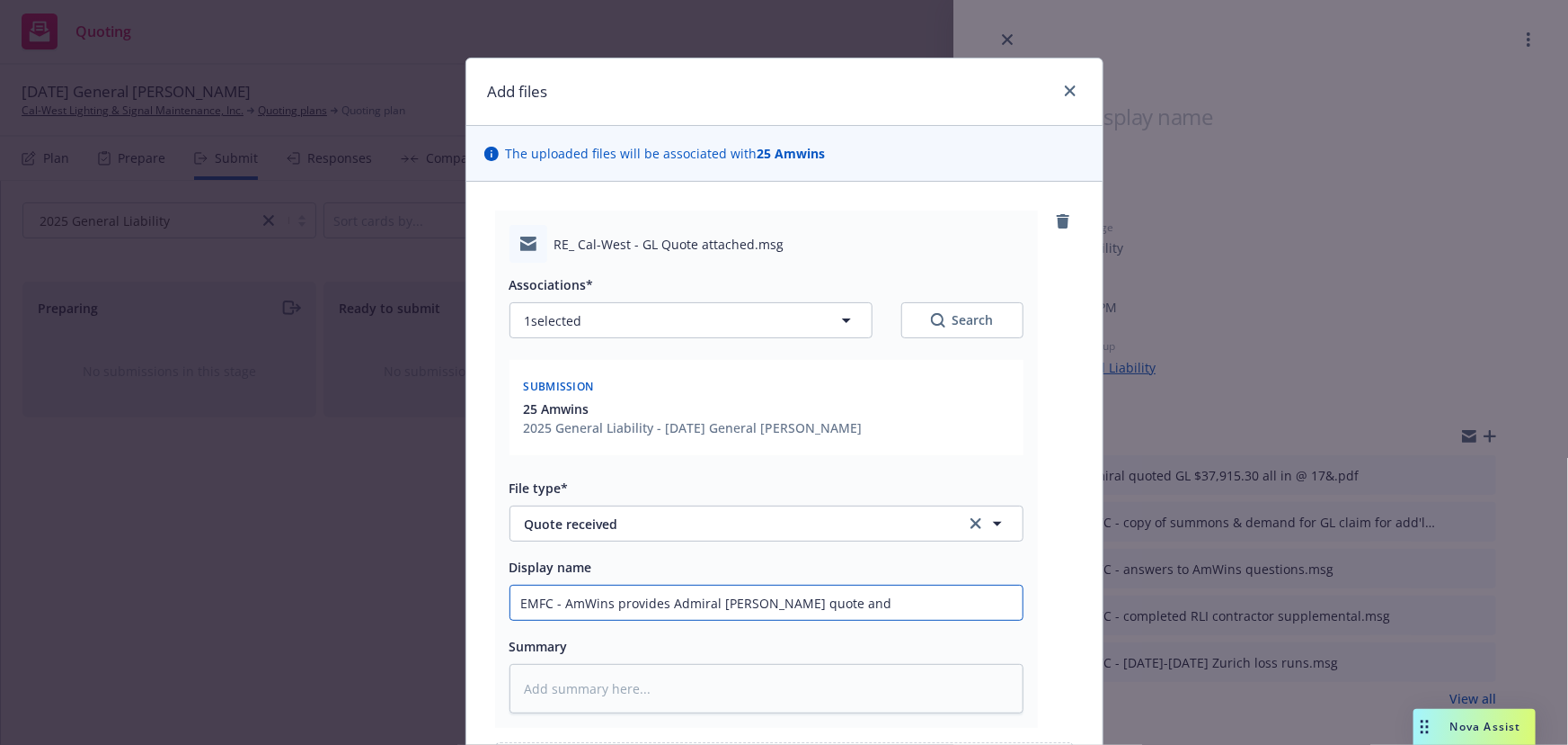
type input "EMFC - AmWins provides Admiral GL quote and s"
type textarea "x"
type input "EMFC - AmWins provides Admiral GL quote and sm"
type textarea "x"
type input "EMFC - AmWins provides Admiral GL quote and sma"
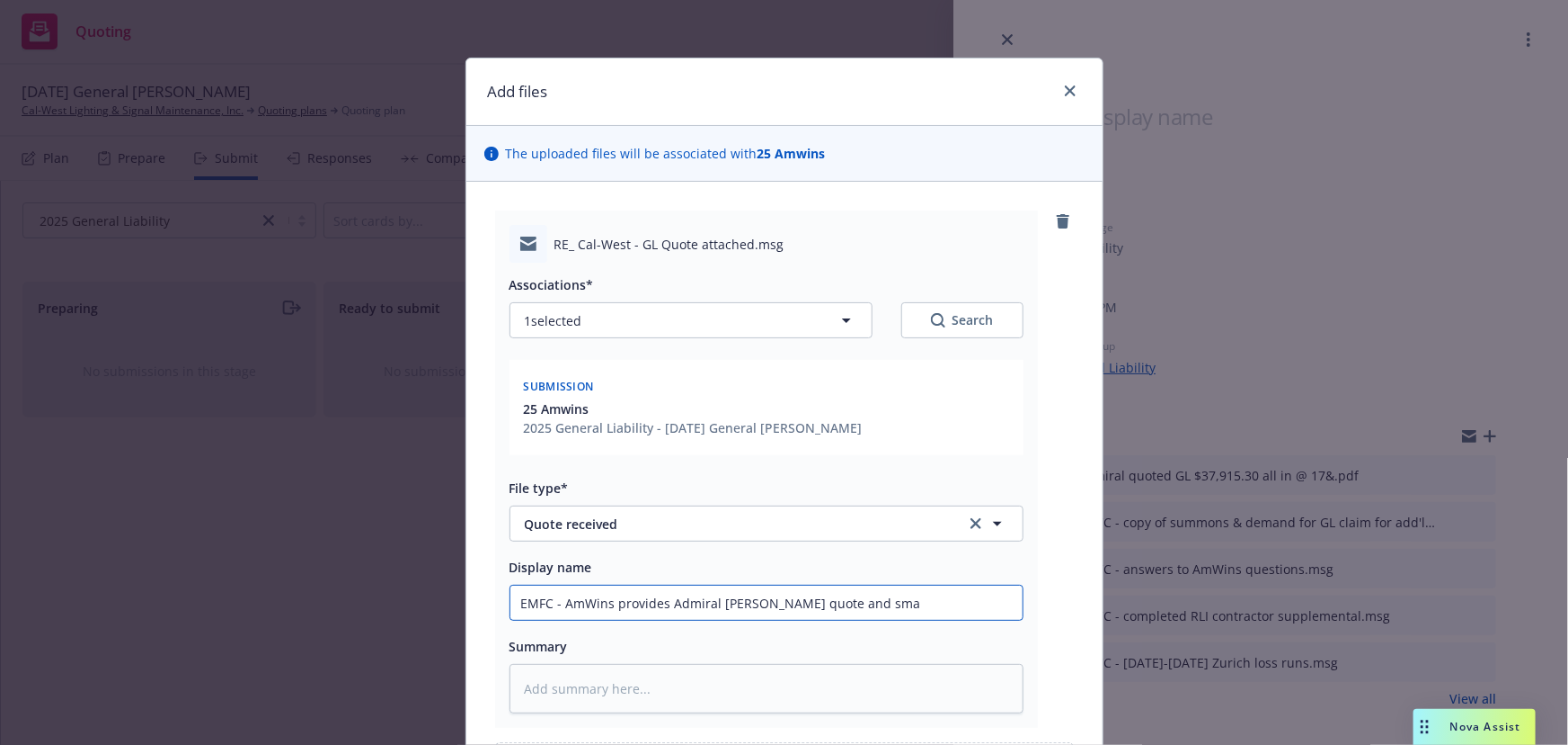
type textarea "x"
type input "EMFC - AmWins provides Admiral GL quote and smap"
type textarea "x"
type input "EMFC - AmWins provides Admiral GL quote and smapl"
type textarea "x"
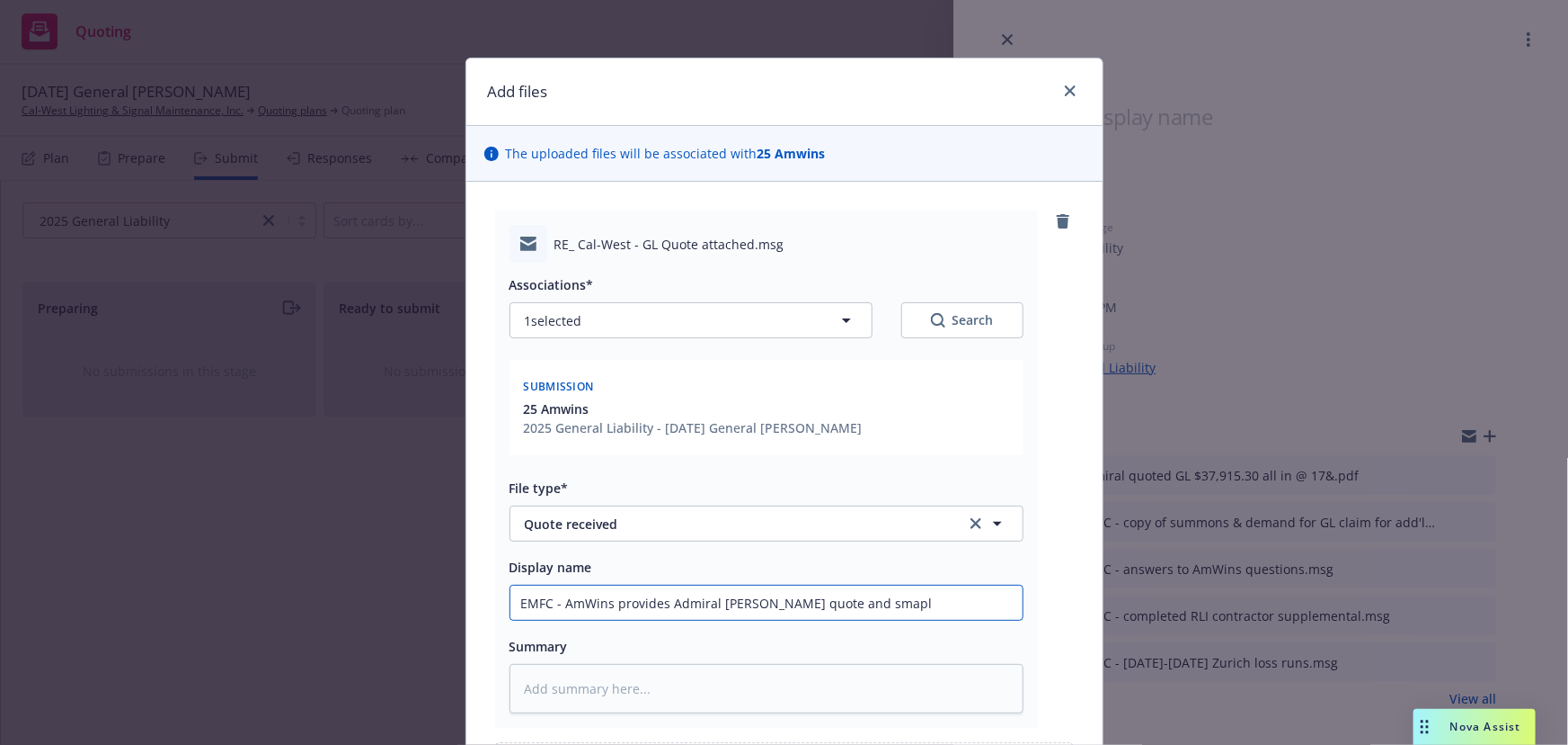
type input "EMFC - AmWins provides Admiral GL quote and smaple"
type textarea "x"
type input "EMFC - AmWins provides Admiral GL quote and smapl"
type textarea "x"
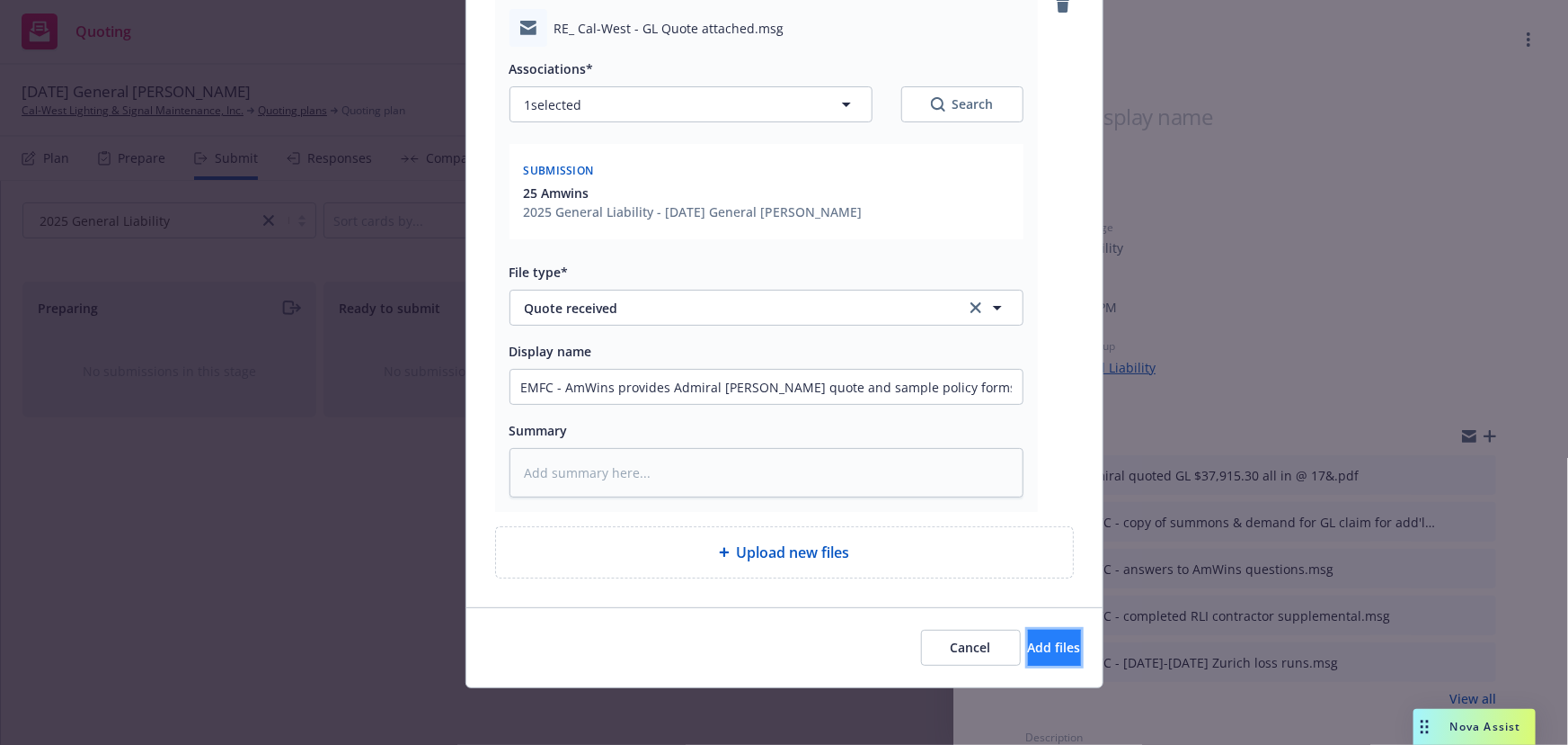
click at [1028, 647] on button "Add files" at bounding box center [1055, 648] width 53 height 36
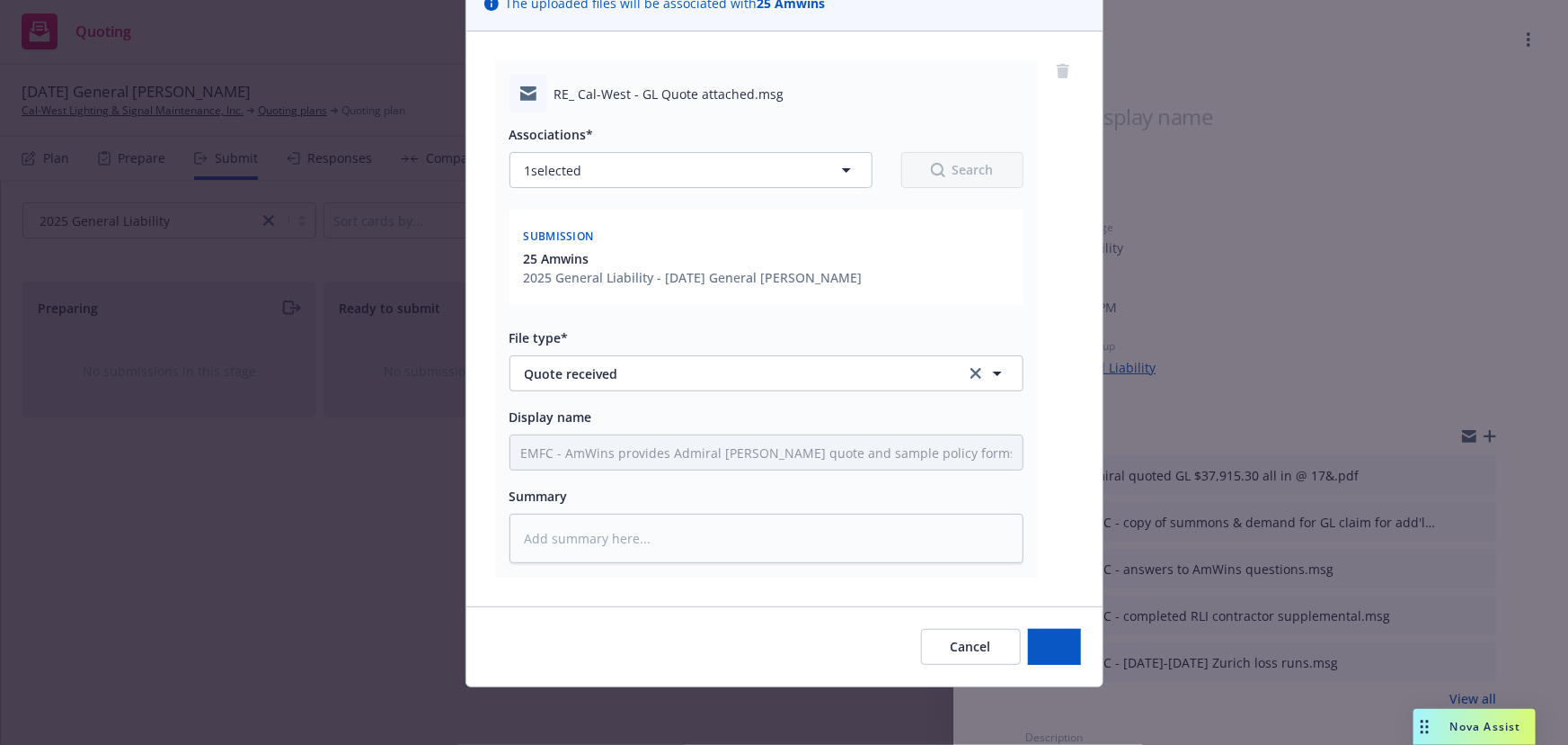
scroll to position [149, 0]
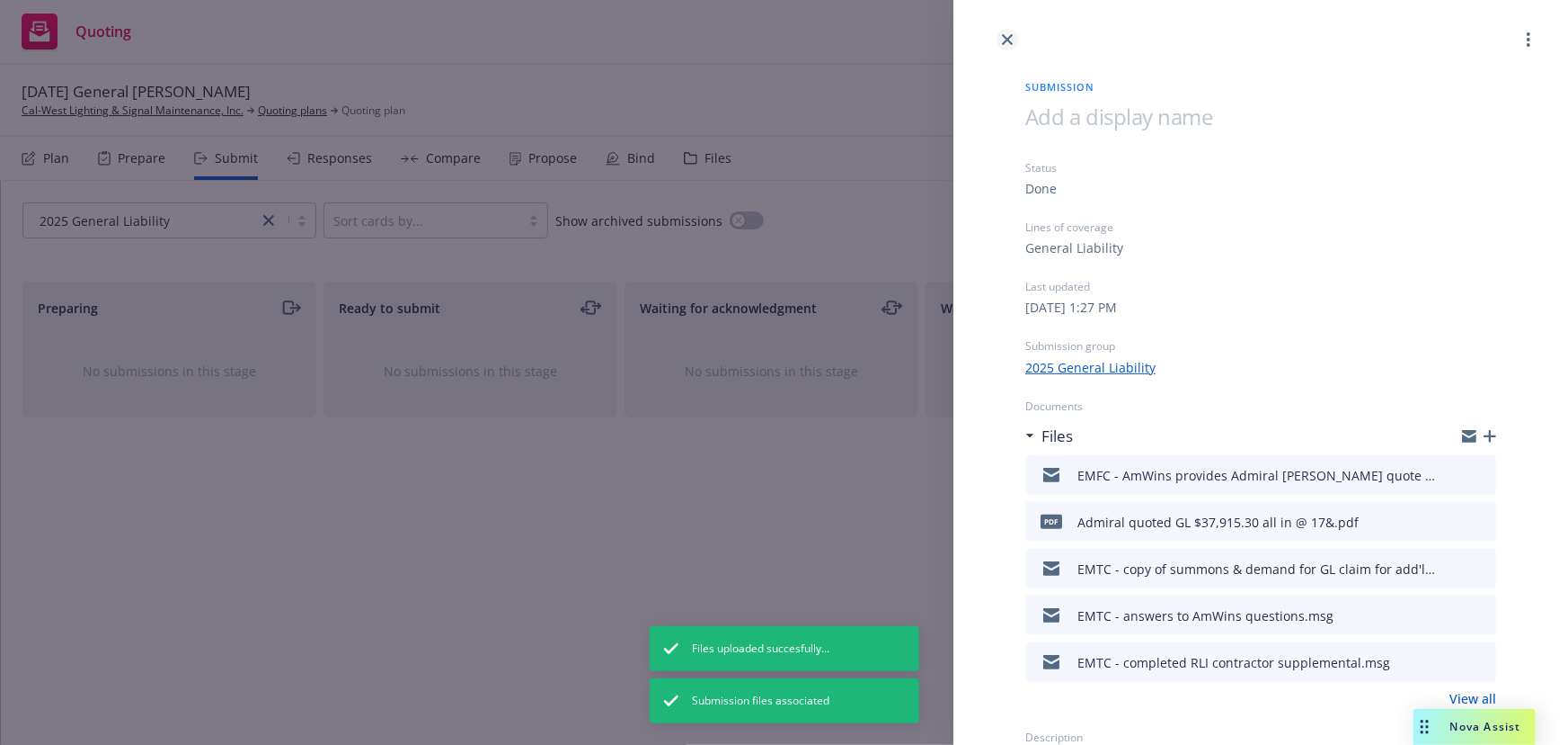
click at [1006, 42] on icon "close" at bounding box center [1007, 39] width 10 height 10
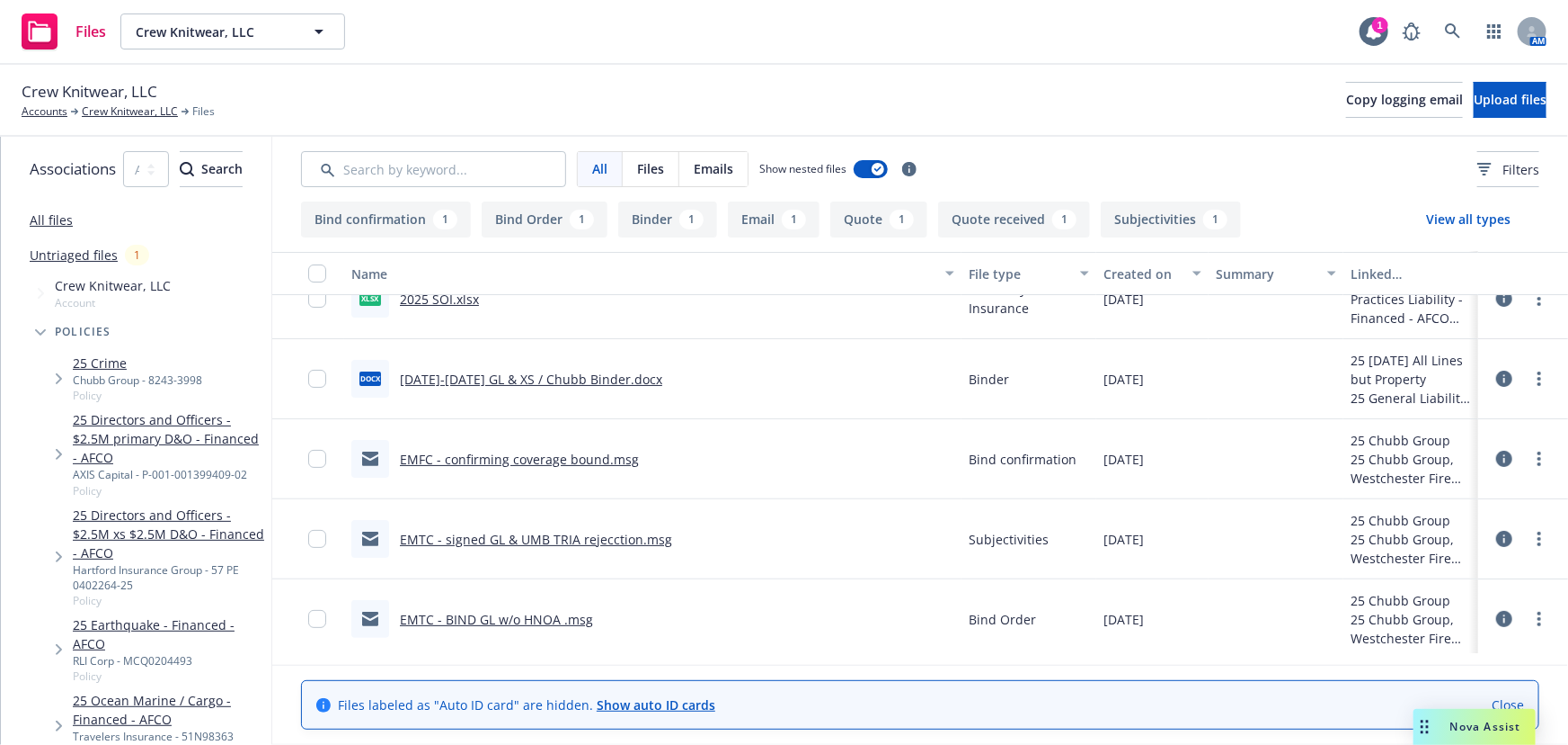
scroll to position [34, 0]
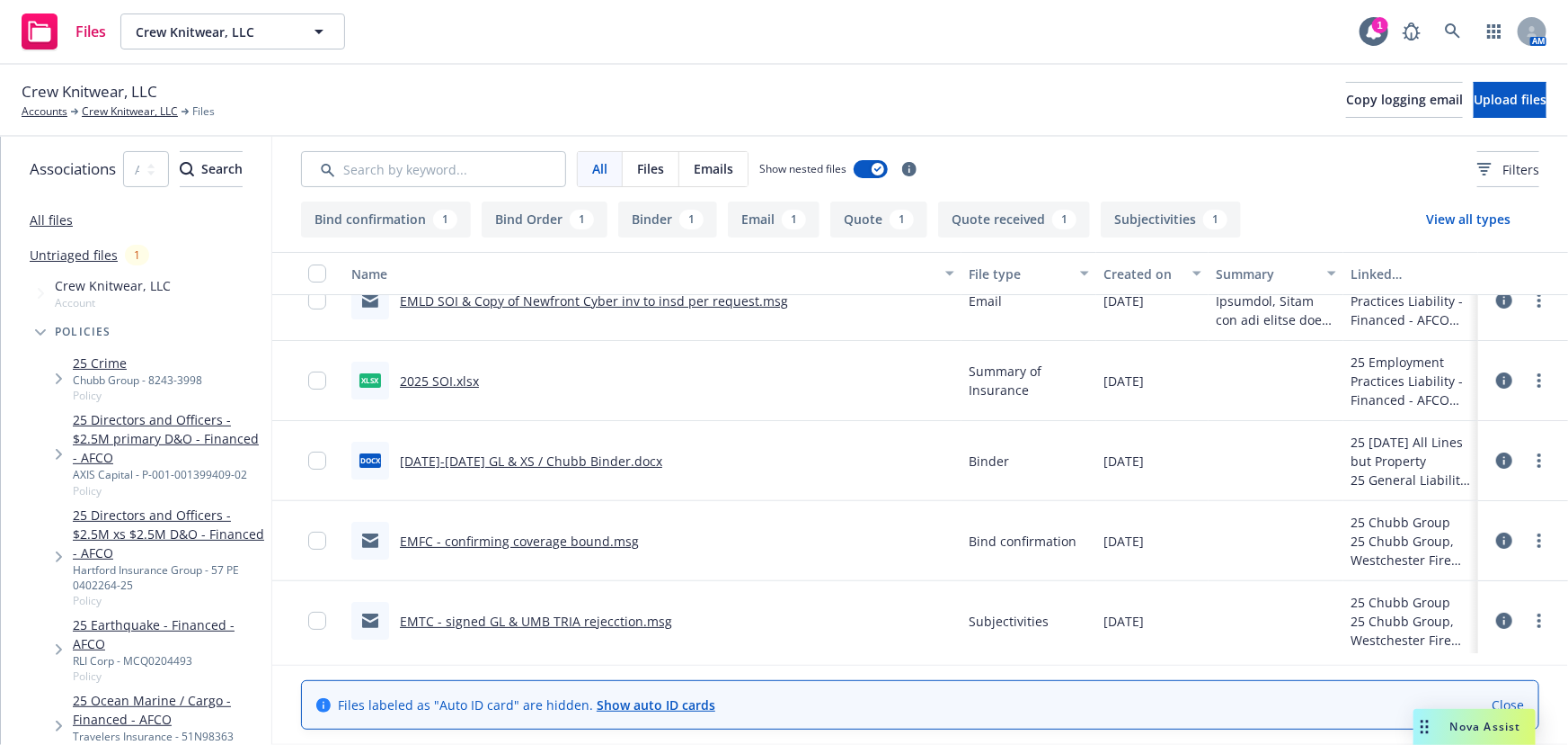
click at [581, 543] on link "EMFC - confirming coverage bound.msg" at bounding box center [519, 540] width 239 height 17
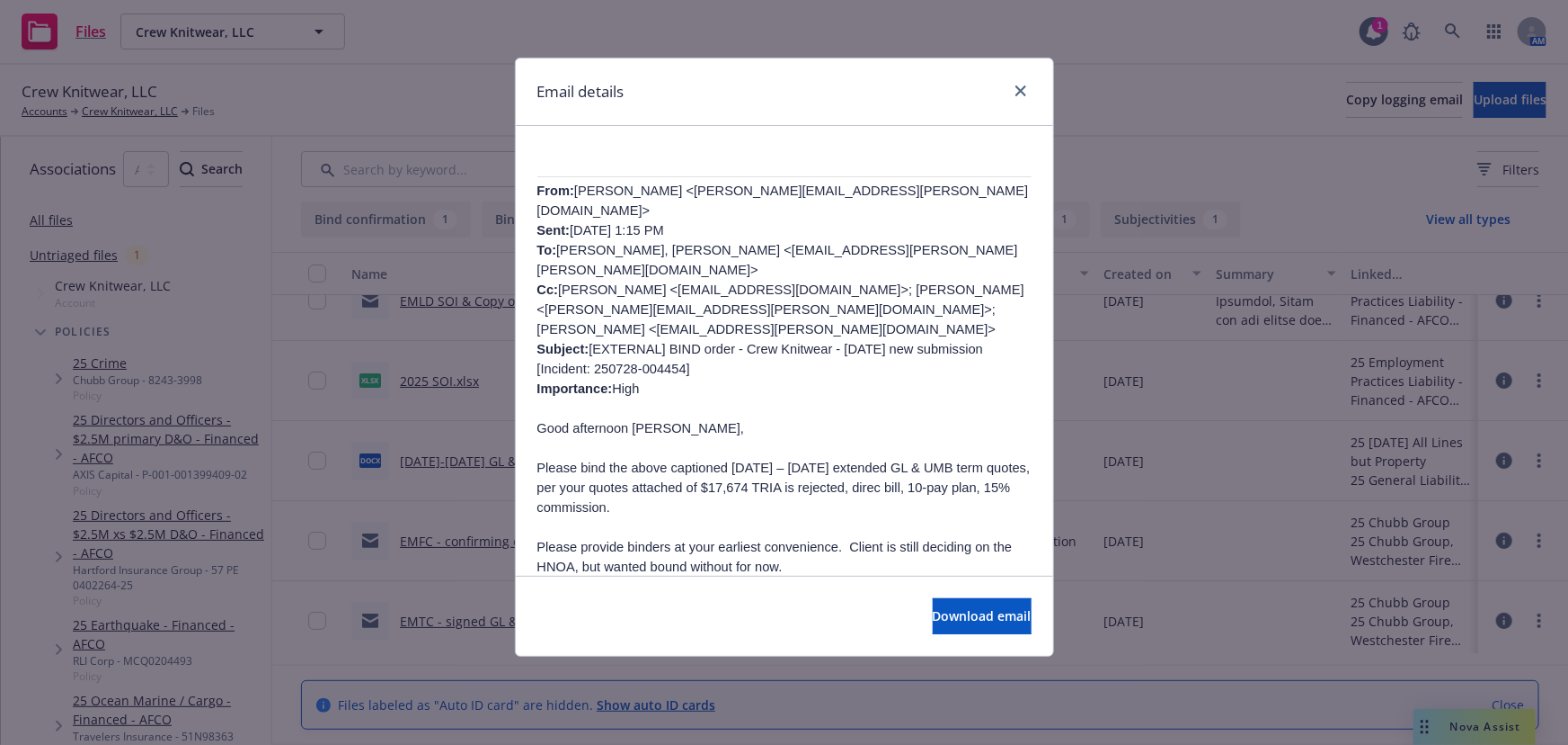
scroll to position [654, 0]
click at [1019, 87] on icon "close" at bounding box center [1020, 90] width 10 height 10
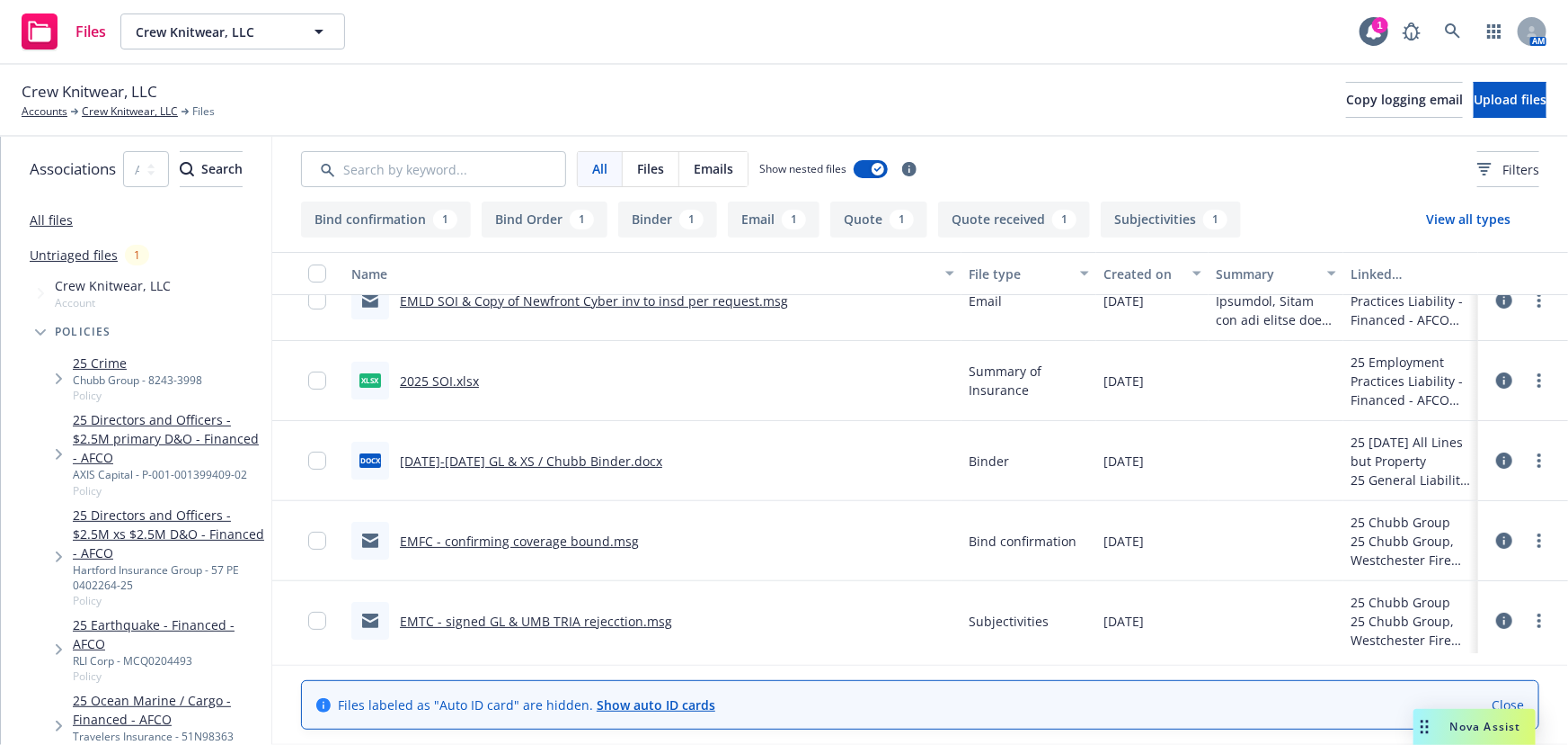
click at [613, 538] on link "EMFC - confirming coverage bound.msg" at bounding box center [519, 540] width 239 height 17
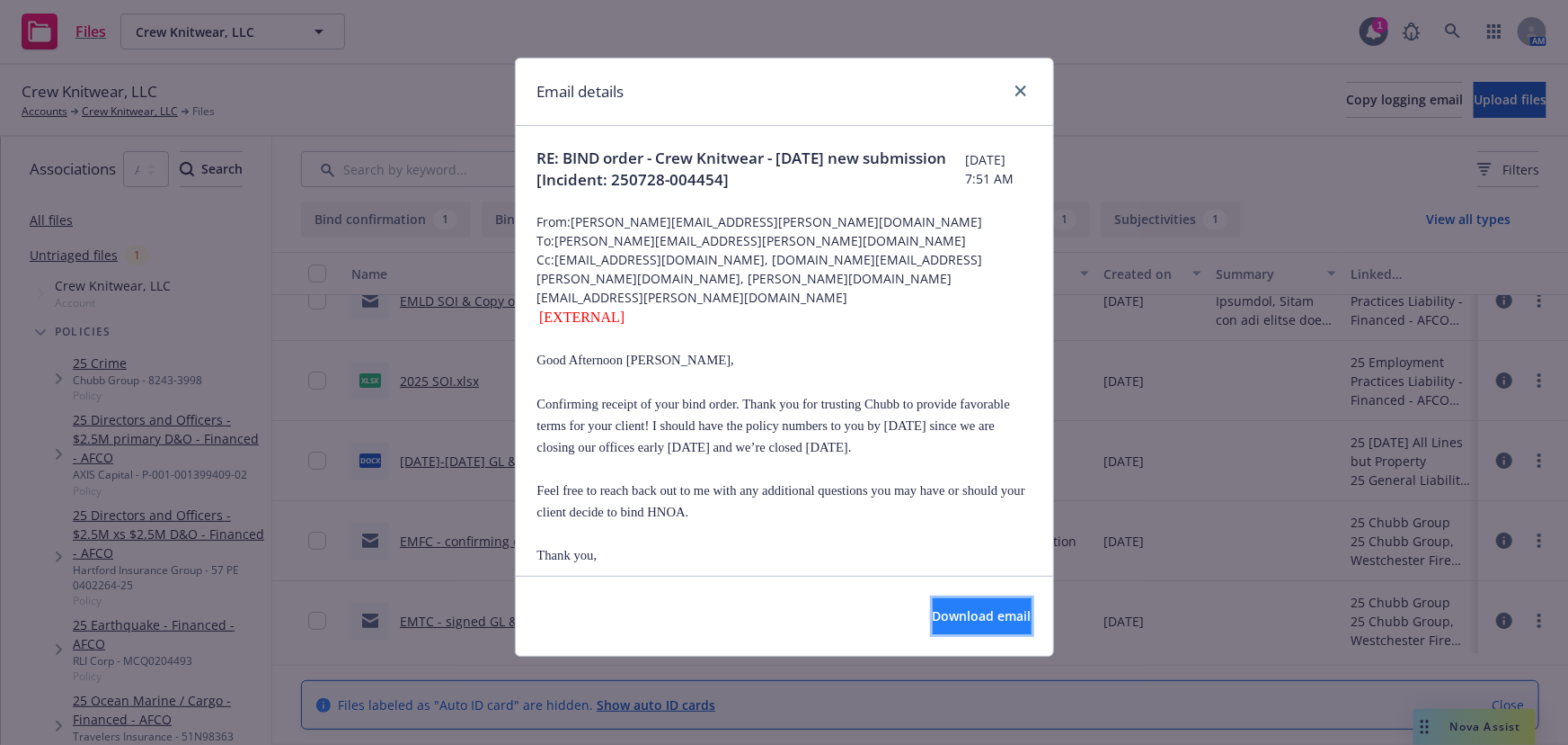
click at [980, 614] on span "Download email" at bounding box center [982, 616] width 99 height 17
click at [1016, 87] on icon "close" at bounding box center [1020, 90] width 10 height 10
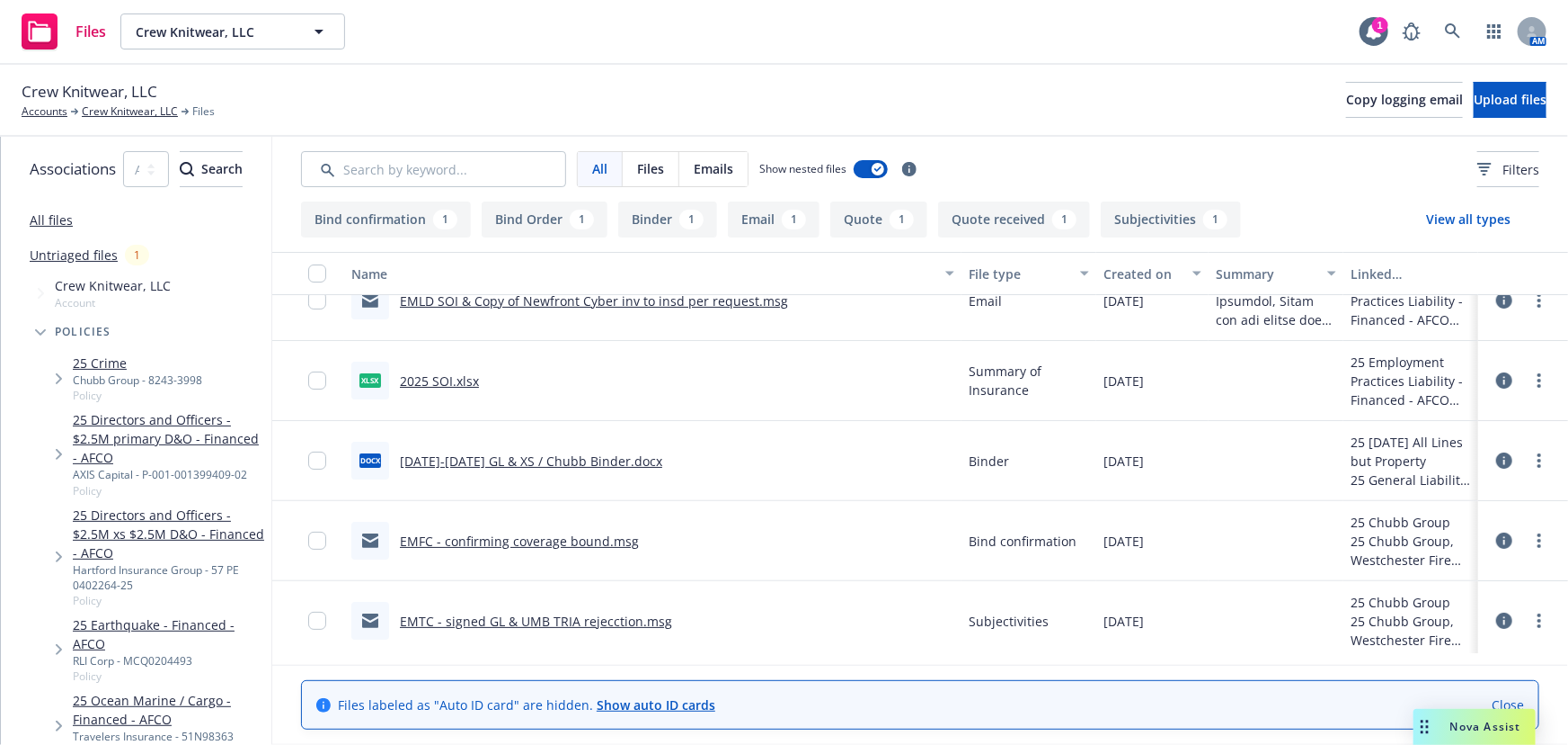
scroll to position [0, 0]
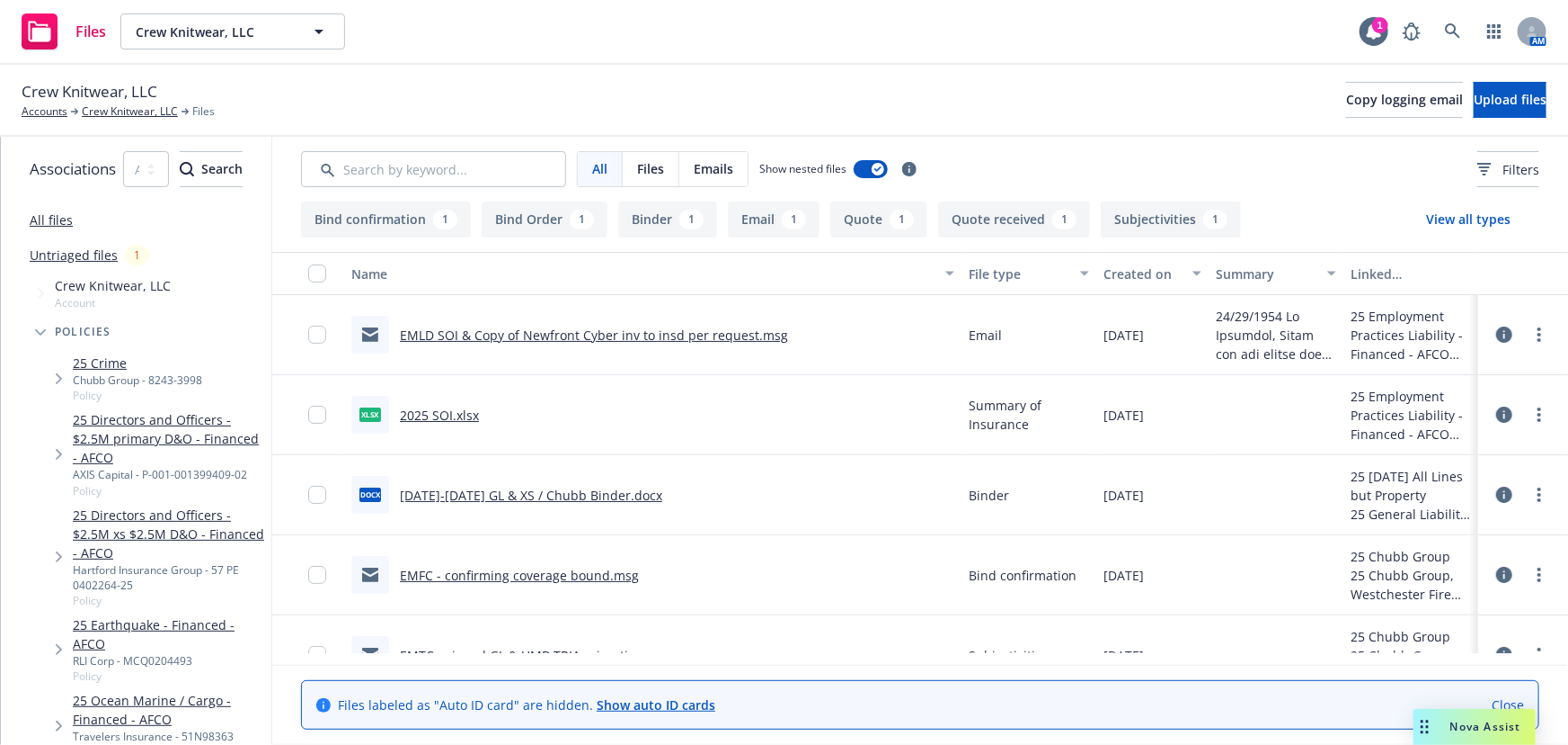
click at [663, 494] on link "8/31/2025-1/8/2027 GL & XS / Chubb Binder.docx" at bounding box center [532, 495] width 262 height 17
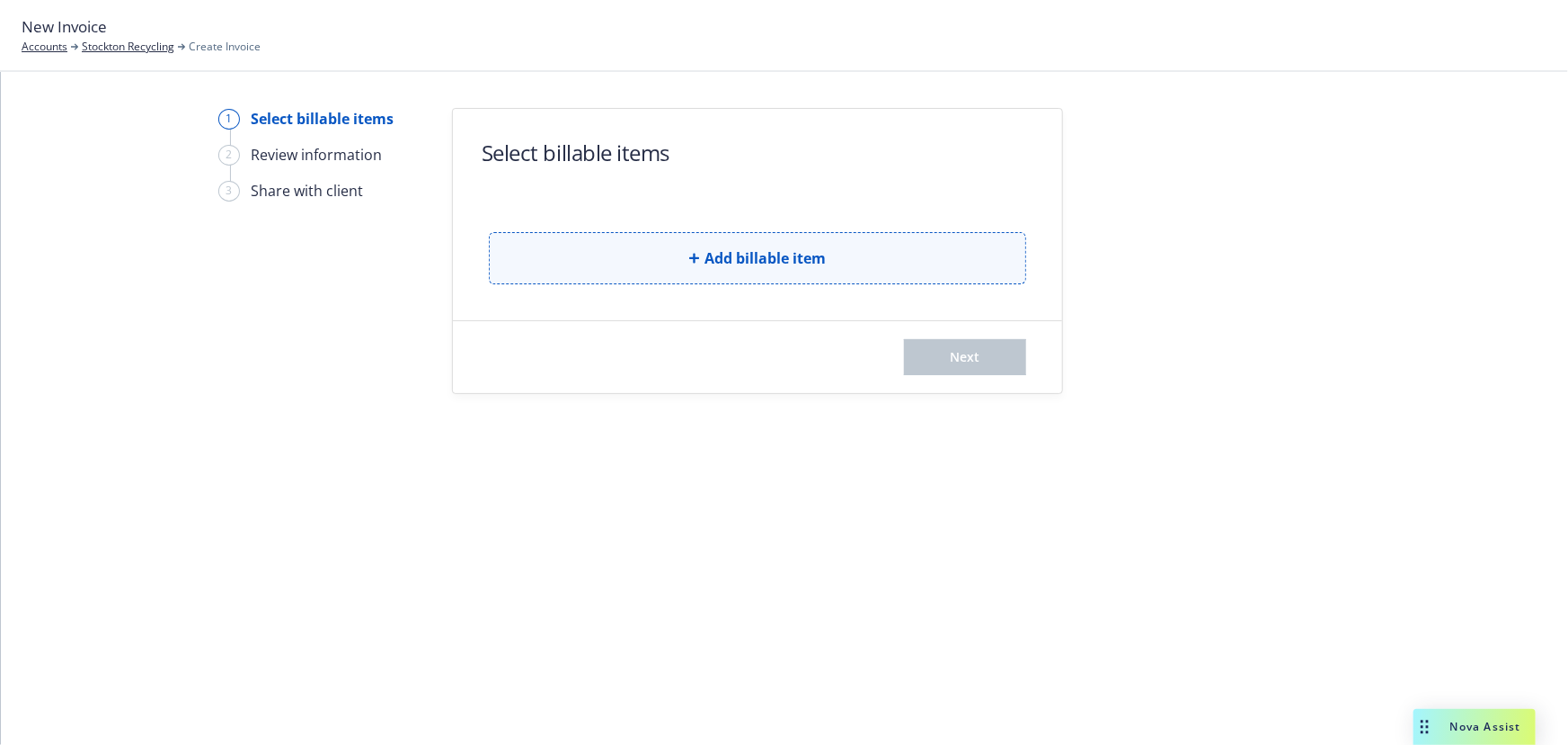
click at [786, 262] on span "Add billable item" at bounding box center [765, 258] width 122 height 22
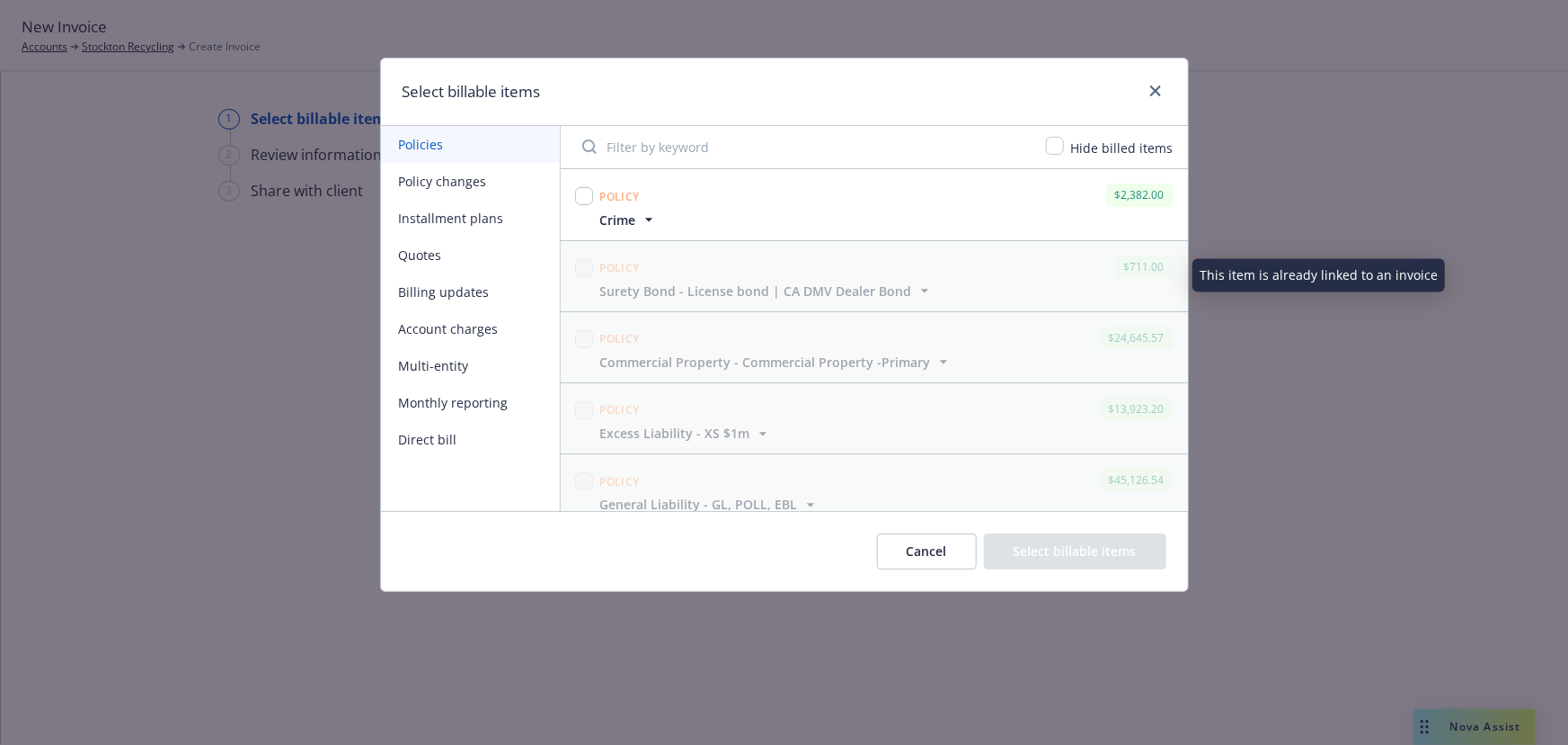
click at [450, 180] on button "Policy changes" at bounding box center [471, 181] width 179 height 37
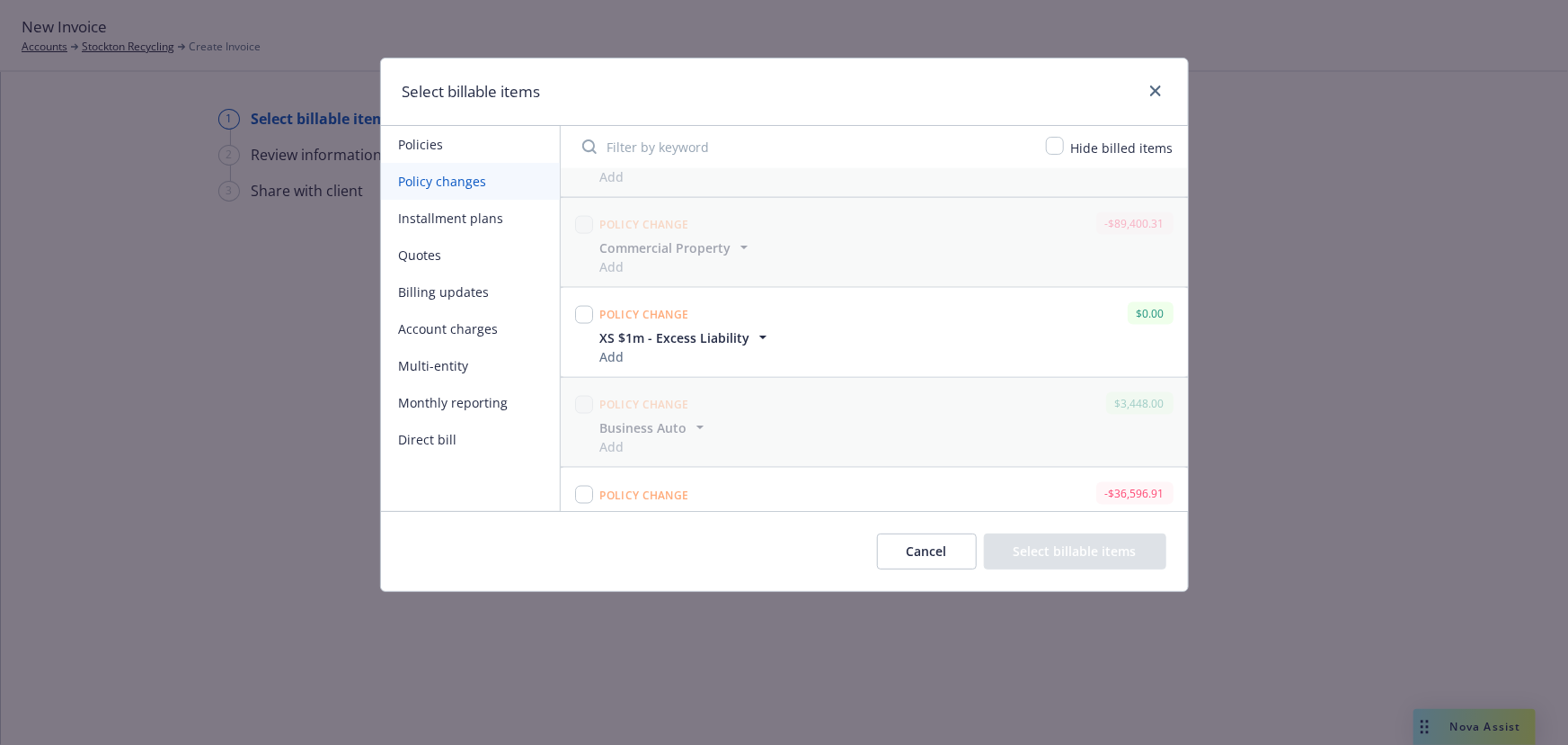
scroll to position [1366, 0]
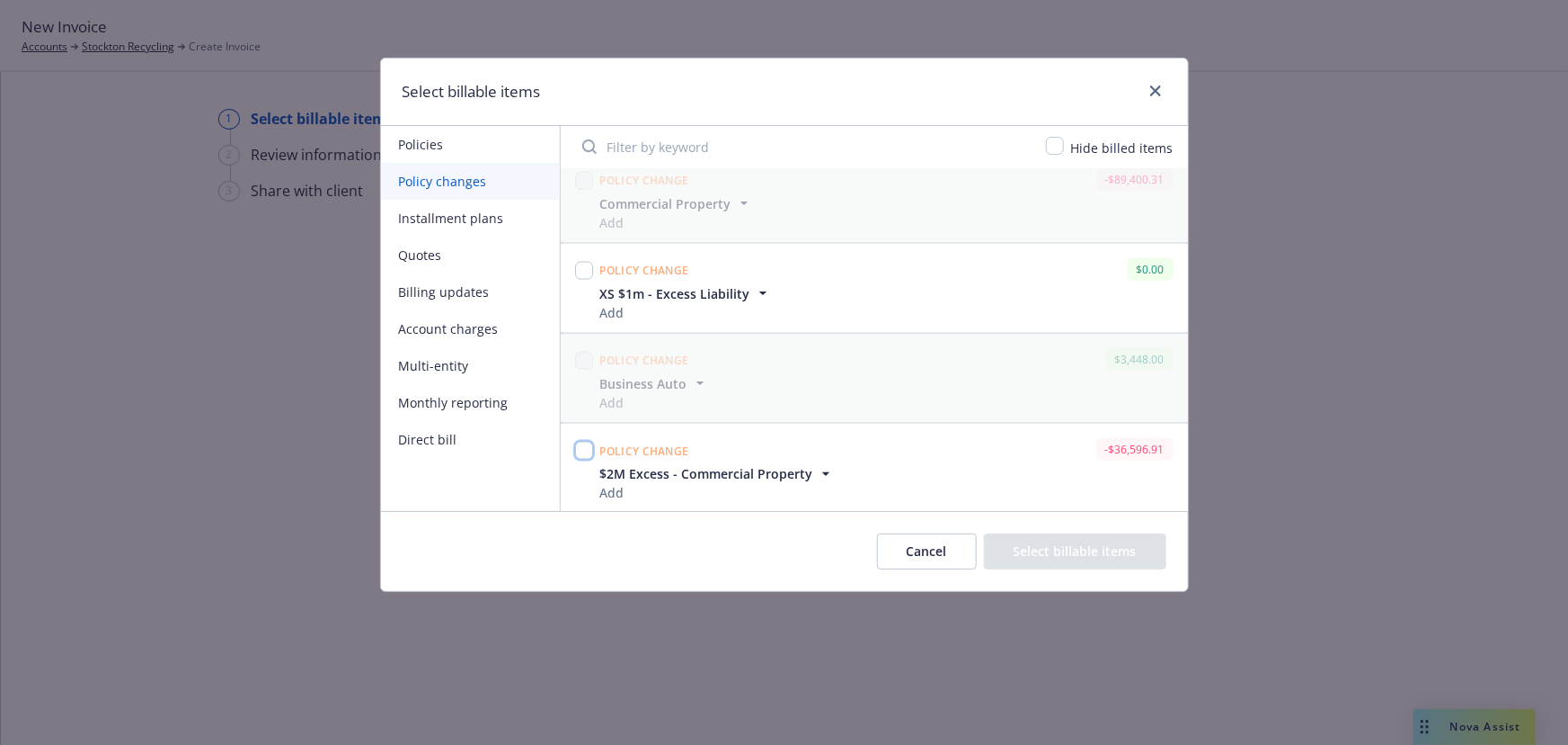
click at [580, 449] on input "checkbox" at bounding box center [584, 450] width 18 height 18
checkbox input "true"
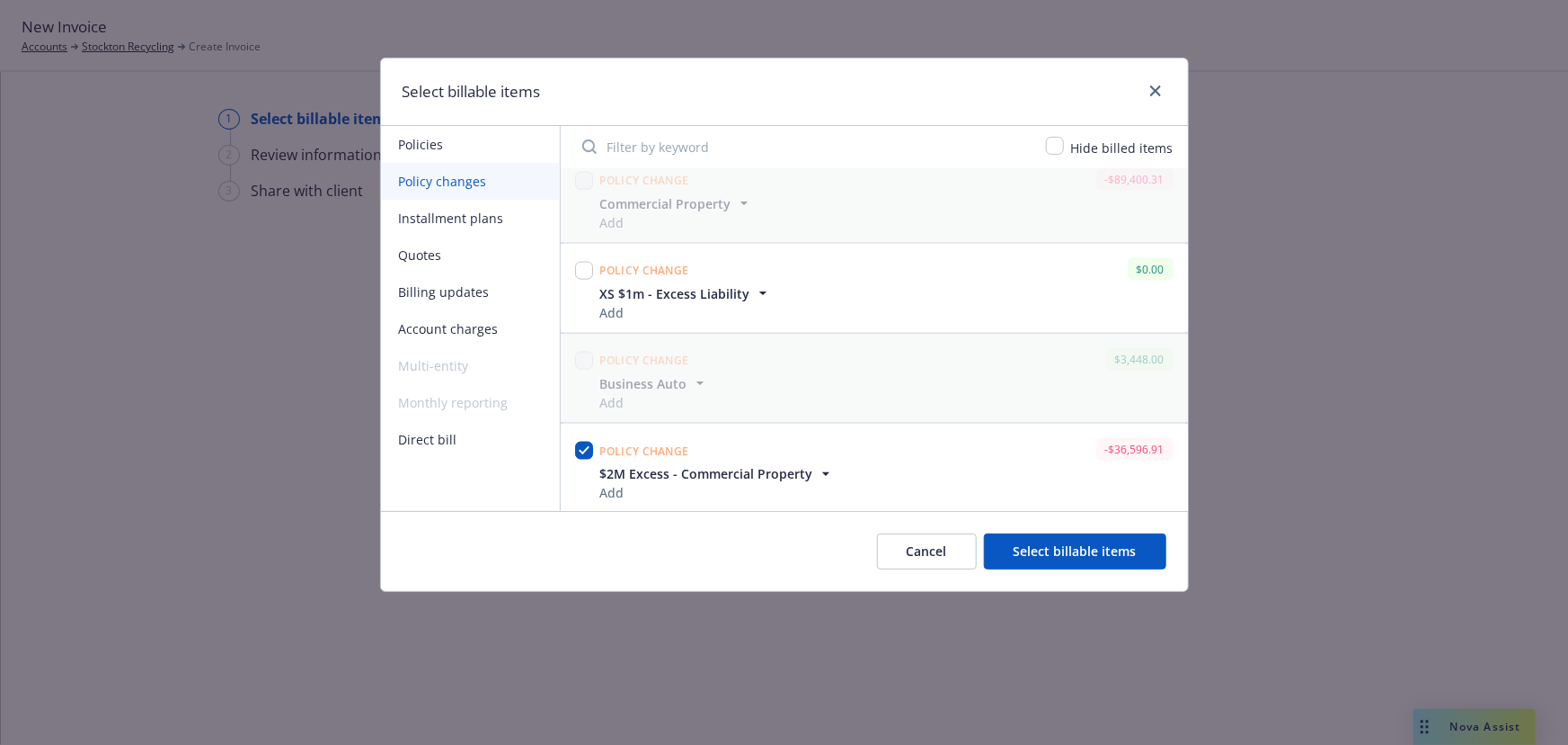
click at [1082, 548] on button "Select billable items" at bounding box center [1075, 551] width 183 height 36
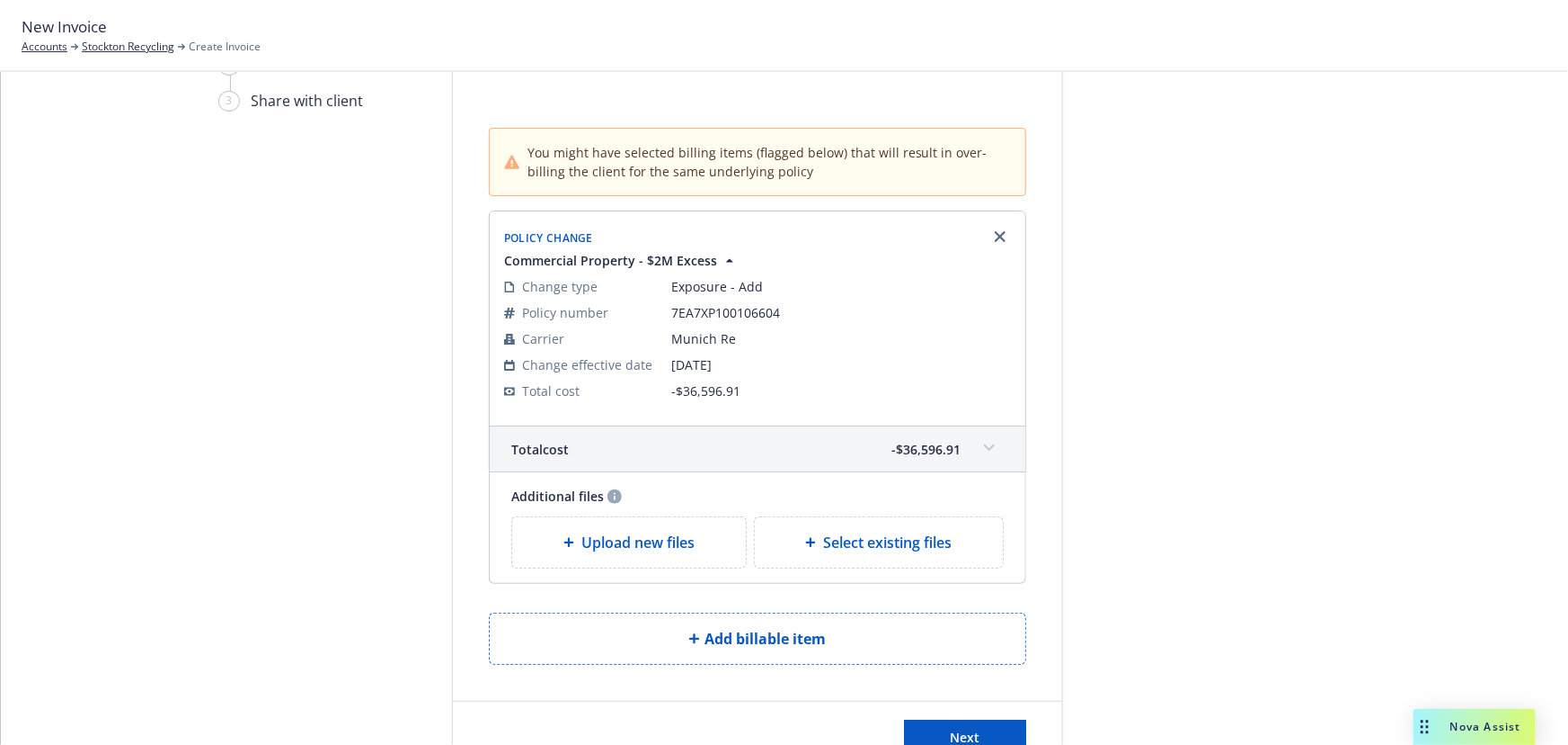
scroll to position [154, 0]
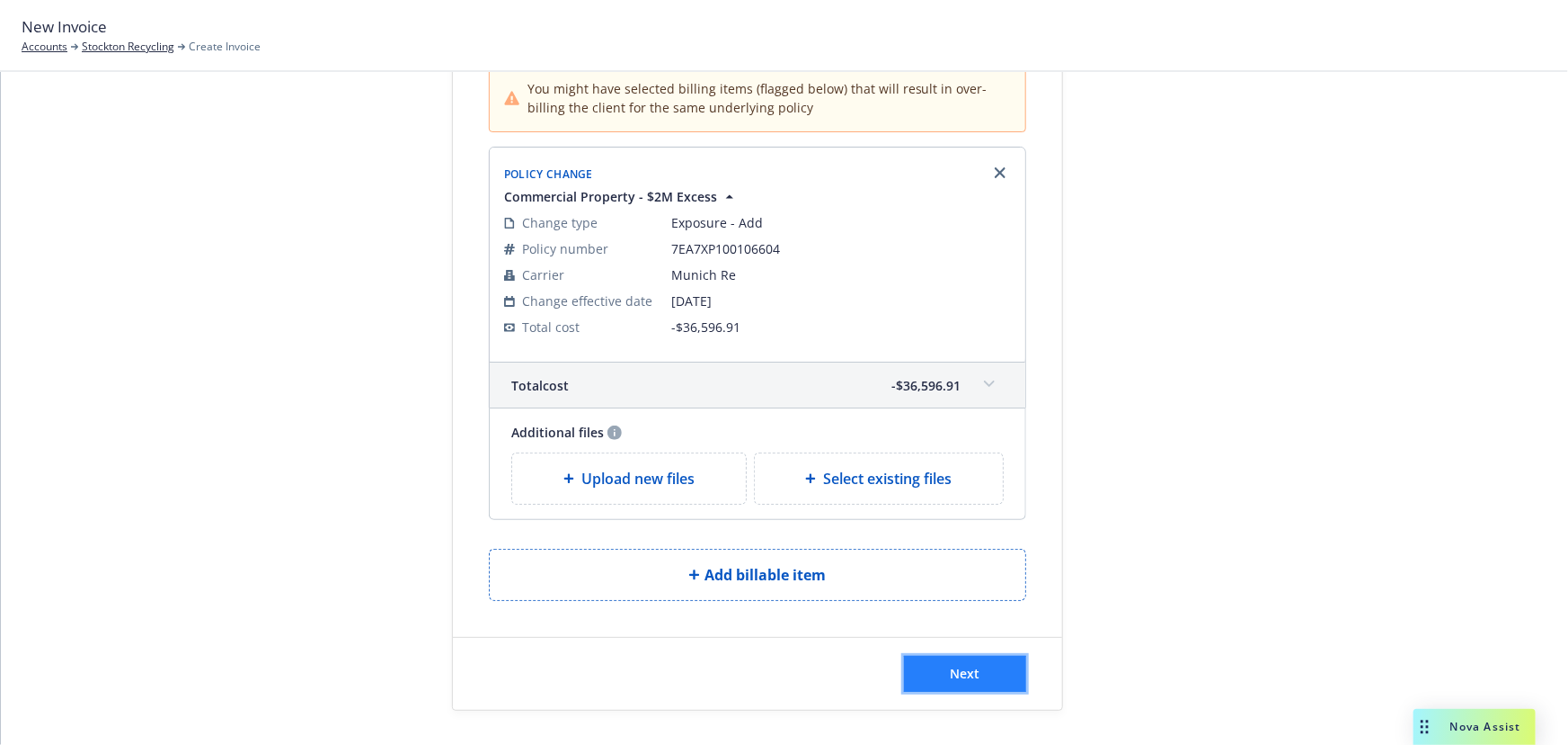
click at [965, 665] on span "Next" at bounding box center [965, 673] width 29 height 17
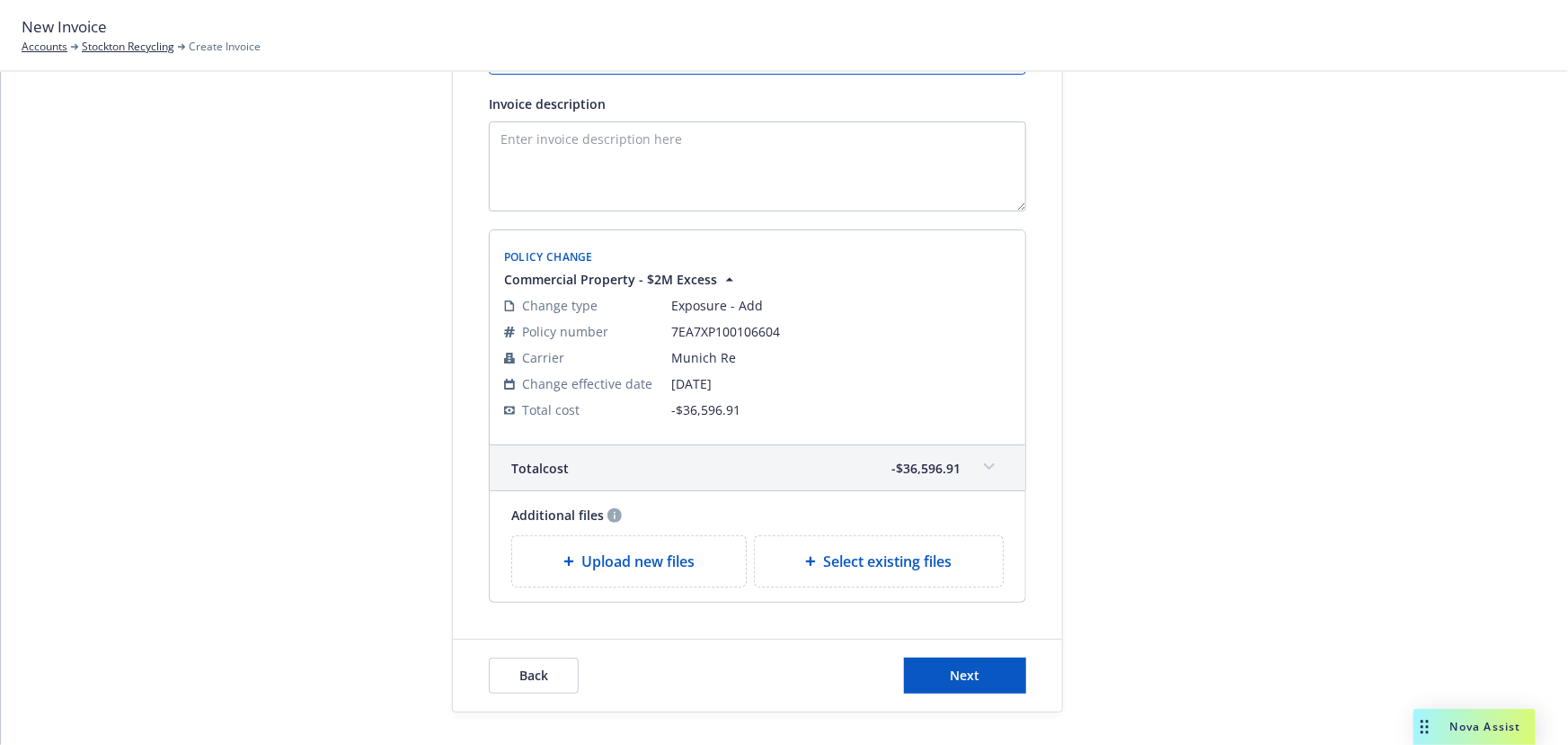
scroll to position [335, 0]
click at [984, 677] on button "Next" at bounding box center [965, 674] width 123 height 36
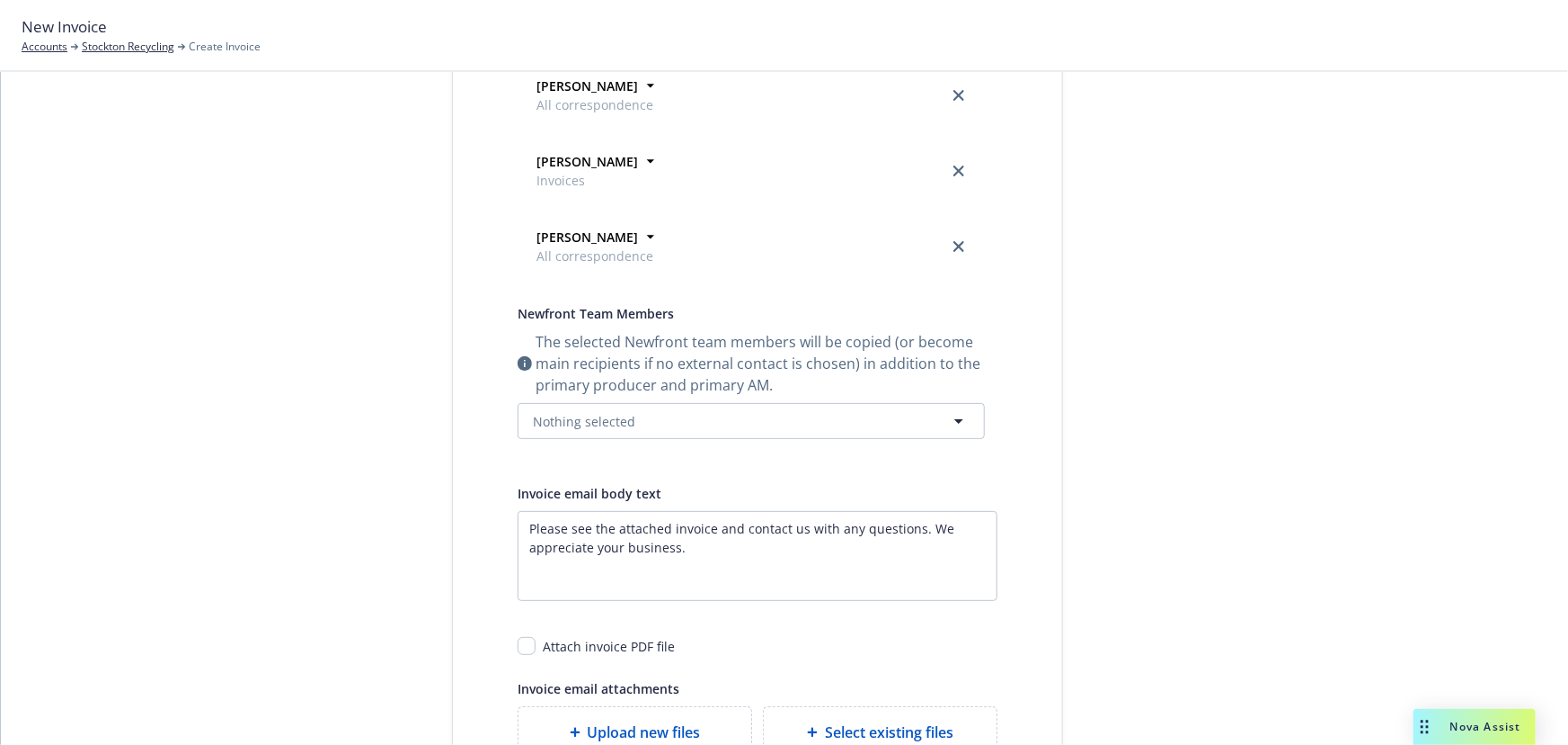
scroll to position [234, 0]
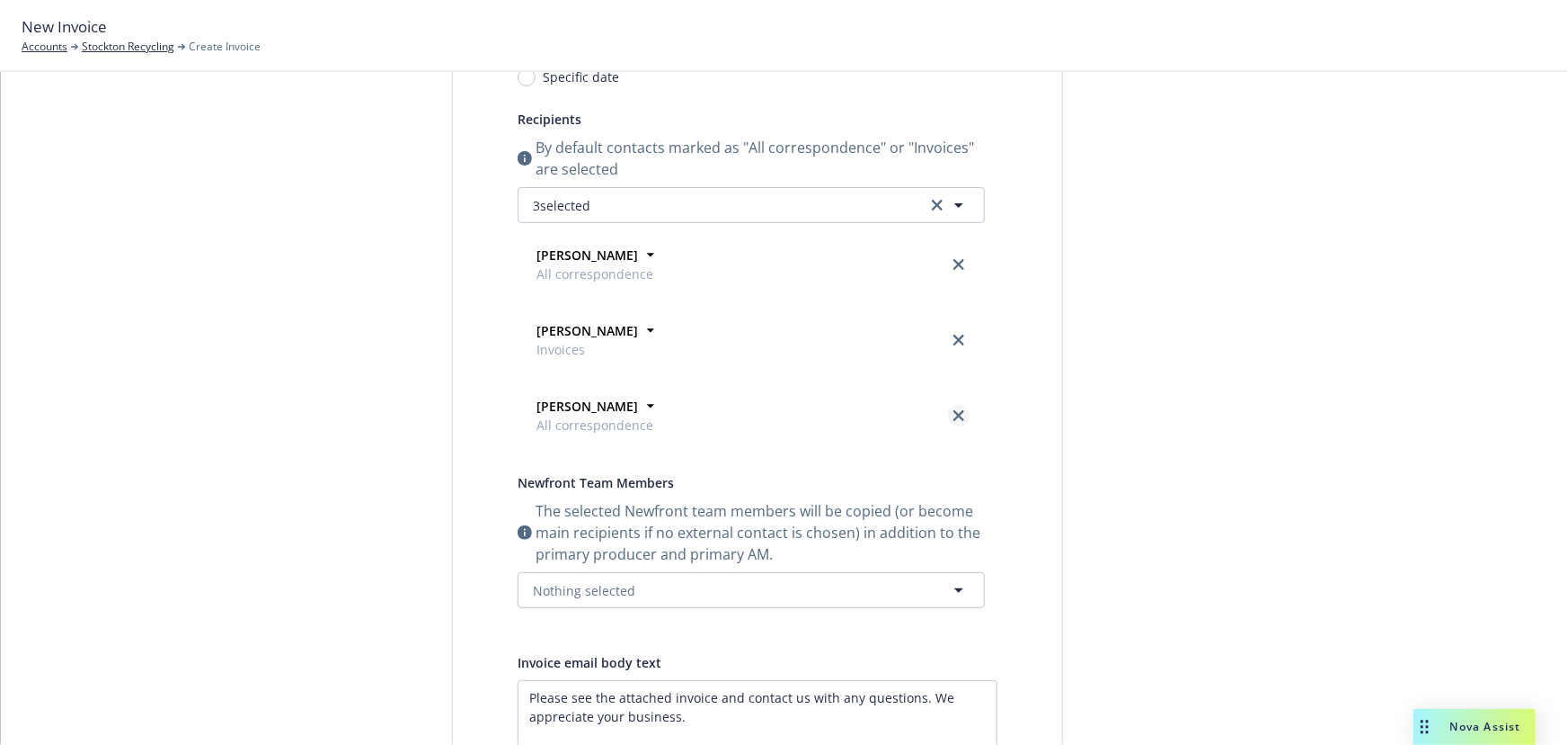
click at [954, 412] on icon "close" at bounding box center [958, 415] width 10 height 10
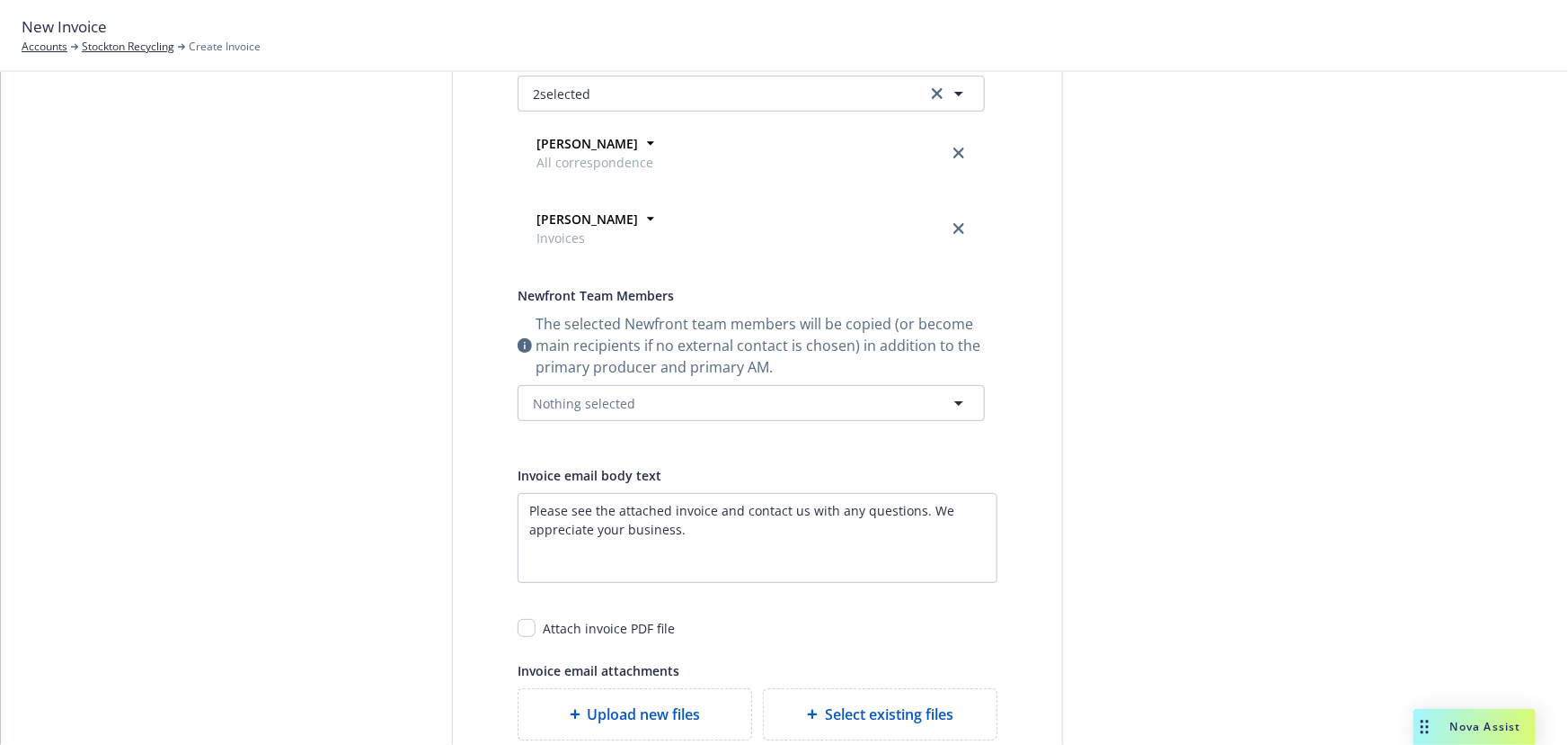
scroll to position [485, 0]
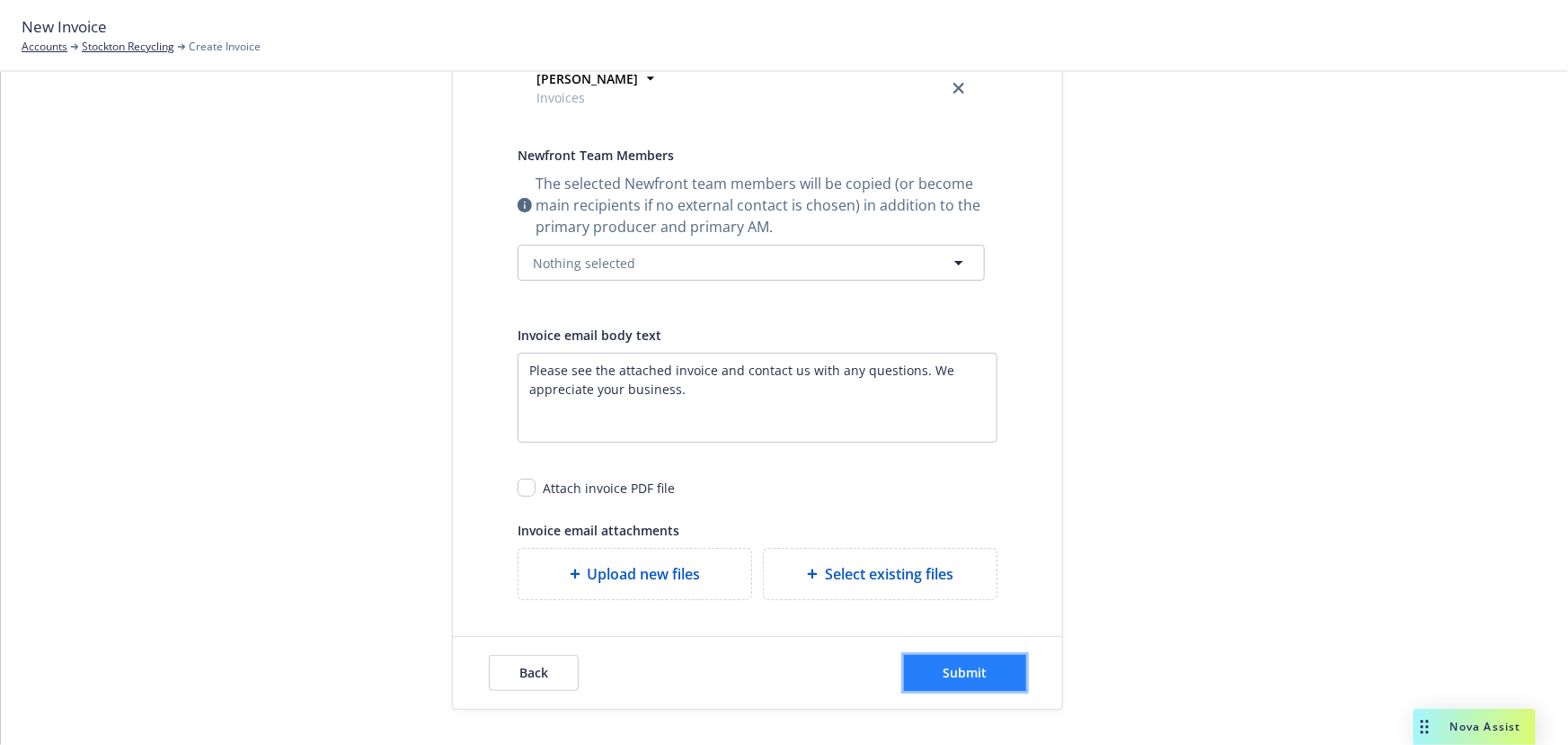
click at [958, 665] on span "Submit" at bounding box center [965, 672] width 44 height 17
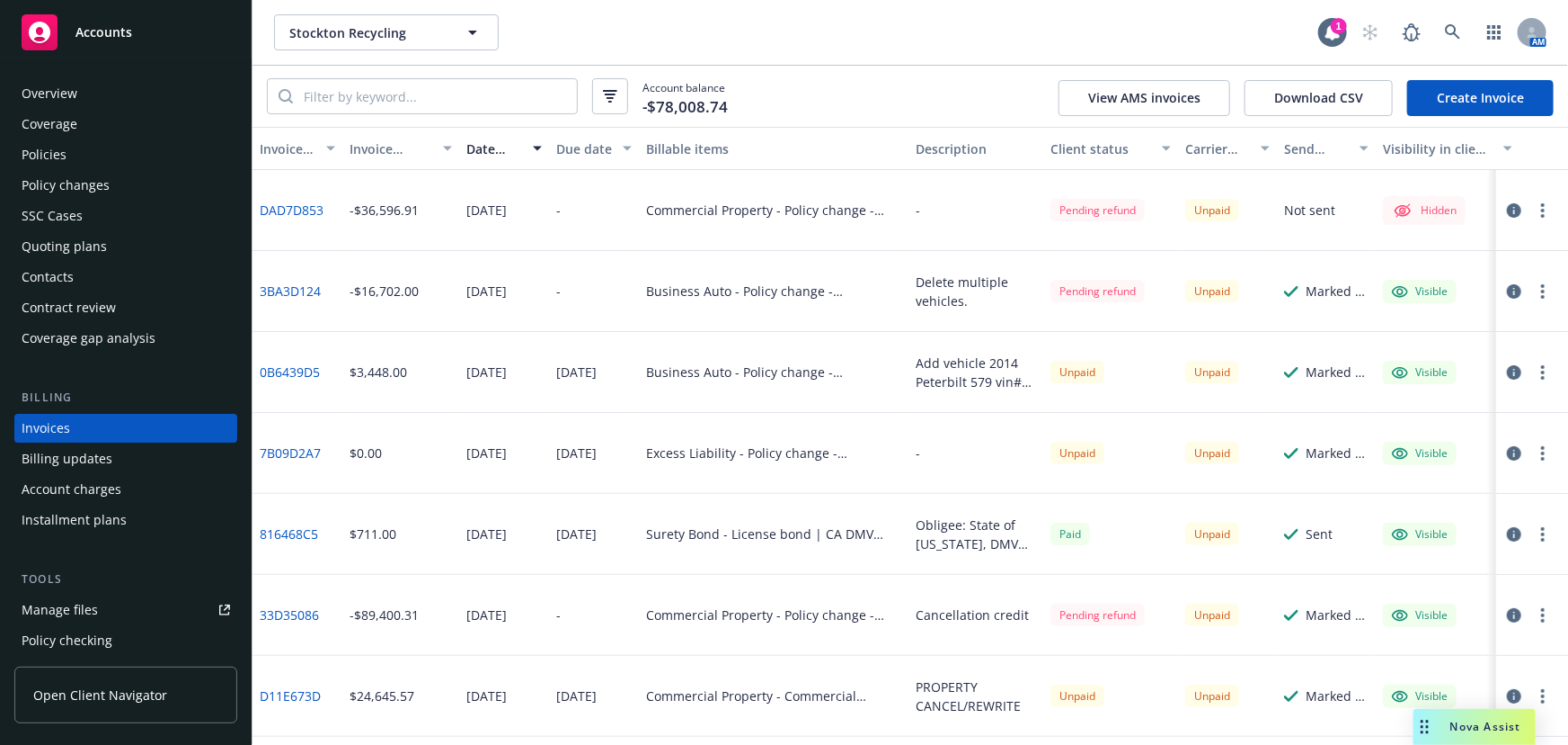
scroll to position [25, 0]
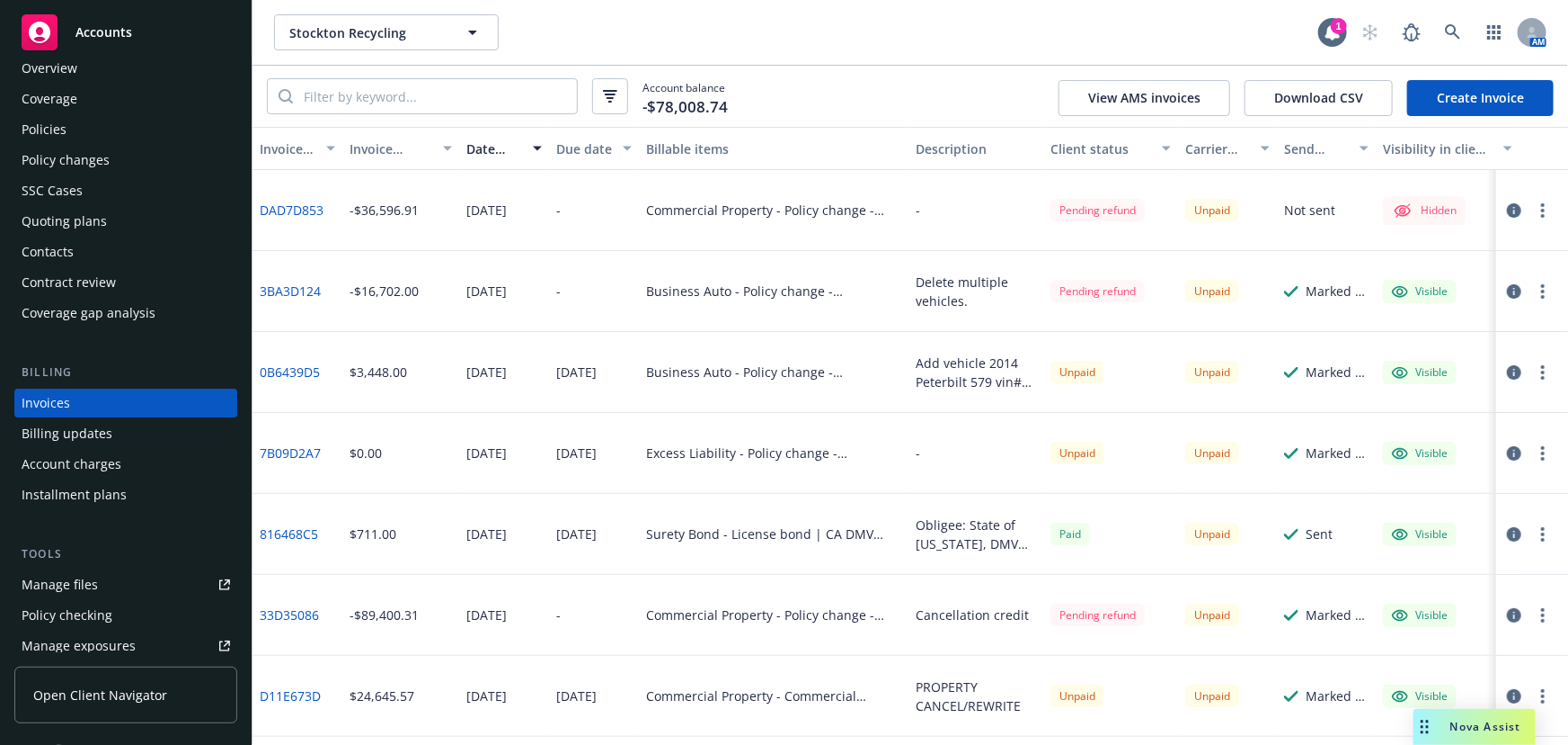
click at [1507, 215] on icon "button" at bounding box center [1514, 210] width 14 height 14
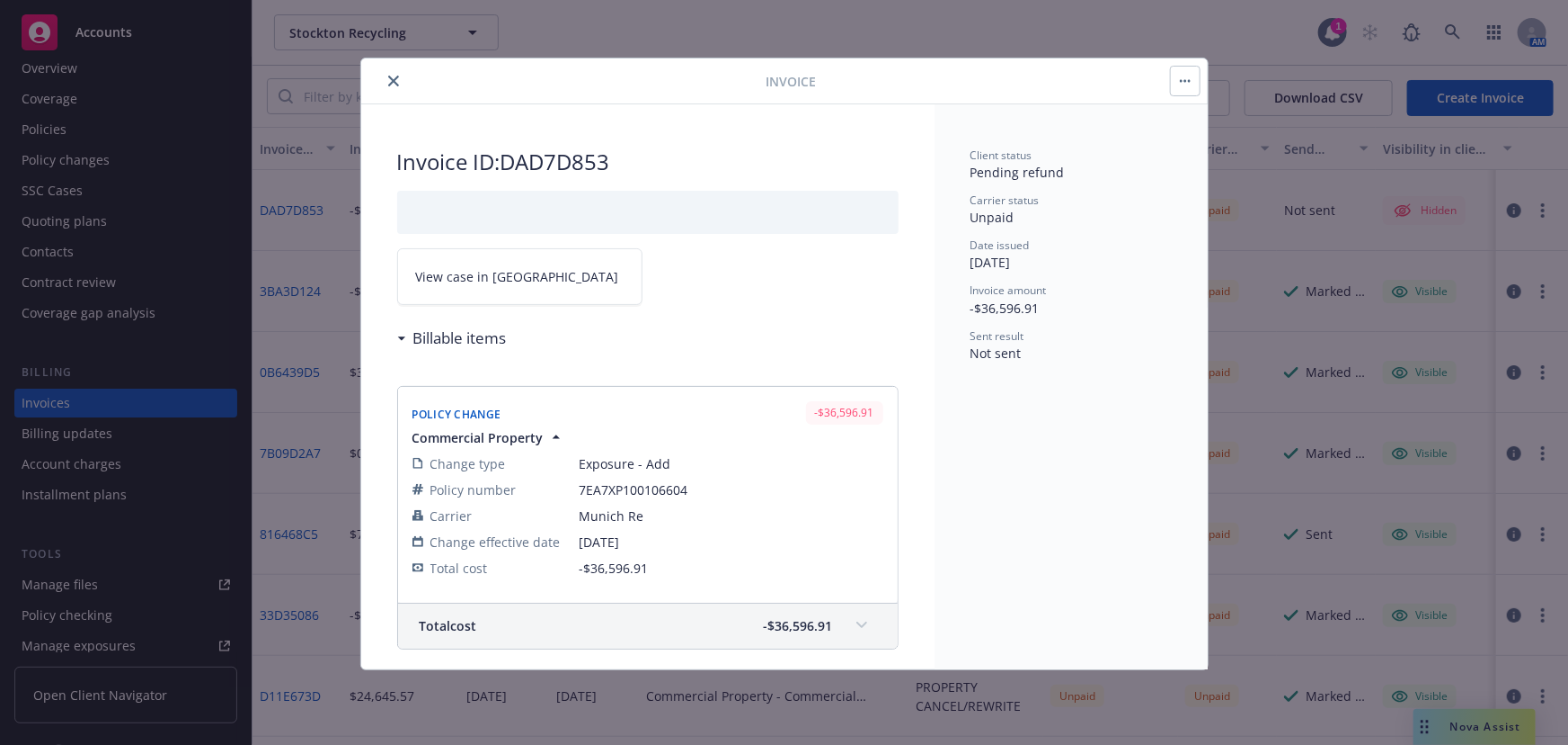
click at [393, 78] on icon "close" at bounding box center [393, 80] width 10 height 10
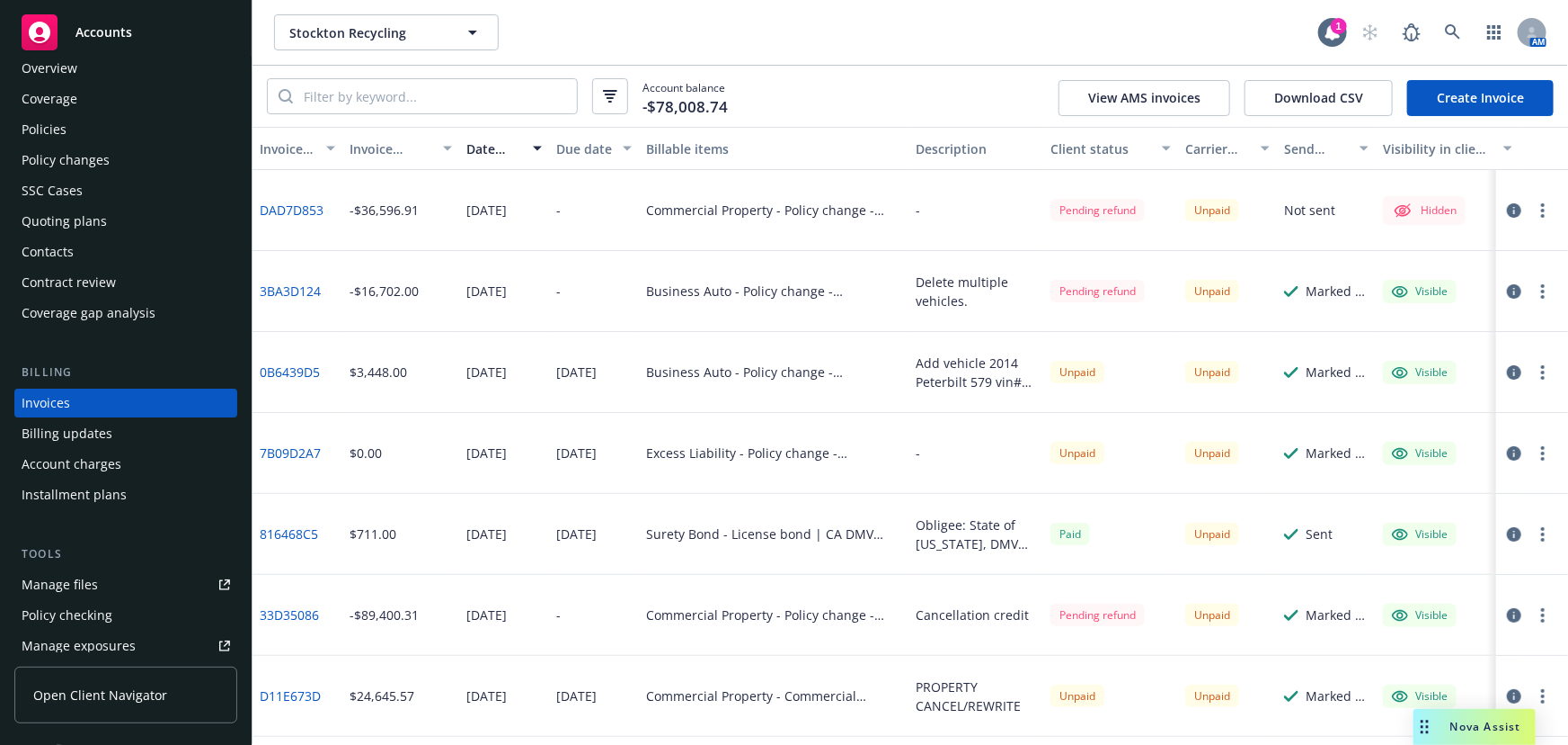
click at [284, 211] on link "DAD7D853" at bounding box center [291, 210] width 64 height 19
click at [1507, 205] on icon "button" at bounding box center [1514, 210] width 14 height 14
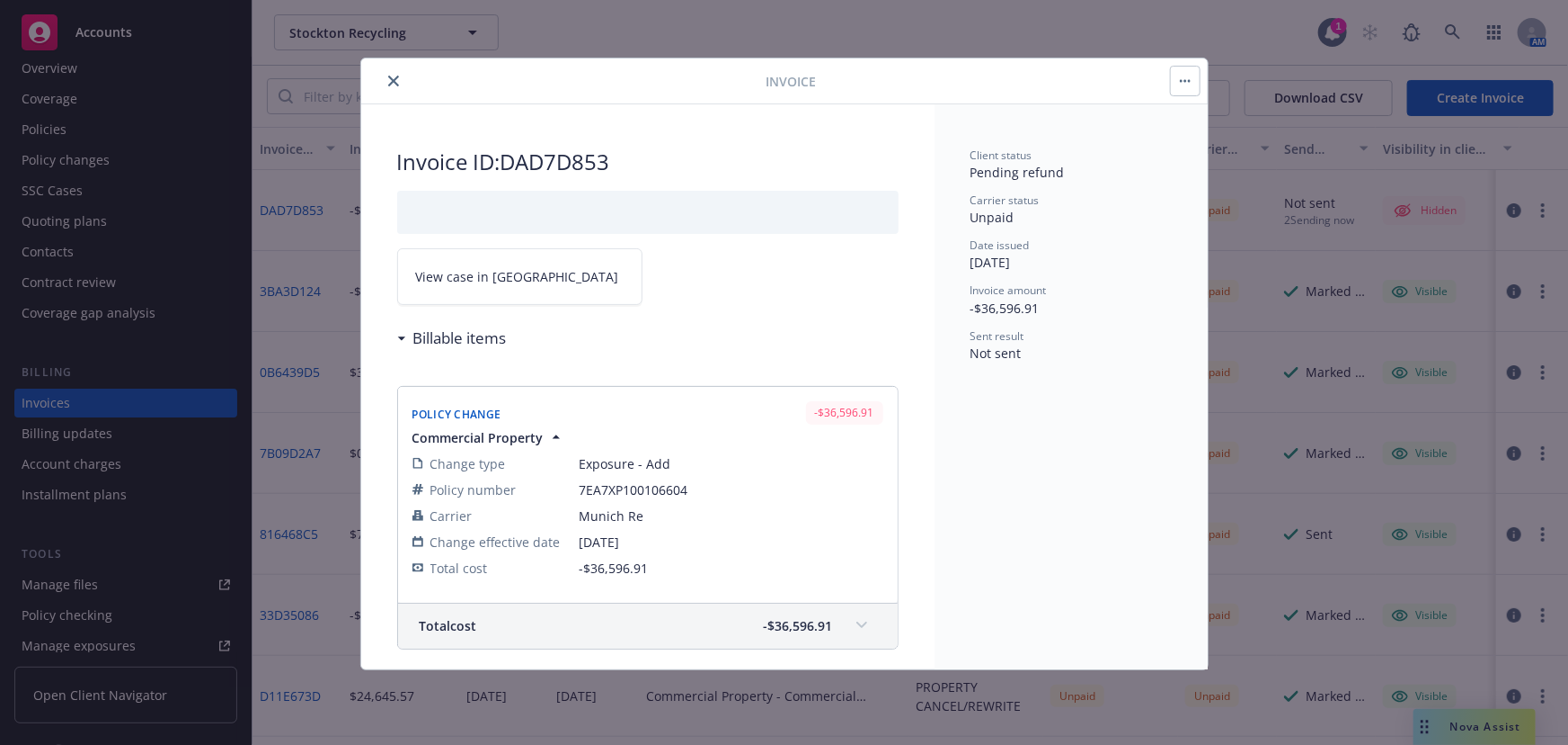
click at [1191, 76] on button "button" at bounding box center [1185, 81] width 29 height 29
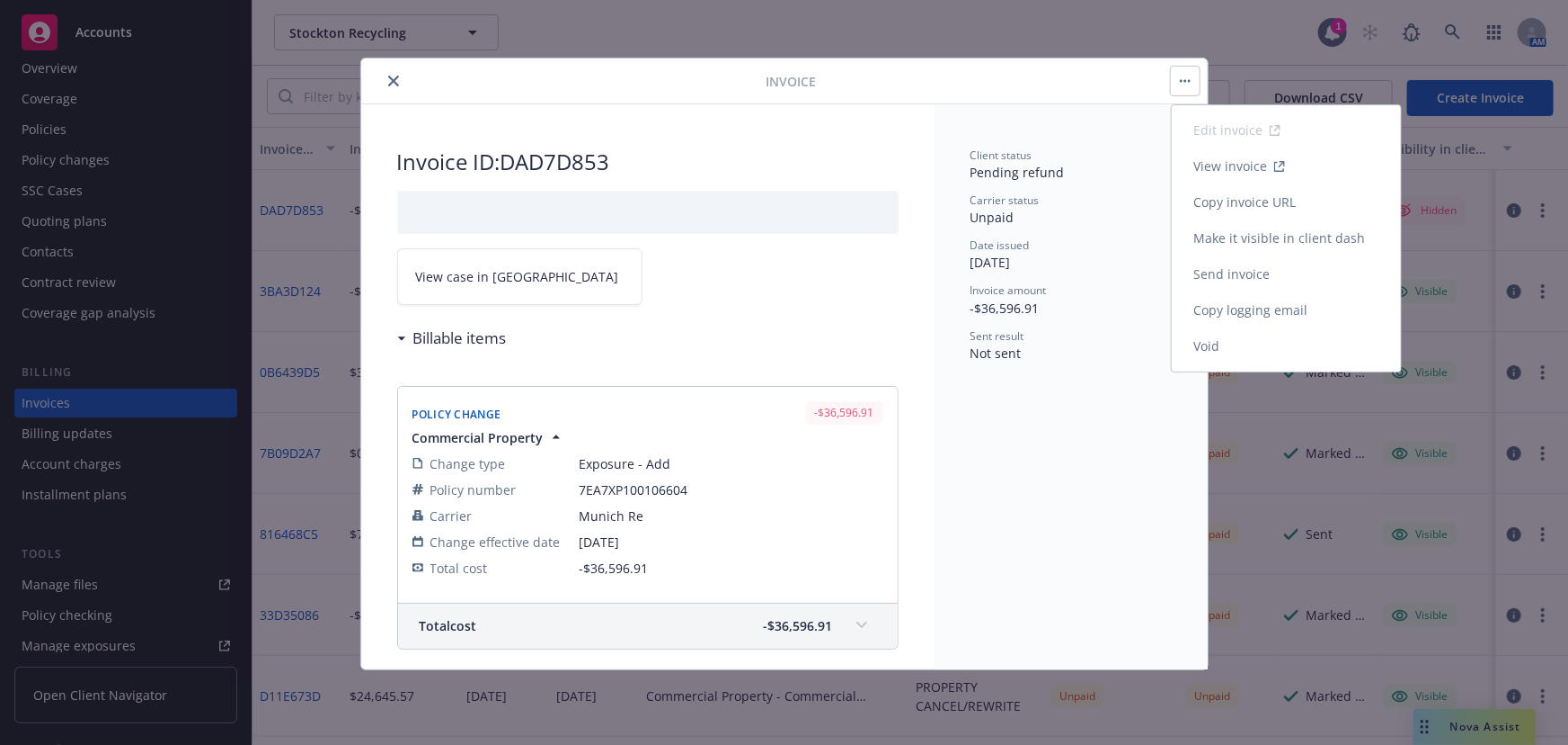
click at [1247, 229] on link "Make it visible in client dash" at bounding box center [1286, 239] width 229 height 36
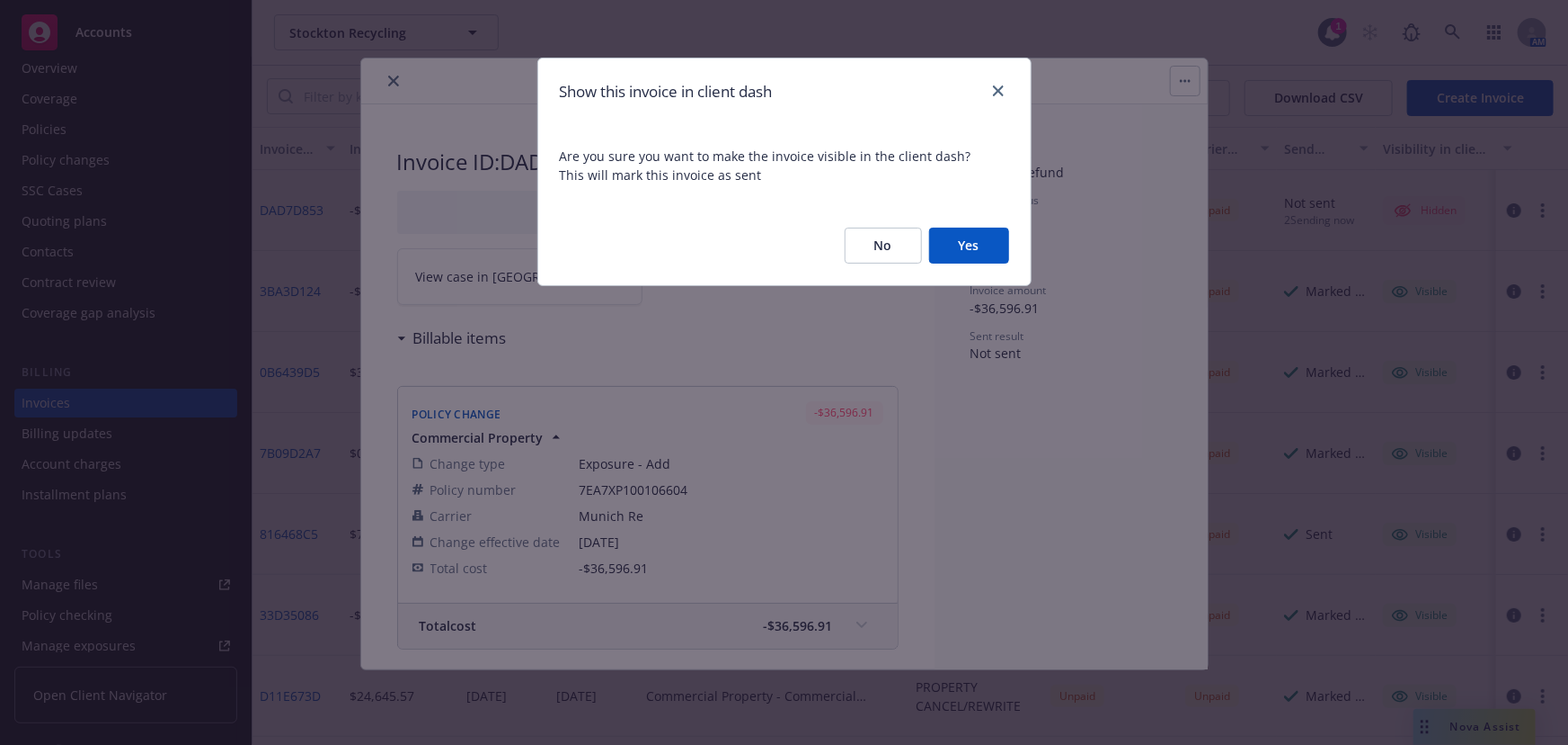
click at [938, 254] on button "Yes" at bounding box center [969, 245] width 80 height 36
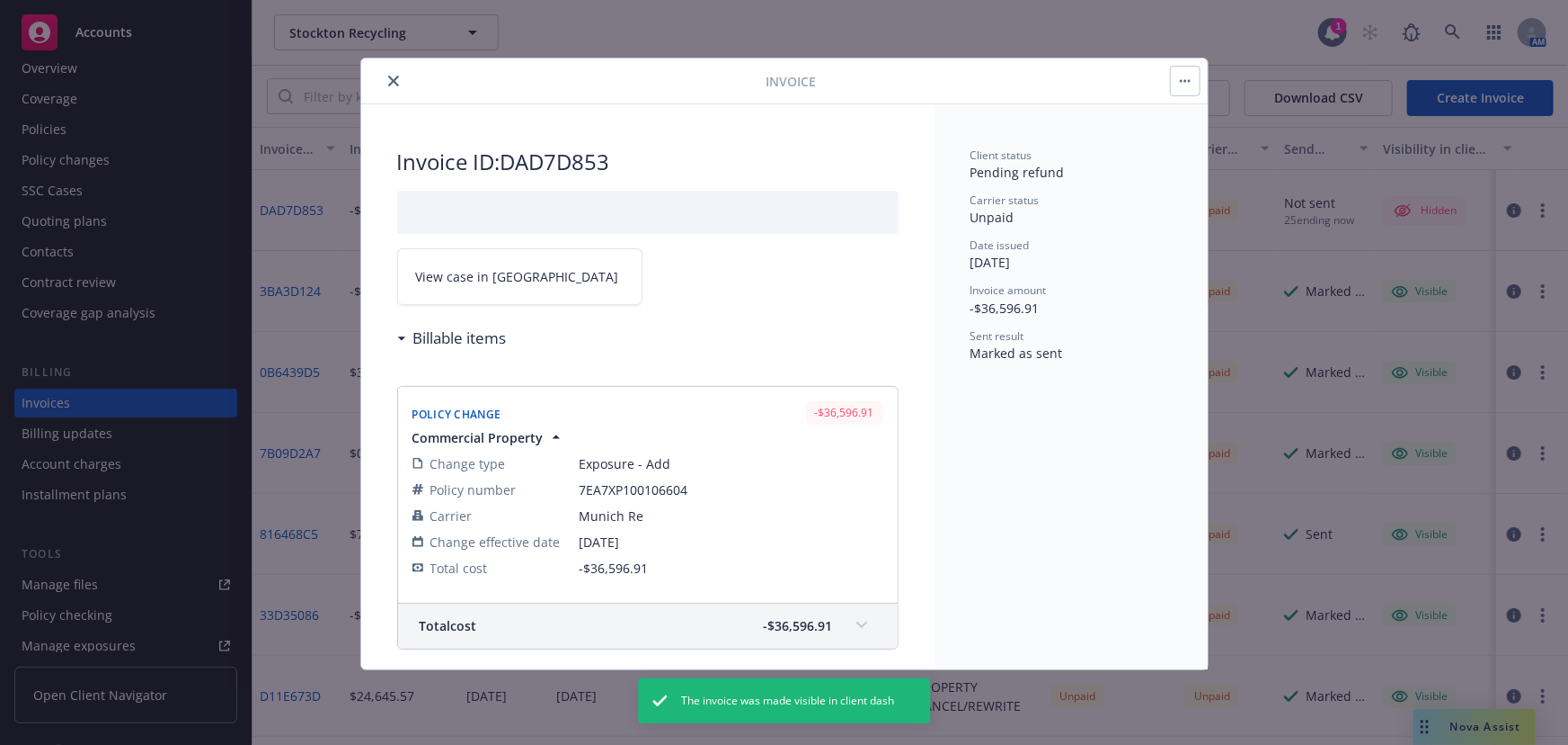
click at [398, 72] on button "close" at bounding box center [394, 81] width 22 height 22
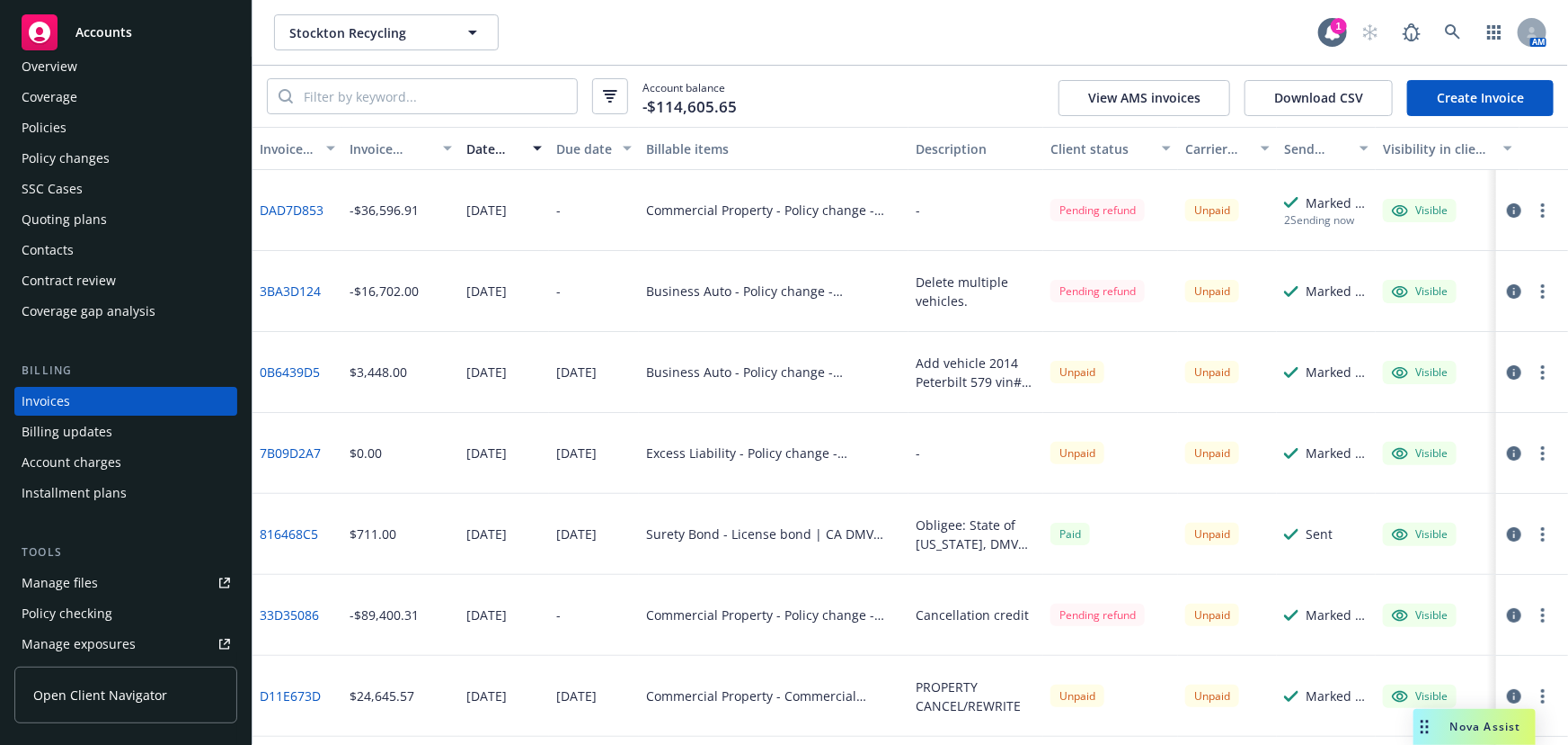
click at [994, 383] on div "Add vehicle 2014 Peterbilt 579 vin#[US_VEHICLE_IDENTIFICATION_NUMBER]" at bounding box center [976, 372] width 121 height 38
click at [955, 369] on div "Add vehicle 2014 Peterbilt 579 vin#[US_VEHICLE_IDENTIFICATION_NUMBER]" at bounding box center [976, 372] width 121 height 38
click at [1507, 368] on icon "button" at bounding box center [1514, 372] width 14 height 14
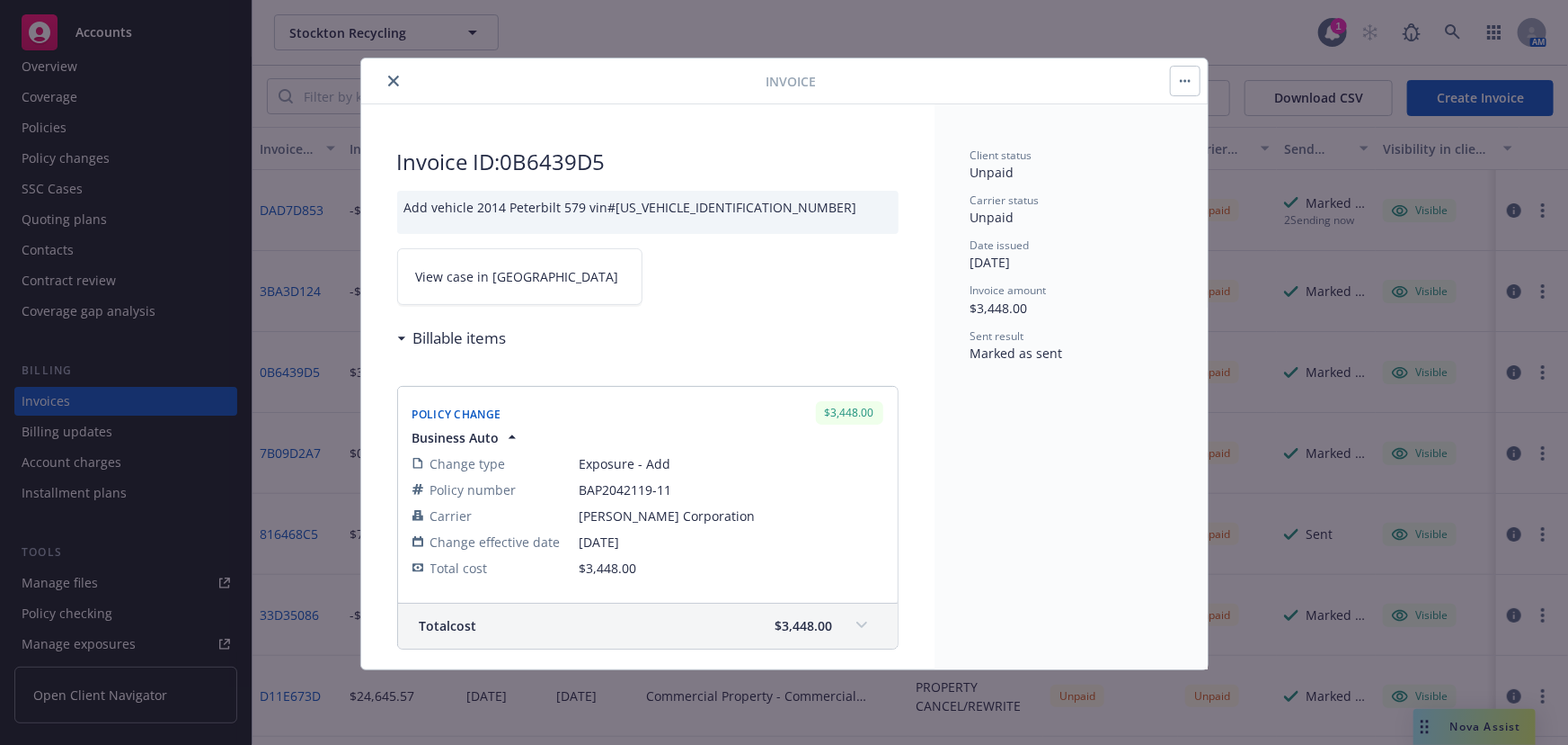
click at [767, 211] on div "Add vehicle 2014 Peterbilt 579 vin#1XPBD49X5ED240101" at bounding box center [648, 211] width 501 height 43
drag, startPoint x: 476, startPoint y: 205, endPoint x: 739, endPoint y: 191, distance: 263.4
click at [739, 191] on div "Add vehicle 2014 Peterbilt 579 vin#1XPBD49X5ED240101" at bounding box center [648, 211] width 501 height 43
copy div "2014 Peterbilt 579 vin#1XPBD49X5ED240101"
drag, startPoint x: 394, startPoint y: 81, endPoint x: 399, endPoint y: 105, distance: 24.5
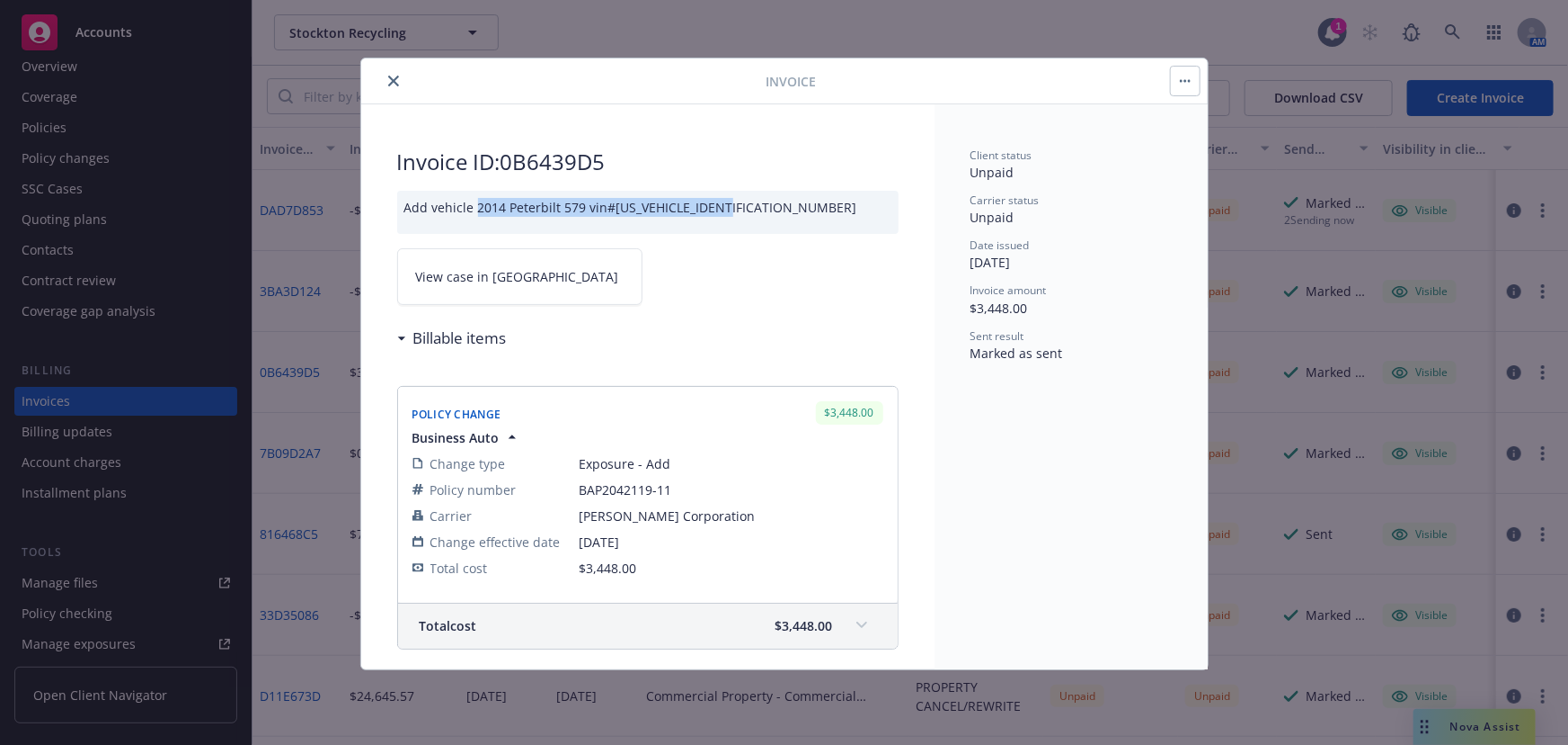
click at [394, 82] on icon "close" at bounding box center [393, 80] width 10 height 10
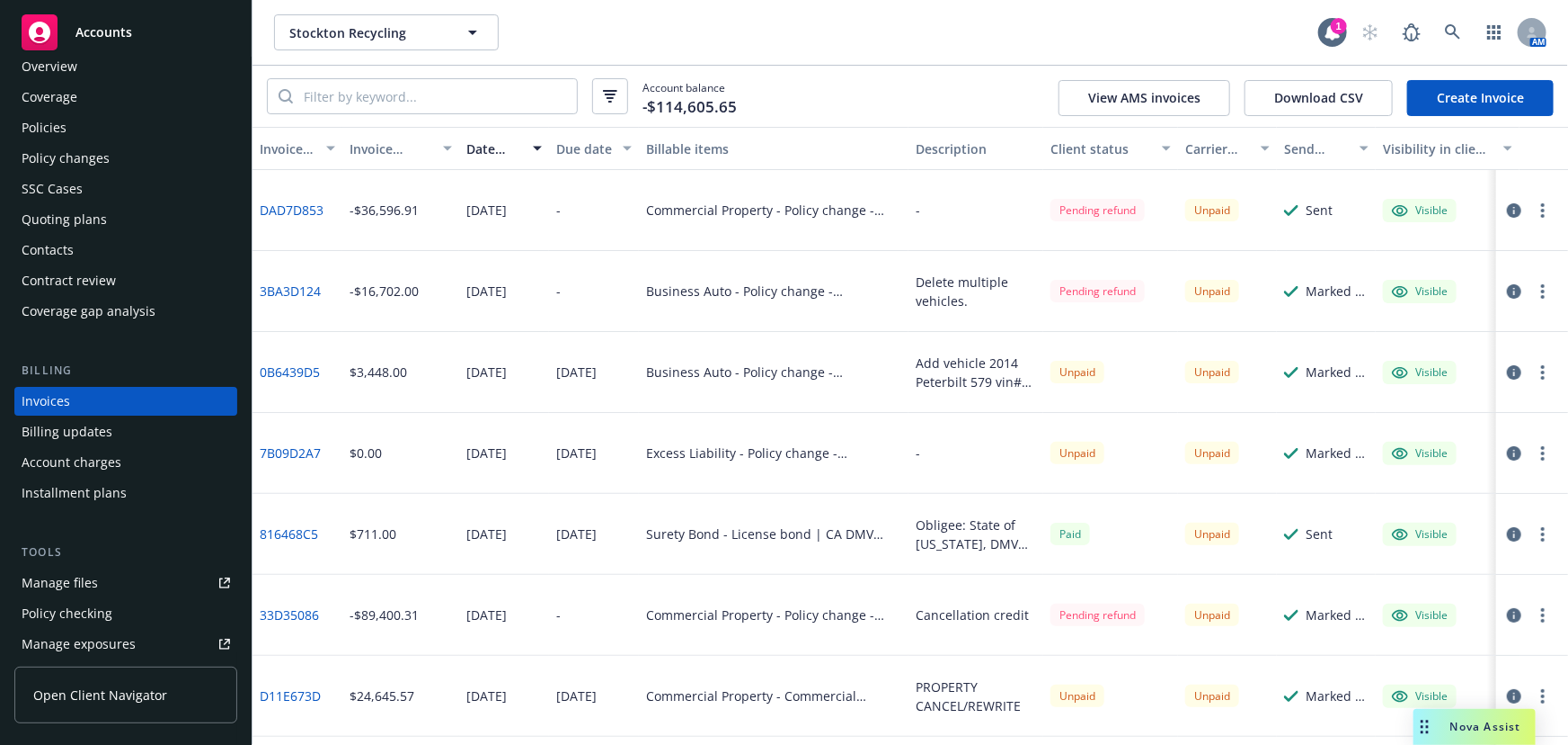
click at [48, 580] on div "Manage files" at bounding box center [60, 582] width 76 height 29
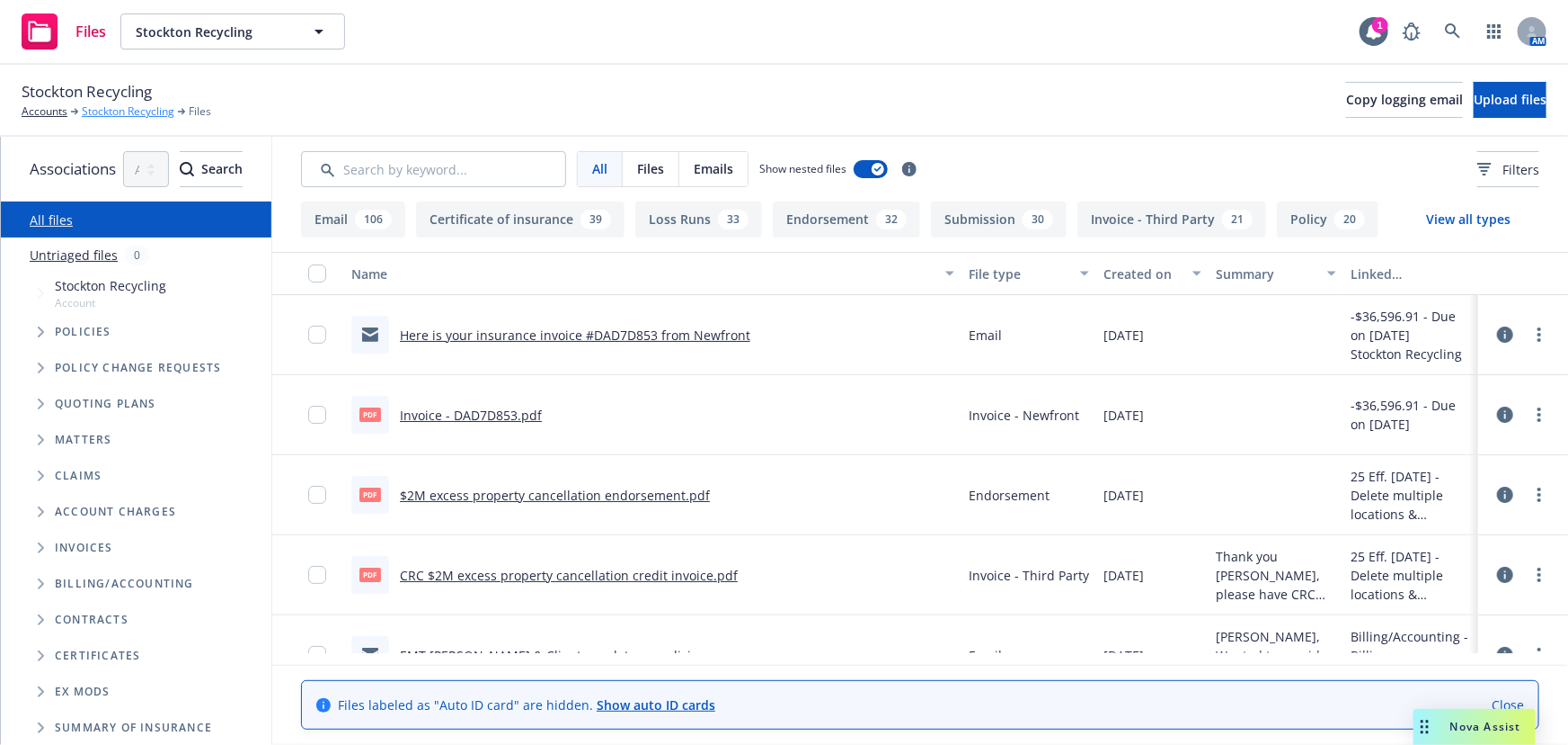
click at [116, 110] on link "Stockton Recycling" at bounding box center [127, 111] width 92 height 16
